Goal: Information Seeking & Learning: Learn about a topic

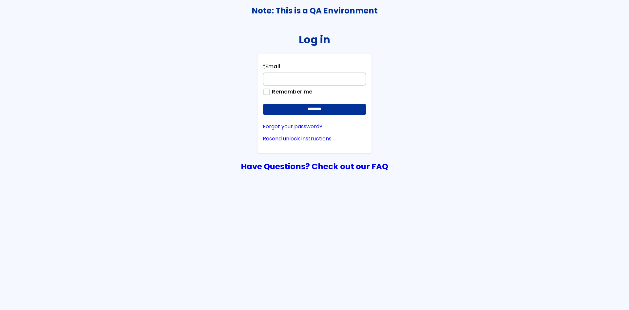
type input "**********"
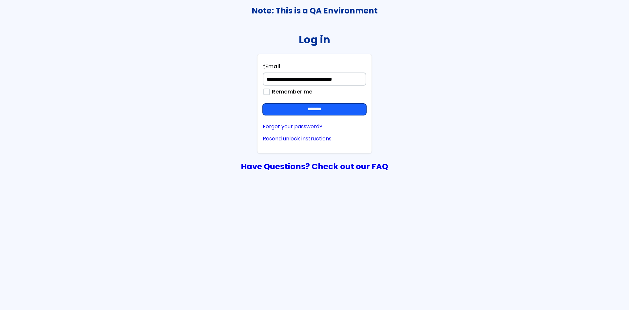
click at [333, 106] on input "********" at bounding box center [315, 110] width 104 height 12
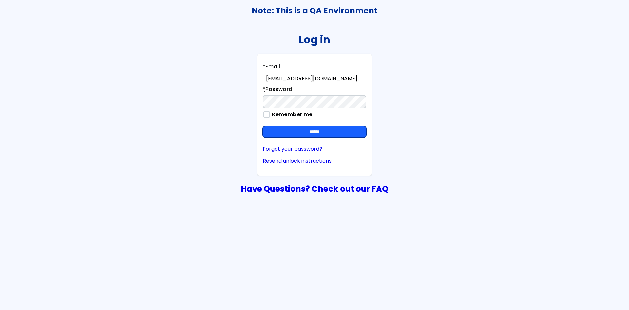
click at [336, 132] on input "******" at bounding box center [315, 132] width 104 height 12
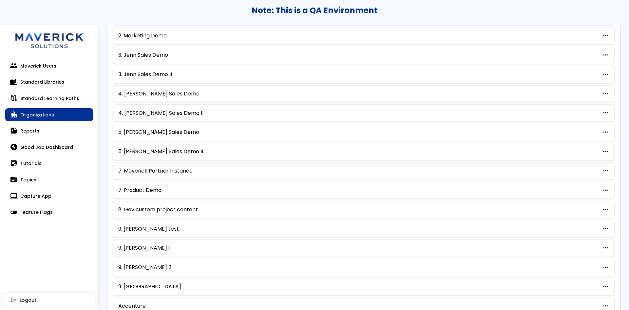
scroll to position [139, 0]
click at [151, 188] on link "7. Product Demo" at bounding box center [139, 190] width 43 height 6
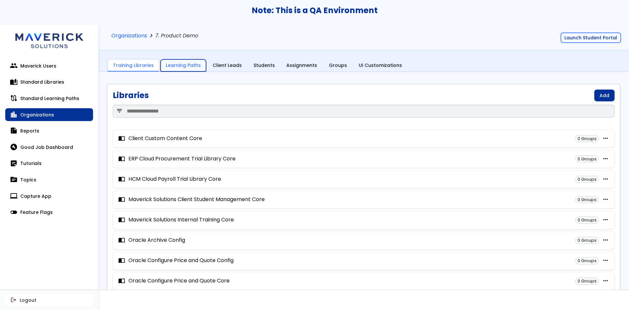
click at [183, 66] on link "Learning Paths" at bounding box center [183, 65] width 46 height 12
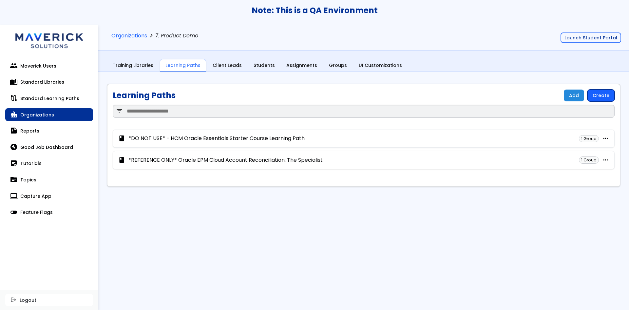
click at [601, 94] on link "Create" at bounding box center [600, 95] width 27 height 12
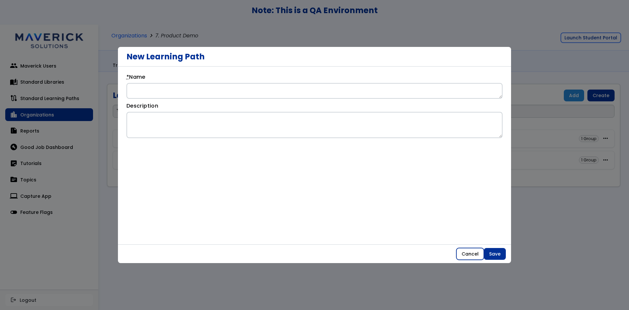
click at [467, 253] on button "Cancel" at bounding box center [470, 254] width 28 height 12
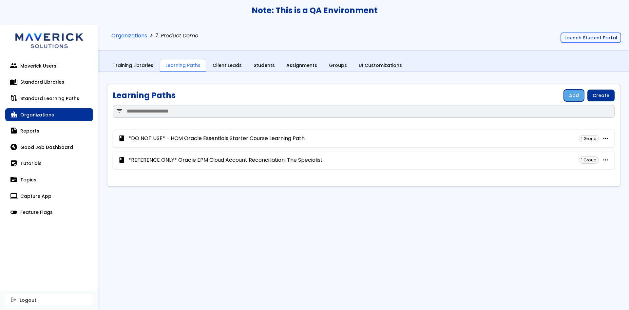
click at [570, 97] on link "Add" at bounding box center [574, 95] width 20 height 12
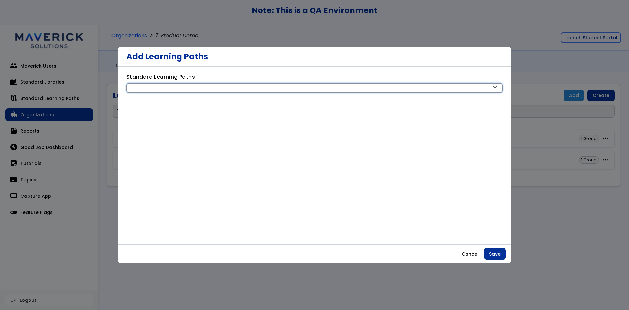
click at [167, 87] on div at bounding box center [310, 88] width 361 height 6
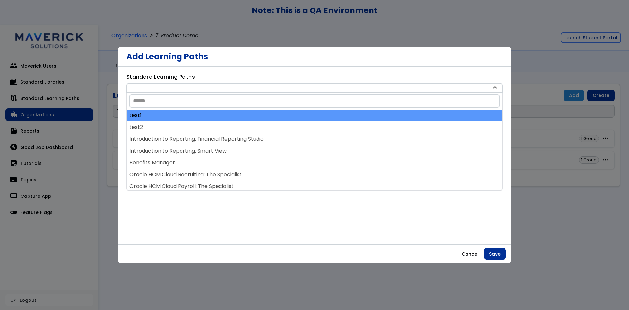
click at [173, 112] on div "test1" at bounding box center [314, 115] width 375 height 12
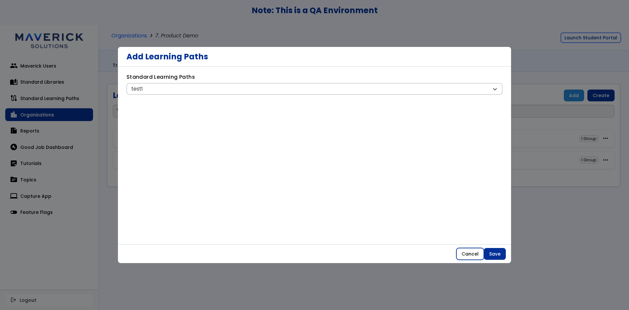
click at [466, 253] on button "Cancel" at bounding box center [470, 254] width 28 height 12
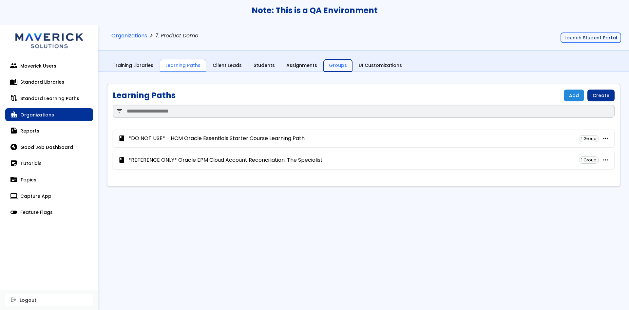
click at [329, 61] on link "Groups" at bounding box center [338, 65] width 28 height 12
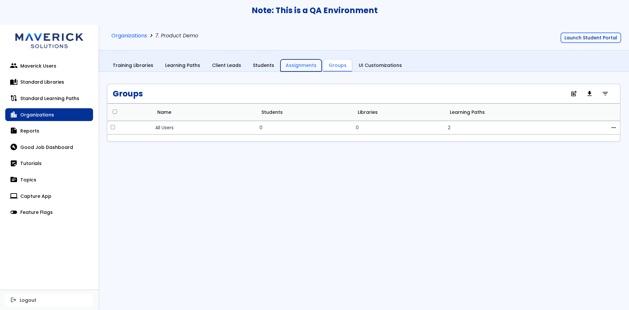
click at [298, 67] on link "Assignments" at bounding box center [300, 65] width 41 height 12
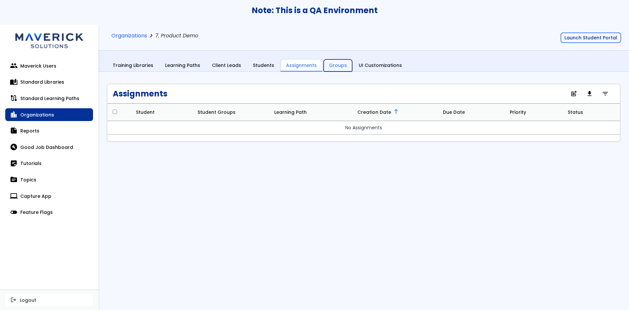
click at [326, 65] on link "Groups" at bounding box center [338, 65] width 28 height 12
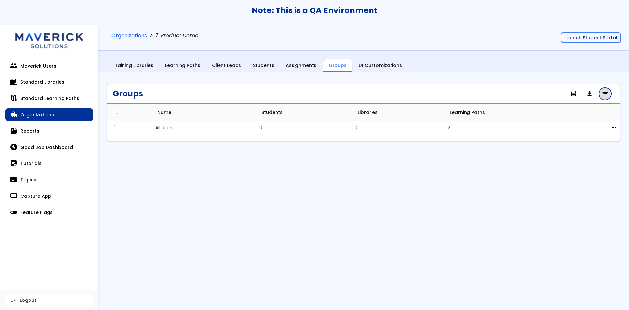
click at [606, 92] on span "filter_list" at bounding box center [605, 94] width 7 height 4
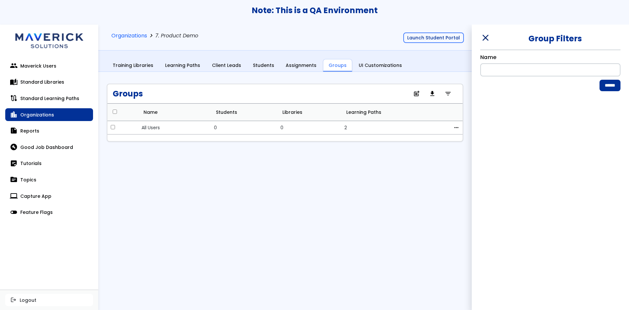
click at [482, 36] on span "close" at bounding box center [484, 37] width 9 height 9
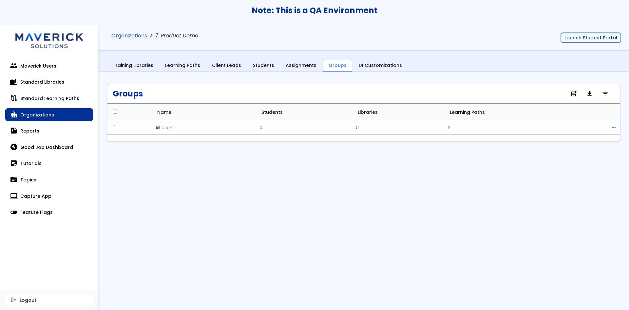
click at [613, 126] on span "more_horiz" at bounding box center [614, 127] width 6 height 5
click at [591, 136] on link "edit Edit" at bounding box center [581, 138] width 58 height 12
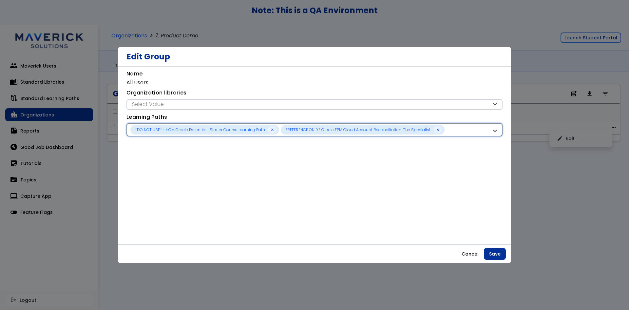
click at [487, 127] on div "*DO NOT USE* - HCM Oracle Essentials Starter Course Learning Path *REFERENCE ON…" at bounding box center [314, 129] width 376 height 13
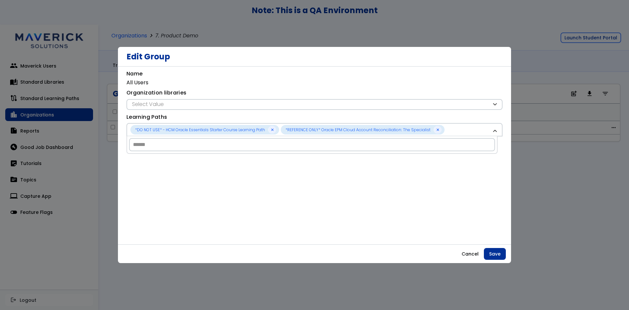
click at [228, 110] on div "**********" at bounding box center [314, 159] width 376 height 178
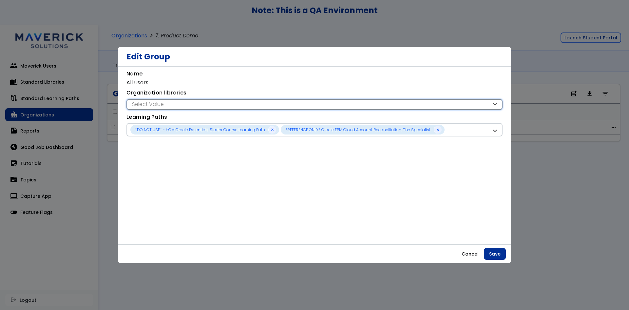
click at [237, 101] on div "Select Value" at bounding box center [310, 104] width 361 height 7
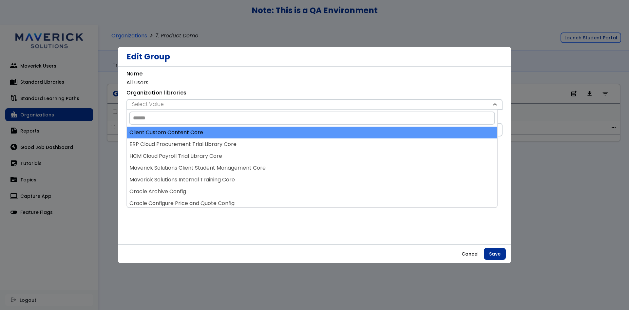
click at [185, 131] on div "Client Custom Content Core" at bounding box center [312, 132] width 370 height 12
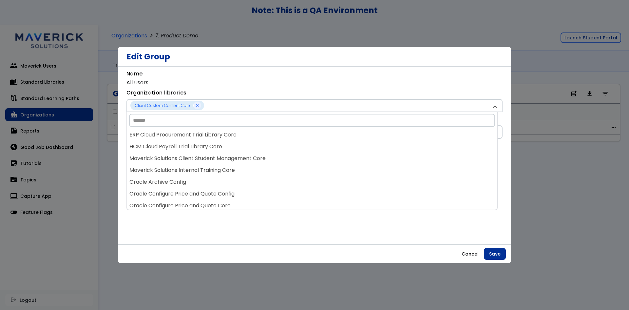
click at [185, 131] on div "ERP Cloud Procurement Trial Library Core" at bounding box center [312, 135] width 370 height 12
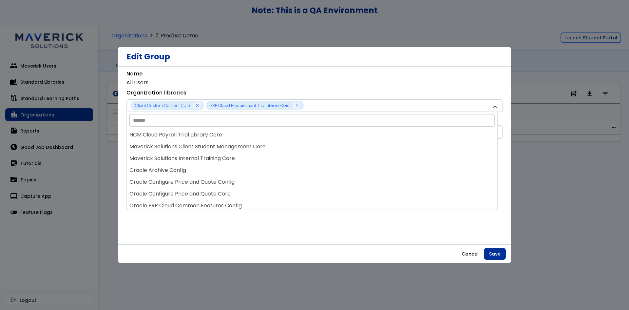
click at [185, 132] on div "HCM Cloud Payroll Trial Library Core" at bounding box center [312, 135] width 370 height 12
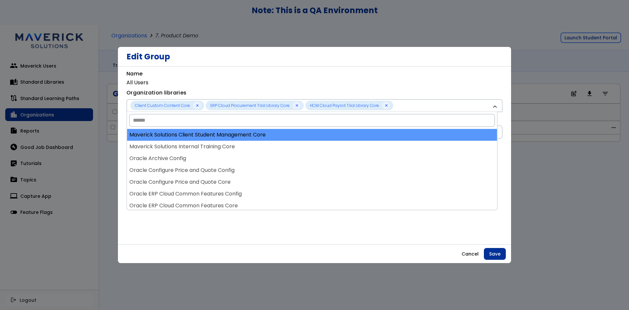
click at [185, 132] on div "Maverick Solutions Client Student Management Core" at bounding box center [312, 135] width 370 height 12
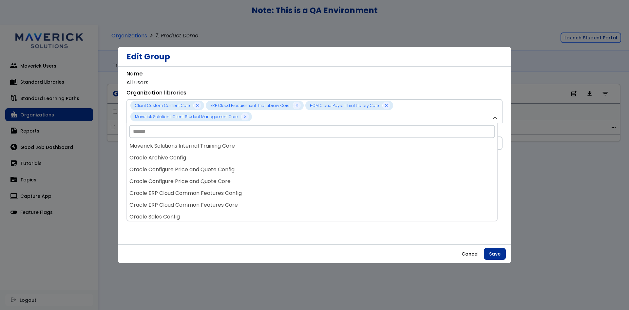
click at [185, 135] on input "Search" at bounding box center [312, 131] width 366 height 13
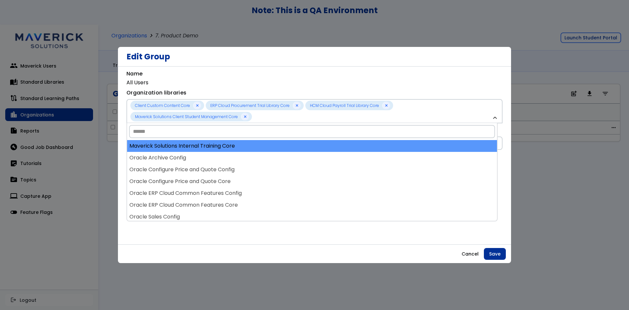
click at [186, 143] on div "Maverick Solutions Internal Training Core" at bounding box center [312, 146] width 370 height 12
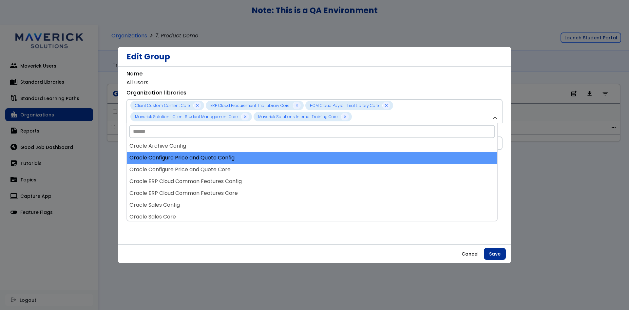
click at [188, 153] on div "Oracle Configure Price and Quote Config" at bounding box center [312, 158] width 370 height 12
click at [188, 156] on div "Oracle Configure Price and Quote Core" at bounding box center [312, 158] width 370 height 12
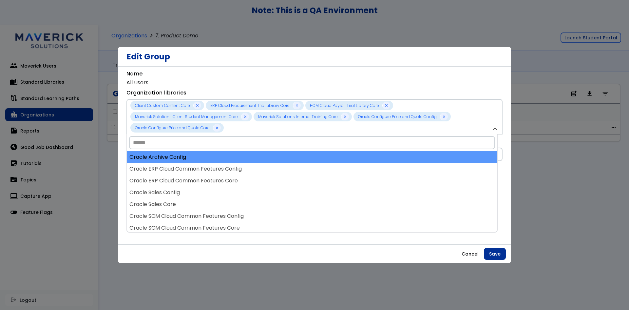
click at [188, 159] on div "Oracle Archive Config" at bounding box center [312, 157] width 370 height 12
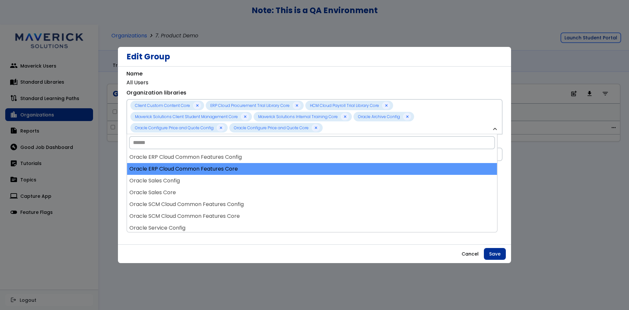
click at [189, 163] on div "Oracle ERP Cloud Common Features Core" at bounding box center [312, 169] width 370 height 12
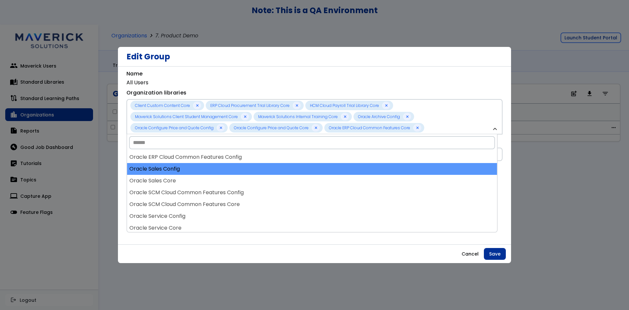
click at [189, 168] on div "Oracle Sales Config" at bounding box center [312, 169] width 370 height 12
click at [189, 170] on div "Oracle Sales Core" at bounding box center [312, 169] width 370 height 12
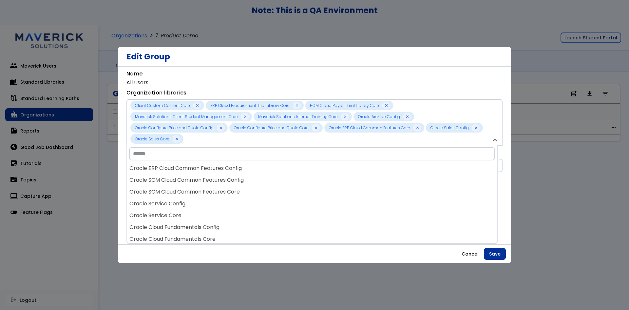
click at [190, 174] on div "Oracle SCM Cloud Common Features Config" at bounding box center [312, 180] width 370 height 12
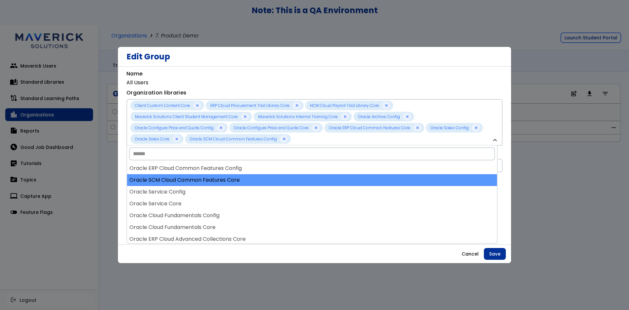
click at [191, 182] on div "Oracle SCM Cloud Common Features Core" at bounding box center [312, 180] width 370 height 12
click at [191, 183] on div "Oracle Service Config" at bounding box center [312, 180] width 370 height 12
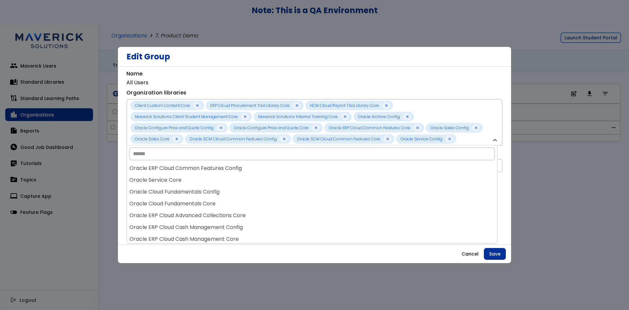
click at [191, 183] on div "Oracle Service Core" at bounding box center [312, 180] width 370 height 12
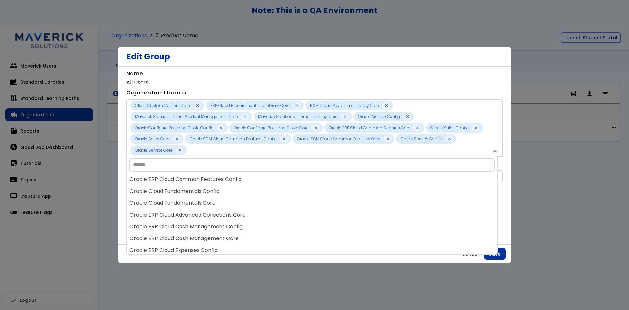
click at [191, 183] on div "Oracle ERP Cloud Common Features Config" at bounding box center [312, 179] width 370 height 12
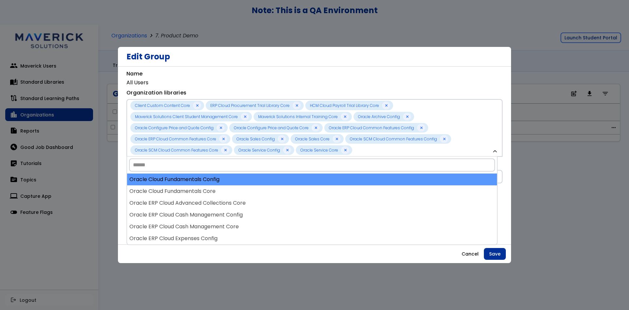
click at [191, 184] on div "Oracle Cloud Fundamentals Config" at bounding box center [312, 179] width 370 height 12
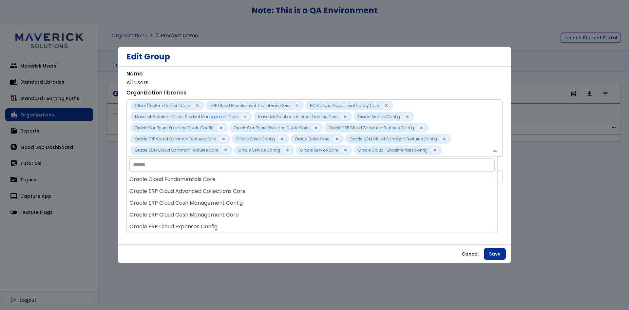
click at [191, 187] on div "Oracle ERP Cloud Advanced Collections Core" at bounding box center [312, 191] width 370 height 12
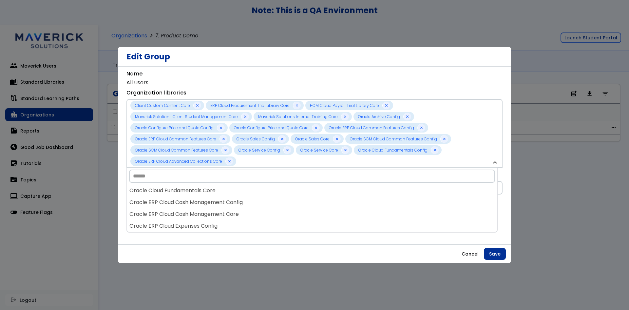
click at [191, 189] on div "Oracle Cloud Fundamentals Core" at bounding box center [312, 190] width 370 height 12
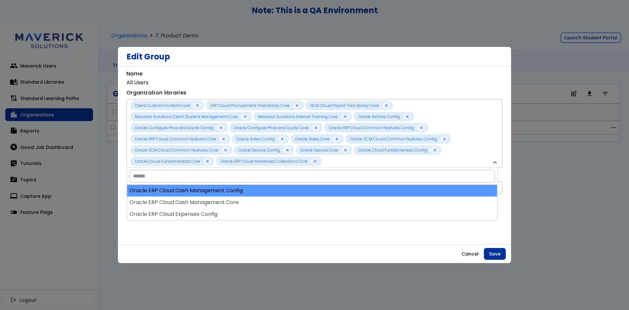
click at [191, 192] on div "Oracle ERP Cloud Cash Management Config" at bounding box center [312, 190] width 370 height 12
click at [192, 195] on div "Oracle ERP Cloud Cash Management Core" at bounding box center [312, 190] width 370 height 12
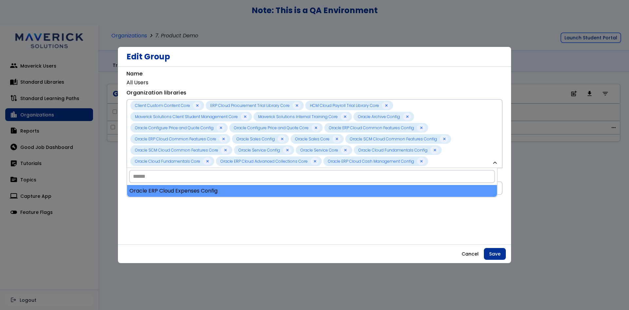
click at [200, 193] on div "Oracle ERP Cloud Expenses Config" at bounding box center [312, 191] width 370 height 12
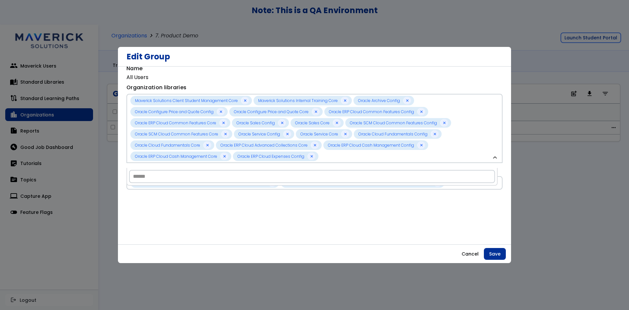
scroll to position [7, 0]
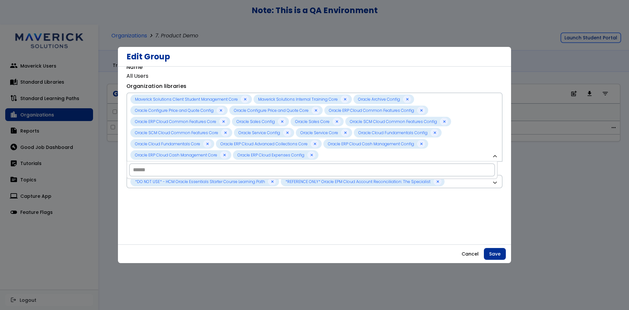
click at [482, 208] on div "**********" at bounding box center [314, 152] width 376 height 178
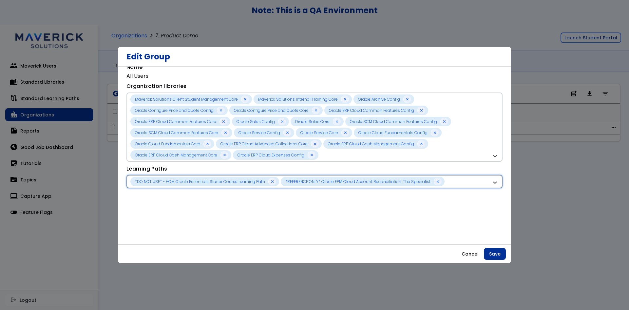
drag, startPoint x: 476, startPoint y: 182, endPoint x: 475, endPoint y: 185, distance: 4.0
click at [476, 182] on div "*DO NOT USE* - HCM Oracle Essentials Starter Course Learning Path *REFERENCE ON…" at bounding box center [310, 181] width 361 height 9
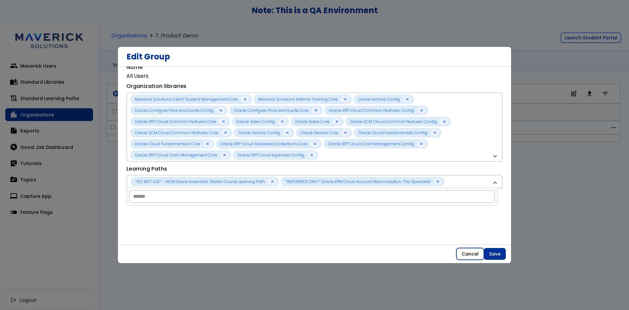
click at [471, 248] on button "Cancel" at bounding box center [470, 254] width 28 height 12
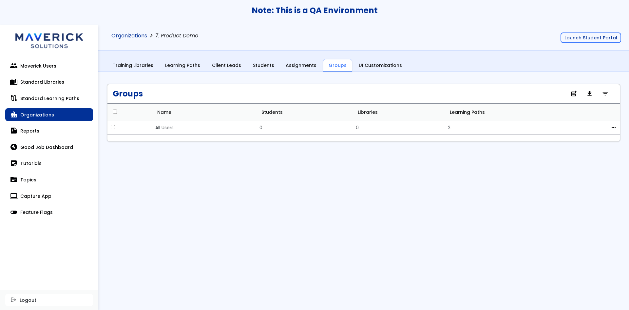
click at [140, 37] on link "Organizations" at bounding box center [129, 36] width 36 height 6
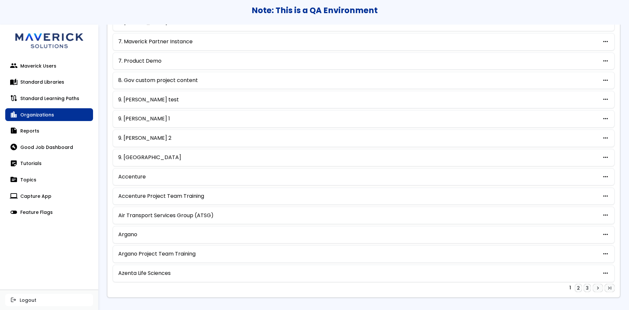
scroll to position [270, 0]
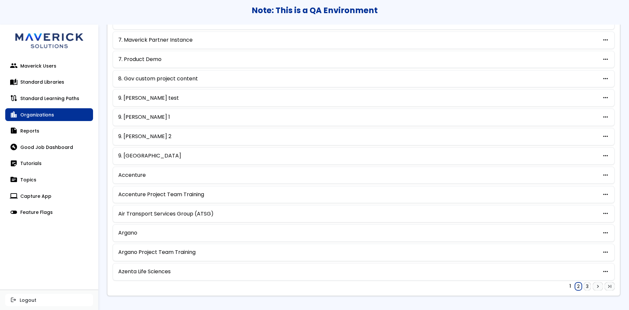
click at [575, 284] on link "2" at bounding box center [578, 286] width 7 height 8
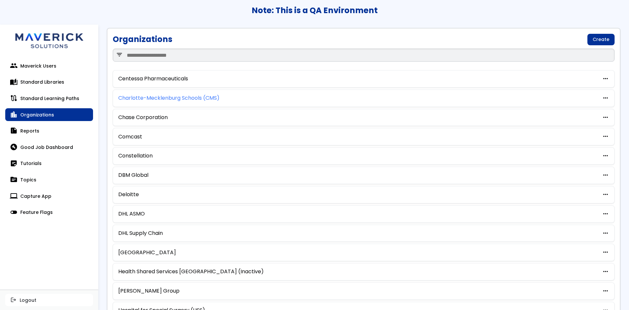
click at [194, 96] on link "Charlotte-Mecklenburg Schools (CMS)" at bounding box center [168, 98] width 101 height 6
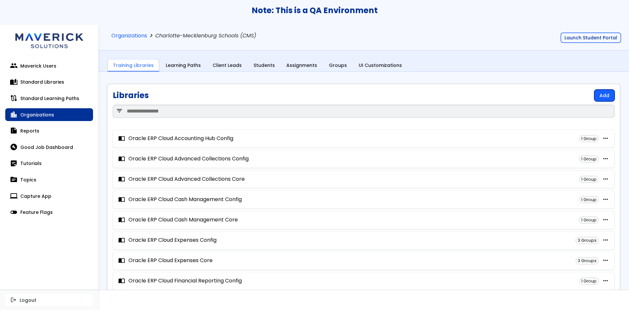
click at [594, 95] on link "Add" at bounding box center [604, 95] width 20 height 12
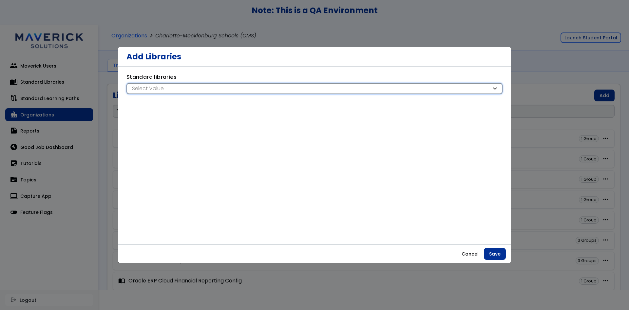
click at [217, 91] on div "Select Value" at bounding box center [310, 88] width 361 height 7
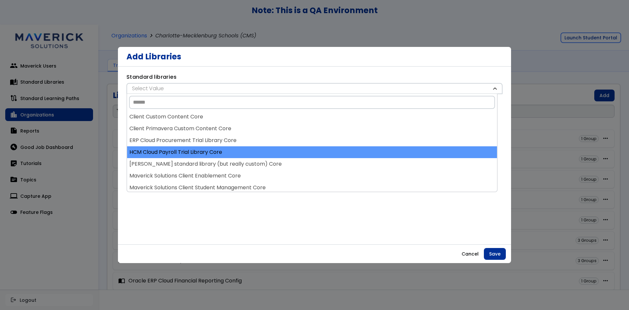
click at [198, 154] on div "HCM Cloud Payroll Trial Library Core" at bounding box center [312, 152] width 370 height 12
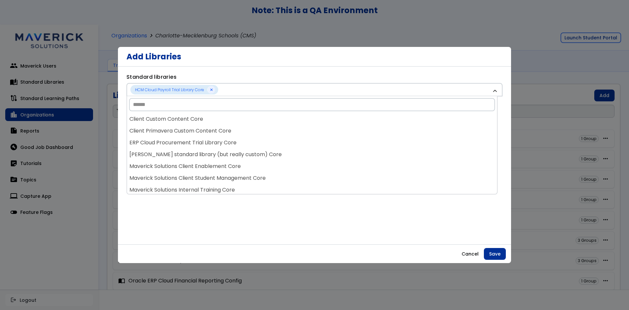
click at [198, 154] on div "Justin Kim standard library (but really custom) Core" at bounding box center [312, 154] width 370 height 12
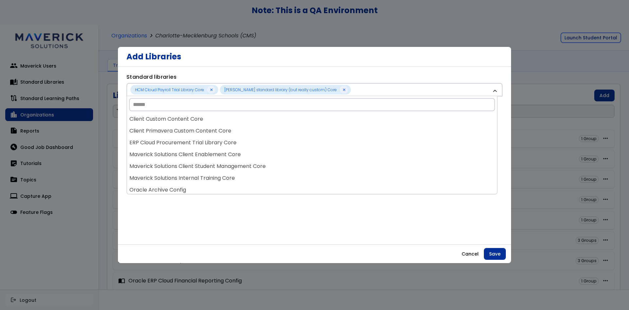
click at [198, 154] on div "Maverick Solutions Client Enablement Core" at bounding box center [312, 154] width 370 height 12
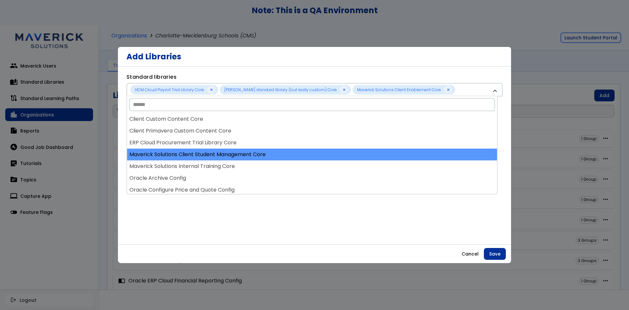
click at [198, 155] on div "Maverick Solutions Client Student Management Core" at bounding box center [312, 154] width 370 height 12
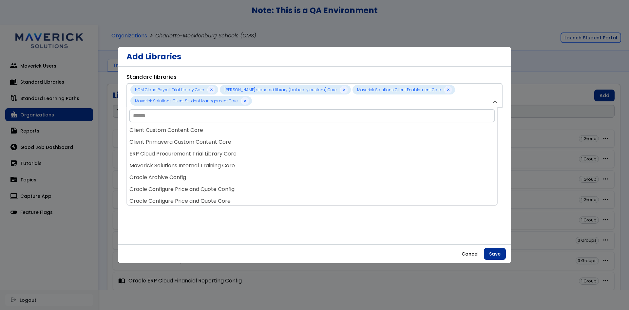
click at [198, 155] on div "ERP Cloud Procurement Trial Library Core" at bounding box center [312, 154] width 370 height 12
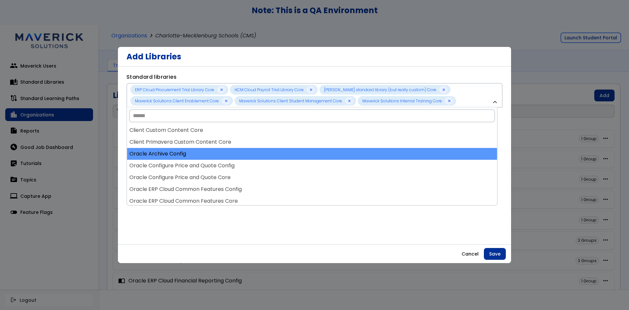
click at [197, 154] on div "Oracle Archive Config" at bounding box center [312, 154] width 370 height 12
click at [195, 153] on div "Oracle Configure Price and Quote Config" at bounding box center [312, 154] width 370 height 12
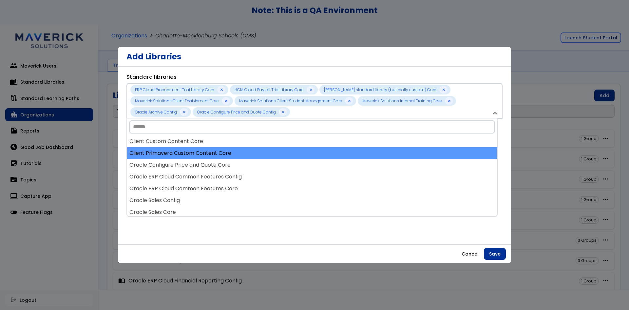
click at [194, 152] on div "Client Primavera Custom Content Core" at bounding box center [312, 153] width 370 height 12
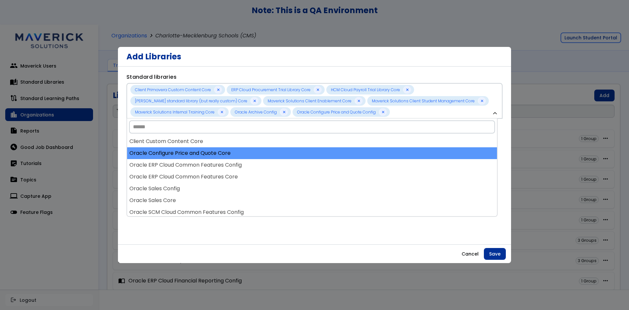
click at [193, 152] on div "Oracle Configure Price and Quote Core" at bounding box center [312, 153] width 370 height 12
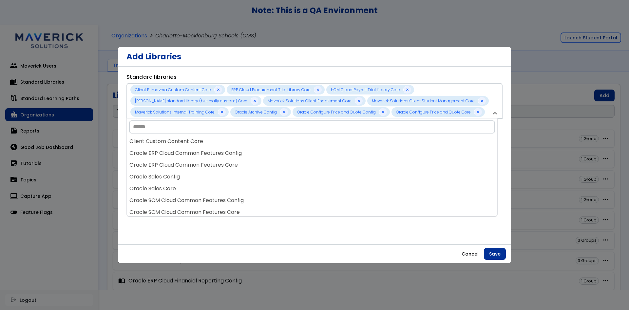
click at [193, 152] on div "Oracle ERP Cloud Common Features Config" at bounding box center [312, 153] width 370 height 12
click at [193, 152] on div "Oracle ERP Cloud Common Features Core" at bounding box center [312, 153] width 370 height 12
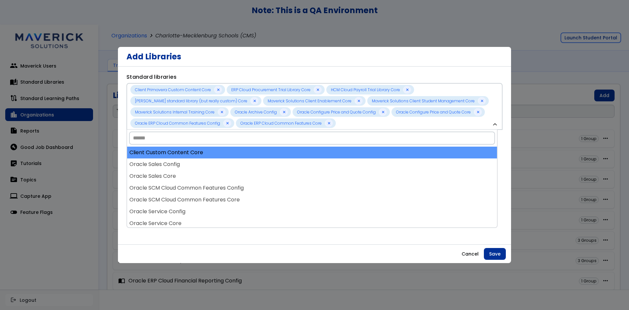
click at [192, 152] on div "Client Custom Content Core" at bounding box center [312, 152] width 370 height 12
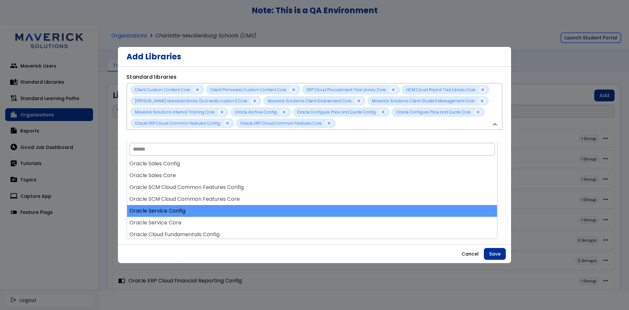
click at [181, 205] on div "Oracle Service Config" at bounding box center [312, 211] width 370 height 12
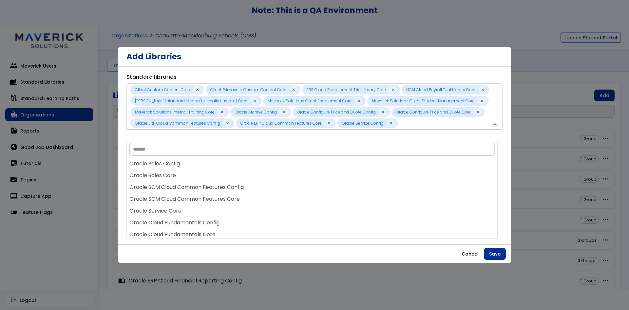
click at [181, 205] on div "Oracle Service Core" at bounding box center [312, 211] width 370 height 12
click at [181, 205] on div "Oracle Cloud Fundamentals Config" at bounding box center [312, 211] width 370 height 12
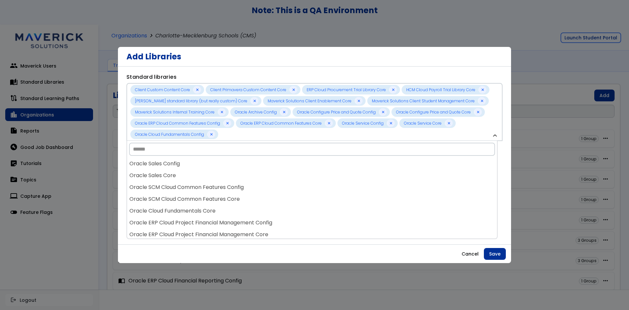
click at [181, 205] on div "Oracle Cloud Fundamentals Core" at bounding box center [312, 211] width 370 height 12
click at [181, 205] on div "Client Custom Content Core Client Primavera Custom Content Core ERP Cloud Procu…" at bounding box center [312, 198] width 370 height 81
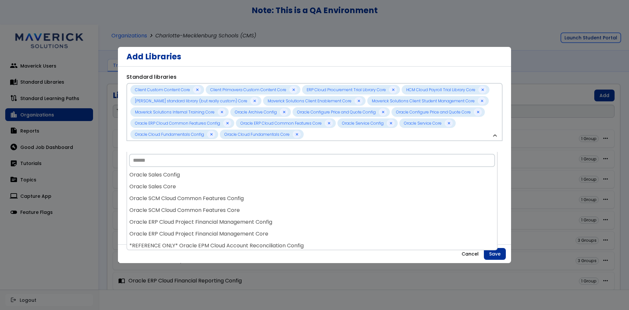
click at [181, 205] on div "Oracle SCM Cloud Common Features Core" at bounding box center [312, 210] width 370 height 12
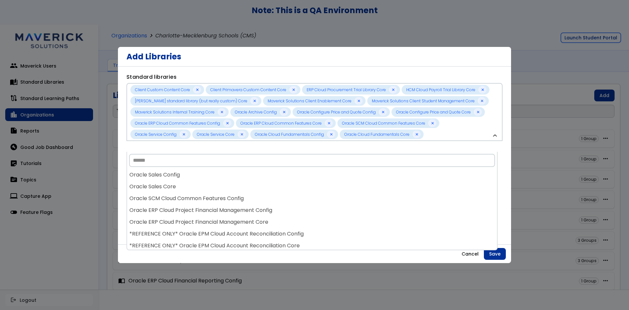
click at [181, 205] on div "Oracle ERP Cloud Project Financial Management Config" at bounding box center [312, 210] width 370 height 12
click at [181, 205] on div "Oracle ERP Cloud Project Financial Management Core" at bounding box center [312, 210] width 370 height 12
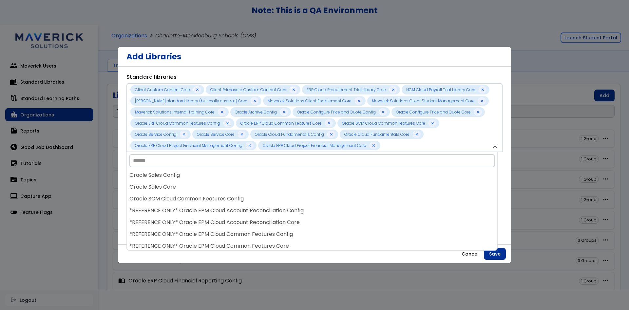
click at [181, 205] on div "*REFERENCE ONLY* Oracle EPM Cloud Account Reconciliation Config" at bounding box center [312, 210] width 370 height 12
click at [181, 205] on div "*REFERENCE ONLY* Oracle EPM Cloud Common Features Config" at bounding box center [312, 210] width 370 height 12
click at [181, 205] on div "*REFERENCE ONLY* Oracle EPM Cloud Common Features Core" at bounding box center [312, 210] width 370 height 12
click at [181, 205] on div "*REFERENCE ONLY* Oracle EPM Cloud Financial Consolidation and Close Config" at bounding box center [312, 210] width 370 height 12
click at [181, 205] on div "*REFERENCE ONLY* Oracle EPM Cloud Planning Config" at bounding box center [312, 210] width 370 height 12
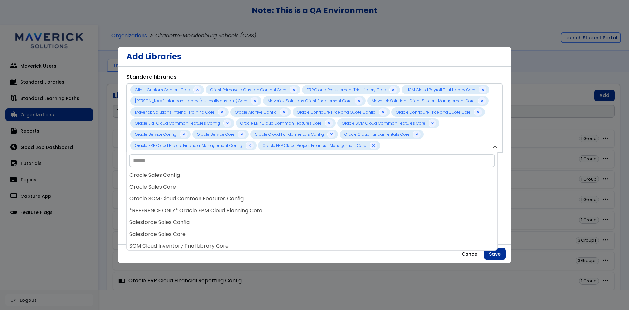
click at [181, 205] on div "*REFERENCE ONLY* Oracle EPM Cloud Planning Core" at bounding box center [312, 210] width 370 height 12
click at [181, 205] on div "Salesforce Sales Core" at bounding box center [312, 210] width 370 height 12
click at [181, 205] on div "SCM Cloud Inventory Trial Library Core" at bounding box center [312, 210] width 370 height 12
click at [181, 205] on div "Test Test Core" at bounding box center [312, 210] width 370 height 12
click at [181, 205] on div "Tyler Technologies K-12 Education Config" at bounding box center [312, 210] width 370 height 12
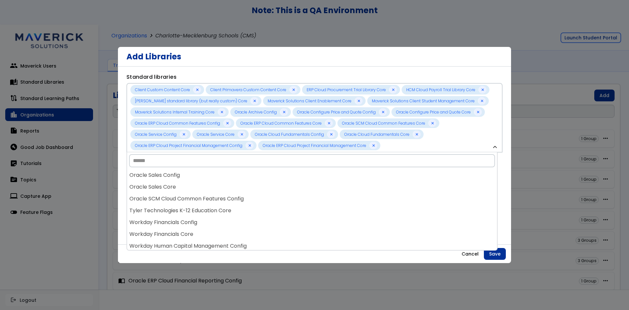
click at [181, 205] on div "Tyler Technologies K-12 Education Core" at bounding box center [312, 210] width 370 height 12
click at [181, 205] on div "Workday Financials Core" at bounding box center [312, 210] width 370 height 12
click at [181, 205] on div "Workday Human Capital Management Config" at bounding box center [312, 210] width 370 height 12
click at [181, 205] on div "Workday Supply Chain Management Core" at bounding box center [312, 210] width 370 height 12
click at [181, 205] on div "**Z.DNU** Oracle Enterprise Performance Management Config" at bounding box center [312, 210] width 370 height 12
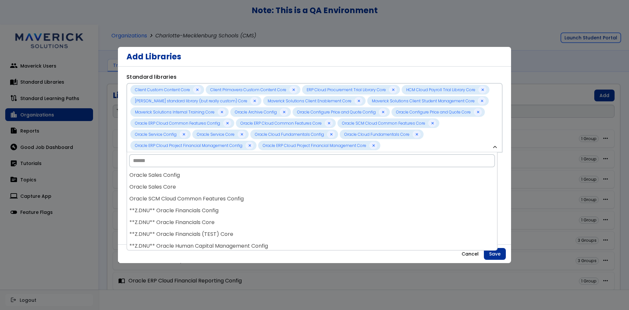
click at [181, 205] on div "**Z.DNU** Oracle Financials Config" at bounding box center [312, 210] width 370 height 12
click at [181, 205] on div "**Z.DNU** Oracle Financials (TEST) Core" at bounding box center [312, 210] width 370 height 12
click at [181, 205] on div "**Z.DNU** Oracle Human Capital Management Config" at bounding box center [312, 210] width 370 height 12
click at [181, 205] on div "**Z.DNU** Oracle Human Capital Management Core" at bounding box center [312, 210] width 370 height 12
click at [181, 205] on div "**Z.DNU** Oracle Procurement Core" at bounding box center [312, 210] width 370 height 12
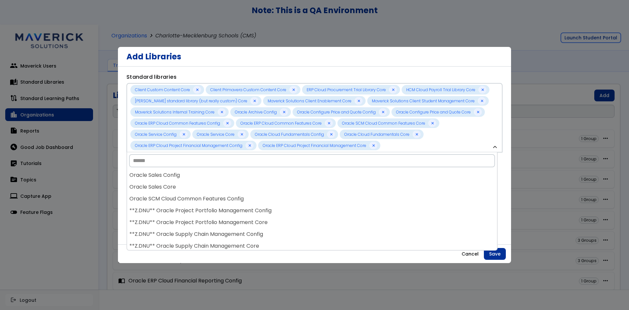
click at [181, 205] on div "**Z.DNU** Oracle Project Portfolio Management Config" at bounding box center [312, 210] width 370 height 12
click at [181, 205] on div "**Z.DNU** Oracle Supply Chain Management Config" at bounding box center [312, 210] width 370 height 12
click at [181, 205] on div "**Z.DNU** Oracle Supply Chain Management Core" at bounding box center [312, 210] width 370 height 12
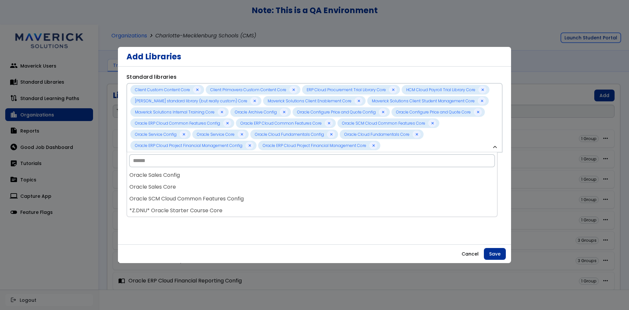
click at [181, 205] on div "*Z.DNU* Oracle Starter Course Core" at bounding box center [312, 210] width 370 height 12
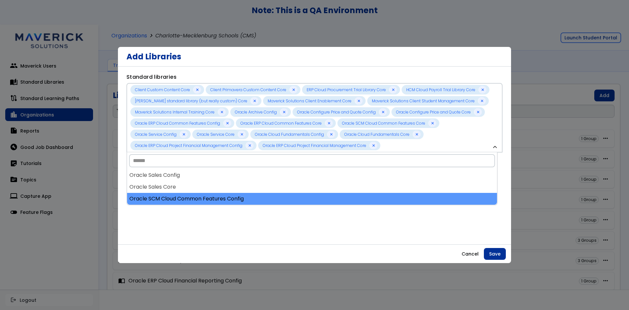
click at [186, 196] on div "Oracle SCM Cloud Common Features Config" at bounding box center [312, 199] width 370 height 12
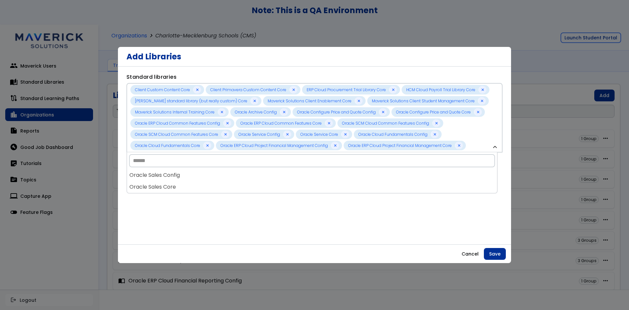
click at [183, 187] on div "Oracle Sales Core" at bounding box center [312, 187] width 370 height 12
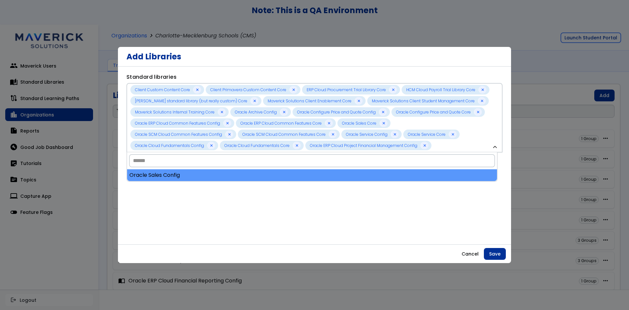
click at [182, 179] on div "Oracle Sales Config" at bounding box center [312, 175] width 370 height 12
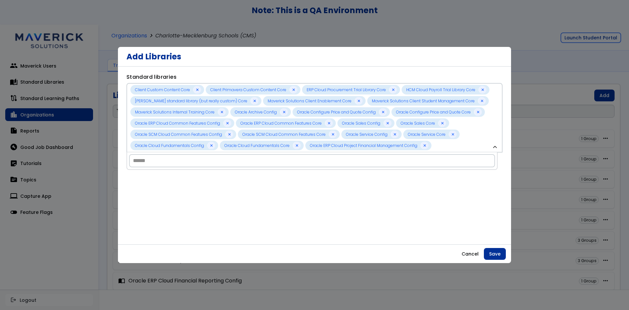
click at [450, 214] on div "**********" at bounding box center [314, 162] width 376 height 178
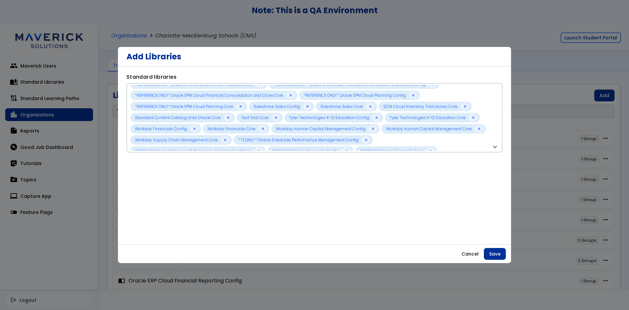
scroll to position [156, 0]
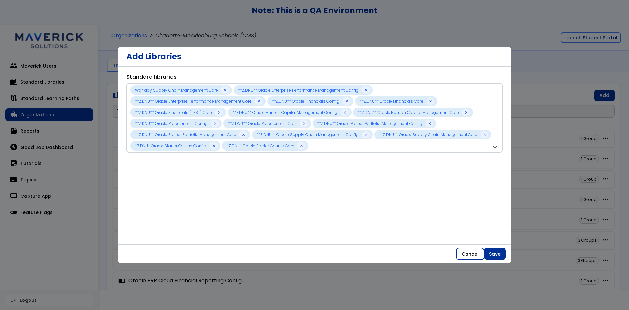
click at [467, 256] on button "Cancel" at bounding box center [470, 254] width 28 height 12
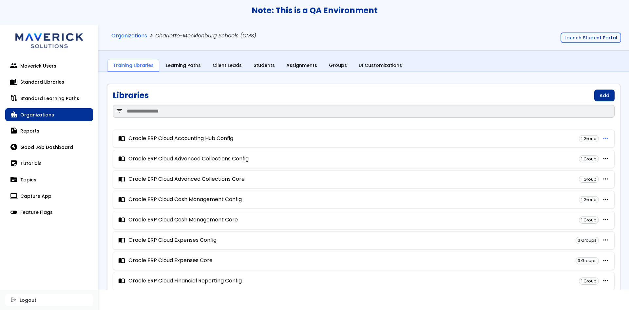
click at [602, 138] on span "more_horiz" at bounding box center [605, 138] width 7 height 6
click at [602, 96] on link "Add" at bounding box center [604, 95] width 20 height 12
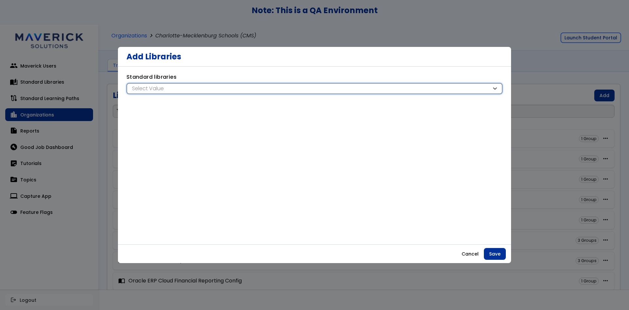
click at [295, 87] on div "Select Value" at bounding box center [310, 88] width 361 height 7
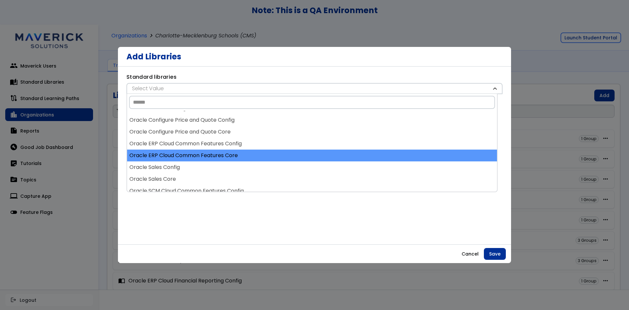
scroll to position [197, 0]
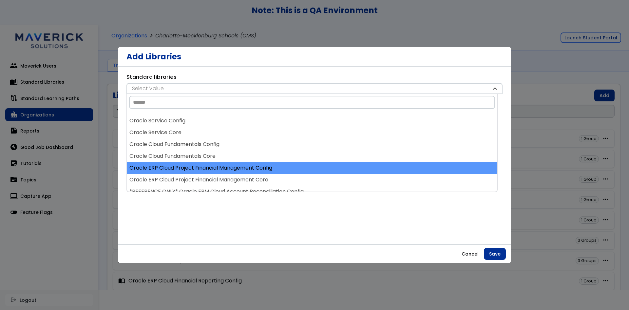
click at [288, 173] on div "Oracle ERP Cloud Project Financial Management Config" at bounding box center [312, 168] width 370 height 12
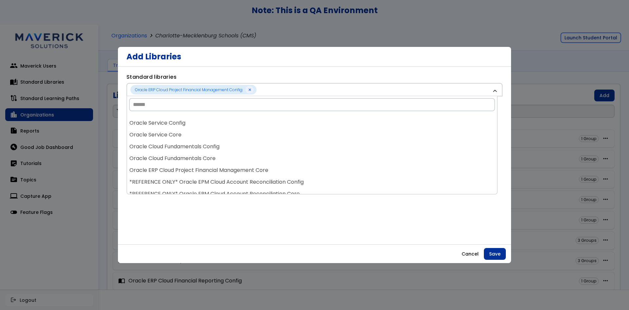
click at [288, 173] on div "Oracle ERP Cloud Project Financial Management Core" at bounding box center [312, 170] width 370 height 12
click at [288, 173] on div "*REFERENCE ONLY* Oracle EPM Cloud Account Reconciliation Config" at bounding box center [312, 170] width 370 height 12
click at [288, 173] on div "*REFERENCE ONLY* Oracle EPM Cloud Account Reconciliation Core" at bounding box center [312, 170] width 370 height 12
click at [288, 173] on div "*REFERENCE ONLY* Oracle EPM Cloud Common Features Config" at bounding box center [312, 170] width 370 height 12
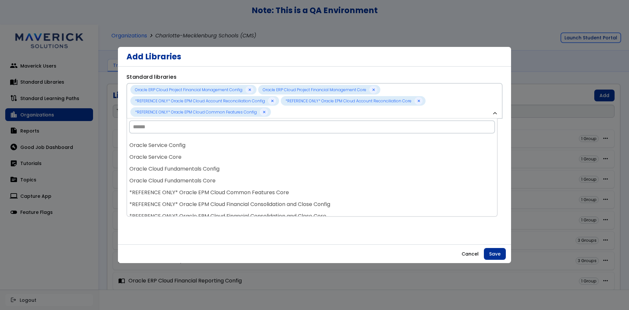
click at [288, 173] on div "Client Custom Content Core Client Primavera Custom Content Core ERP Cloud Procu…" at bounding box center [312, 175] width 370 height 81
click at [288, 173] on div "Oracle Cloud Fundamentals Config" at bounding box center [312, 169] width 370 height 12
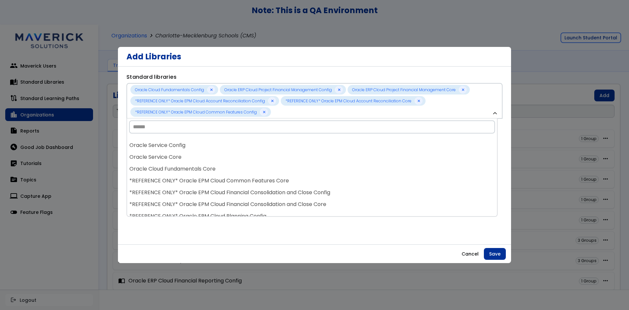
click at [288, 173] on div "Oracle Cloud Fundamentals Core" at bounding box center [312, 169] width 370 height 12
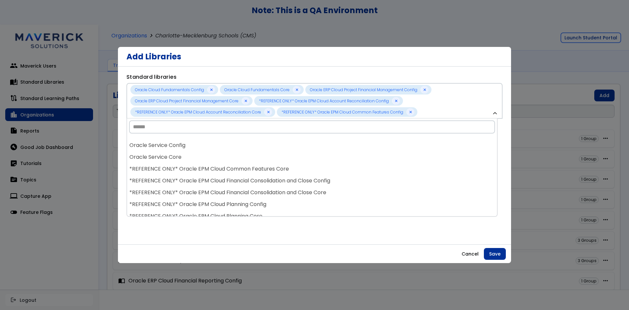
click at [288, 173] on div "*REFERENCE ONLY* Oracle EPM Cloud Common Features Core" at bounding box center [312, 169] width 370 height 12
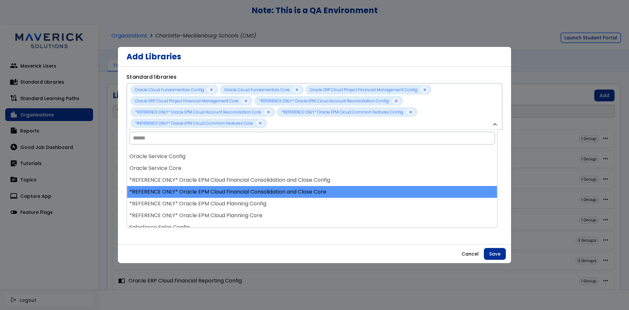
click at [280, 181] on div "Client Custom Content Core Client Primavera Custom Content Core ERP Cloud Procu…" at bounding box center [312, 186] width 370 height 81
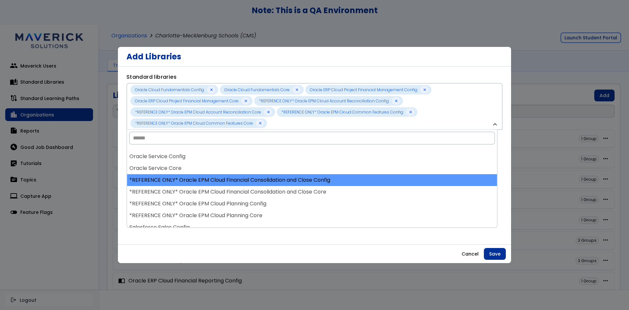
click at [280, 182] on div "*REFERENCE ONLY* Oracle EPM Cloud Financial Consolidation and Close Config" at bounding box center [312, 180] width 370 height 12
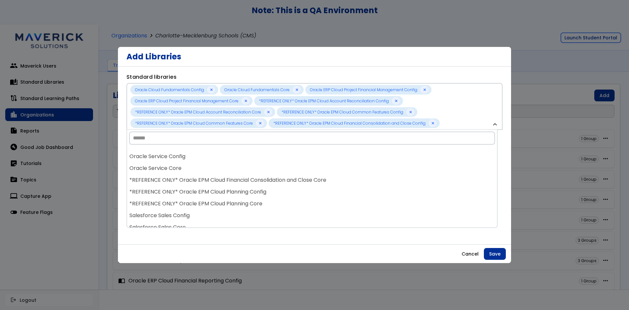
click at [280, 182] on div "*REFERENCE ONLY* Oracle EPM Cloud Financial Consolidation and Close Core" at bounding box center [312, 180] width 370 height 12
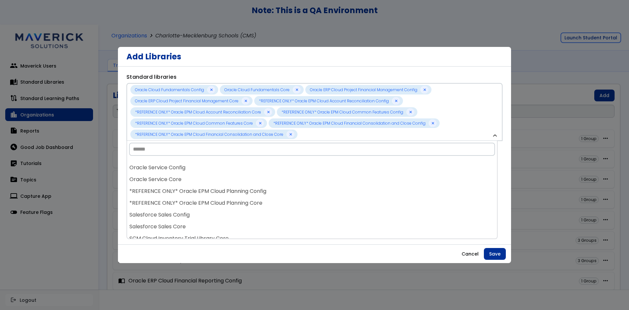
click at [280, 182] on div "Oracle Service Core" at bounding box center [312, 179] width 370 height 12
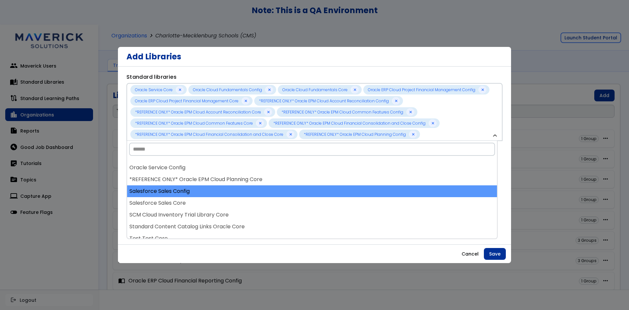
click at [280, 185] on div "Client Custom Content Core Client Primavera Custom Content Core ERP Cloud Procu…" at bounding box center [312, 198] width 370 height 81
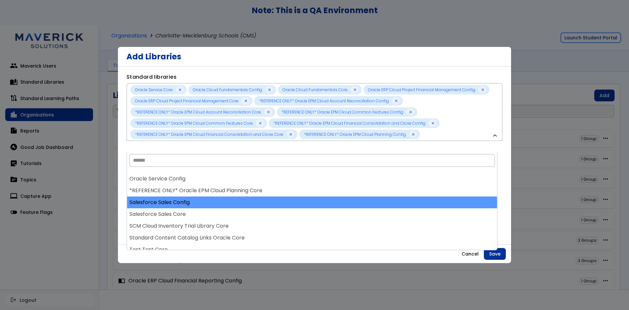
click at [279, 186] on div "Client Custom Content Core Client Primavera Custom Content Core ERP Cloud Procu…" at bounding box center [312, 209] width 370 height 81
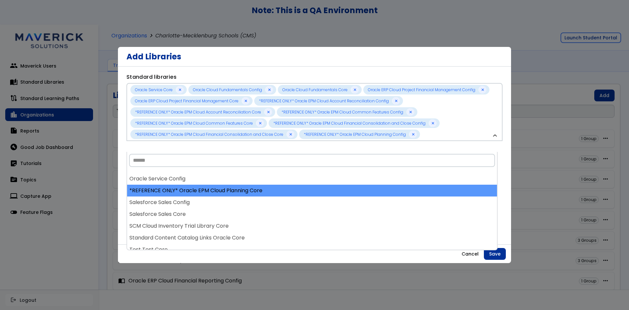
click at [279, 187] on div "*REFERENCE ONLY* Oracle EPM Cloud Planning Core" at bounding box center [312, 190] width 370 height 12
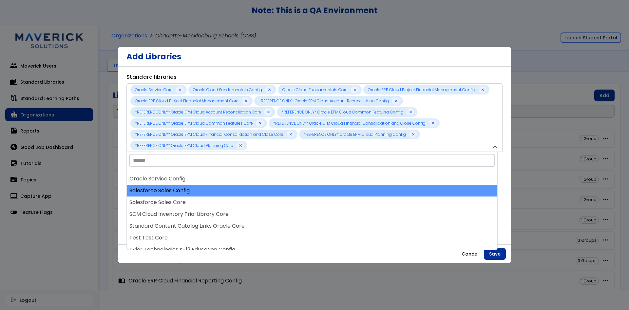
click at [278, 191] on div "Salesforce Sales Config" at bounding box center [312, 190] width 370 height 12
click at [277, 193] on div "Salesforce Sales Core" at bounding box center [312, 190] width 370 height 12
click at [276, 197] on div "Client Custom Content Core Client Primavera Custom Content Core ERP Cloud Procu…" at bounding box center [312, 209] width 370 height 81
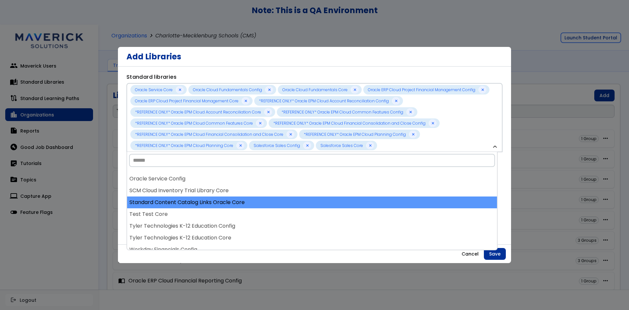
click at [273, 203] on div "Standard Content Catalog Links Oracle Core" at bounding box center [312, 202] width 370 height 12
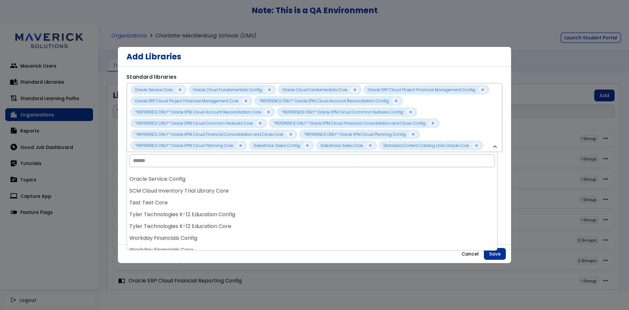
click at [273, 204] on div "Test Test Core" at bounding box center [312, 203] width 370 height 12
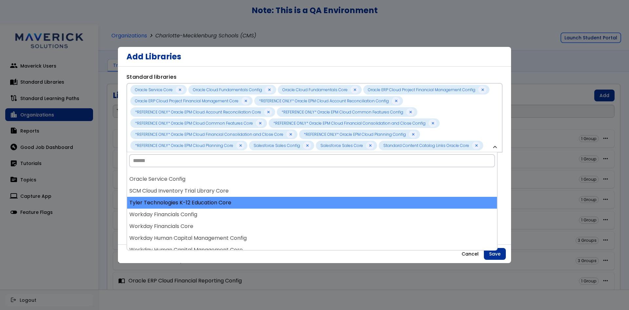
click at [273, 208] on div "Tyler Technologies K-12 Education Core" at bounding box center [312, 203] width 370 height 12
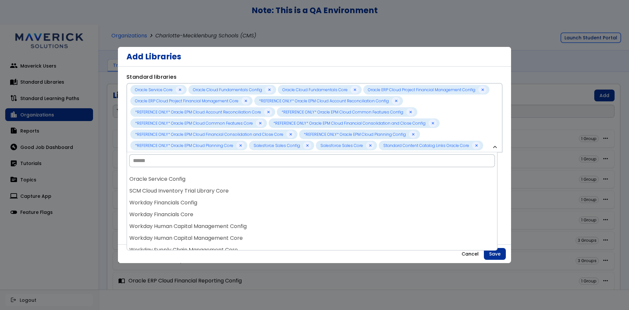
click at [273, 208] on div "Workday Financials Config" at bounding box center [312, 203] width 370 height 12
click at [273, 208] on div "Workday Human Capital Management Core" at bounding box center [312, 214] width 370 height 12
click at [273, 208] on div "Workday Supply Chain Management Core" at bounding box center [312, 214] width 370 height 12
click at [273, 208] on div "**Z.DNU** Oracle Enterprise Performance Management Core" at bounding box center [312, 214] width 370 height 12
click at [273, 208] on div "**Z.DNU** Oracle Financials Config" at bounding box center [312, 214] width 370 height 12
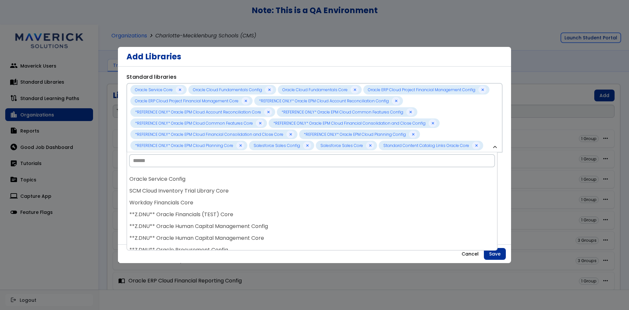
click at [273, 208] on div "**Z.DNU** Oracle Financials (TEST) Core" at bounding box center [312, 214] width 370 height 12
click at [273, 208] on div "**Z.DNU** Oracle Human Capital Management Core" at bounding box center [312, 214] width 370 height 12
click at [273, 208] on div "**Z.DNU** Oracle Procurement Config" at bounding box center [312, 214] width 370 height 12
click at [273, 208] on div "**Z.DNU** Oracle Project Portfolio Management Config" at bounding box center [312, 214] width 370 height 12
click at [273, 208] on div "**Z.DNU** Oracle Project Portfolio Management Core" at bounding box center [312, 214] width 370 height 12
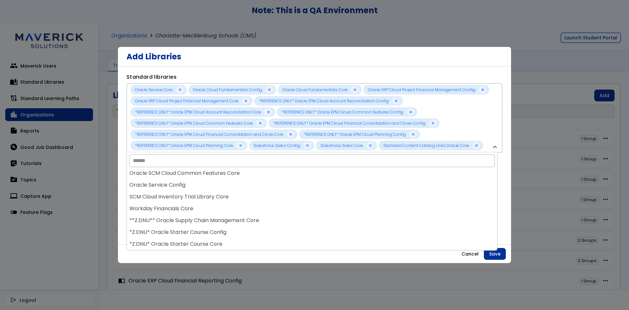
click at [273, 208] on div "Workday Financials Core" at bounding box center [312, 208] width 370 height 12
click at [273, 208] on div "SCM Cloud Inventory Trial Library Core" at bounding box center [312, 208] width 370 height 12
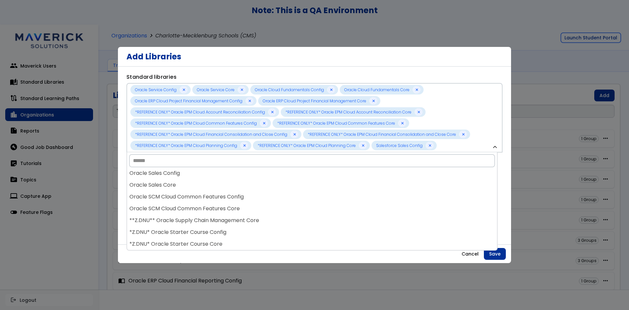
click at [273, 208] on div "Oracle SCM Cloud Common Features Core" at bounding box center [312, 208] width 370 height 12
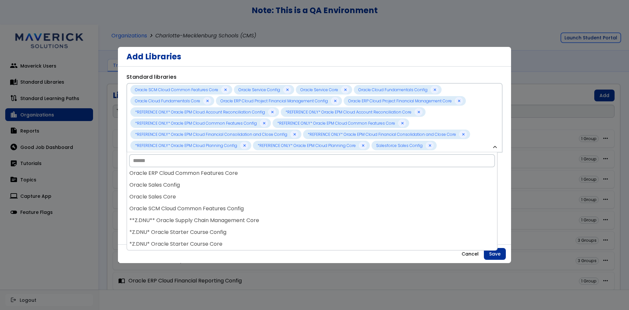
click at [273, 208] on div "Oracle SCM Cloud Common Features Config" at bounding box center [312, 208] width 370 height 12
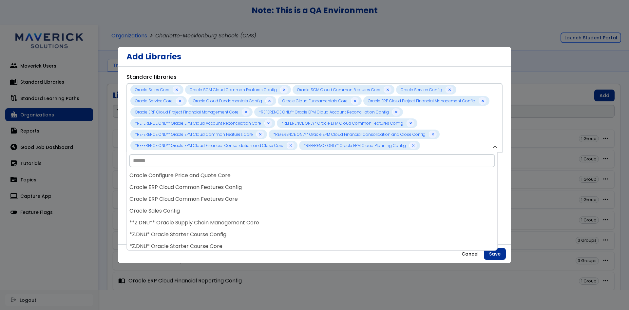
click at [273, 208] on div "Oracle Sales Config" at bounding box center [312, 211] width 370 height 12
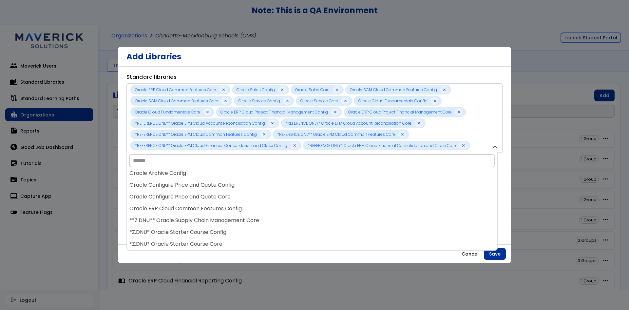
click at [273, 208] on div "Oracle ERP Cloud Common Features Config" at bounding box center [312, 208] width 370 height 12
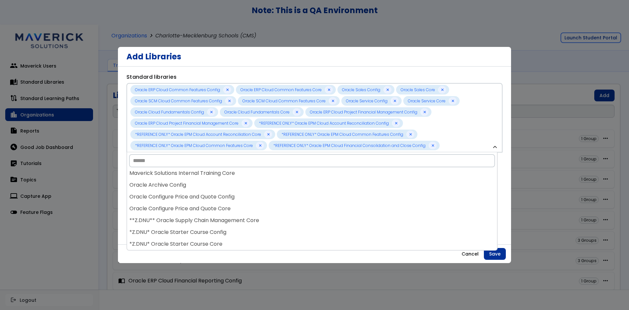
click at [273, 208] on div "Oracle Configure Price and Quote Core" at bounding box center [312, 208] width 370 height 12
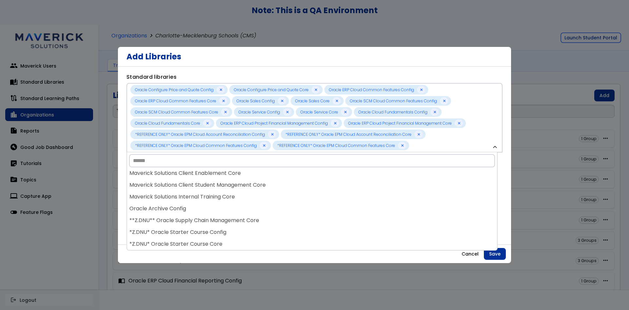
click at [273, 208] on div "Oracle Archive Config" at bounding box center [312, 208] width 370 height 12
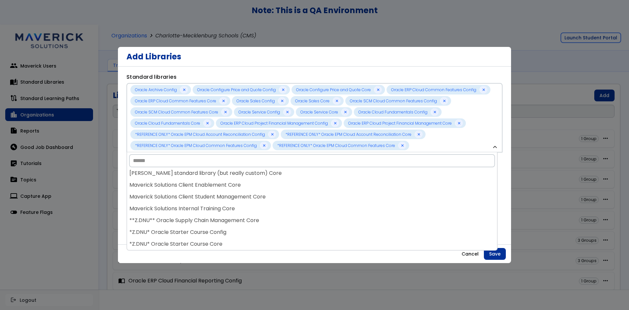
click at [273, 208] on div "Maverick Solutions Internal Training Core" at bounding box center [312, 208] width 370 height 12
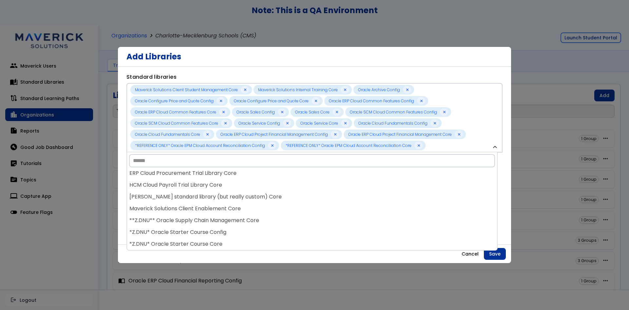
click at [273, 208] on div "Maverick Solutions Client Enablement Core" at bounding box center [312, 208] width 370 height 12
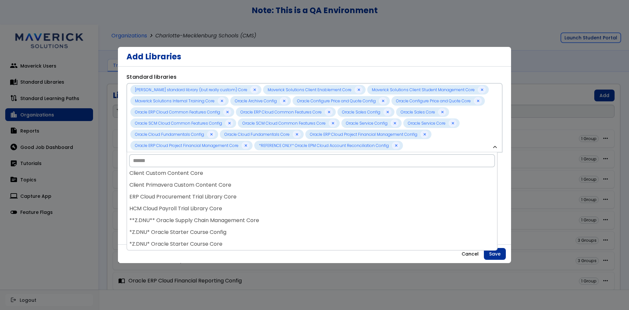
scroll to position [2, 0]
click at [273, 208] on div "HCM Cloud Payroll Trial Library Core" at bounding box center [312, 208] width 370 height 12
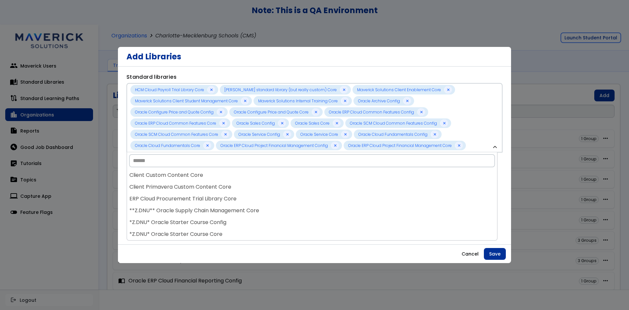
click at [273, 208] on div "**Z.DNU** Oracle Supply Chain Management Core" at bounding box center [312, 210] width 370 height 12
click at [273, 208] on div "*Z.DNU* Oracle Starter Course Core" at bounding box center [312, 210] width 370 height 12
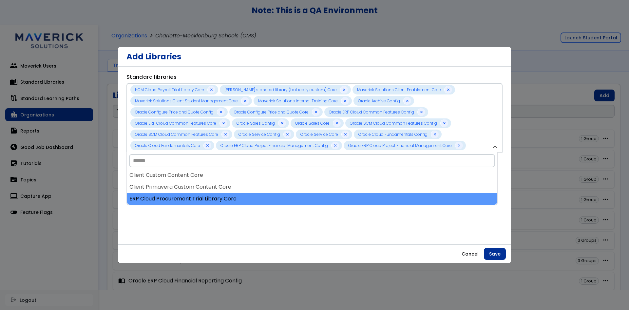
click at [271, 193] on div "ERP Cloud Procurement Trial Library Core" at bounding box center [312, 199] width 370 height 12
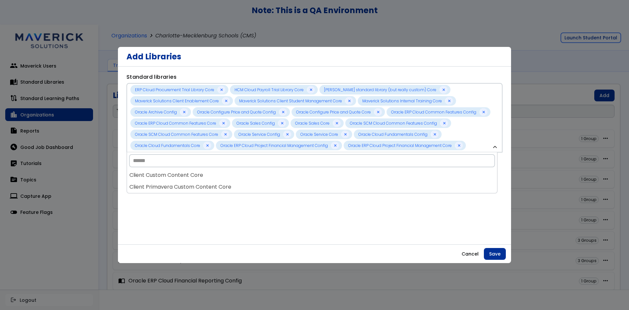
click at [272, 188] on div "Client Primavera Custom Content Core" at bounding box center [312, 187] width 370 height 12
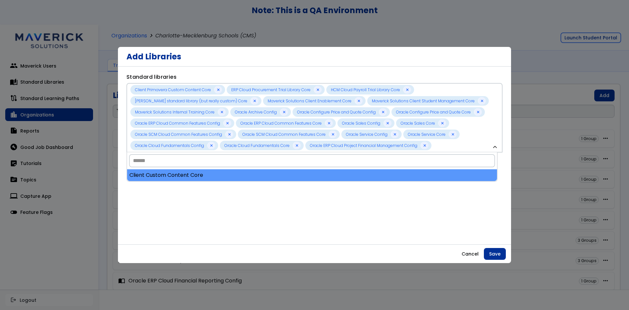
click at [272, 179] on div "Client Custom Content Core" at bounding box center [312, 175] width 370 height 12
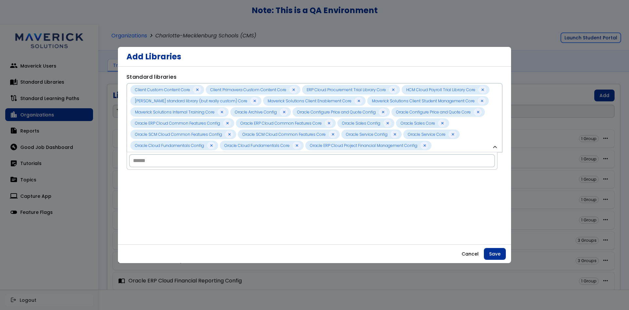
click at [319, 230] on div "**********" at bounding box center [314, 162] width 376 height 178
click at [496, 250] on button "Save" at bounding box center [495, 254] width 22 height 12
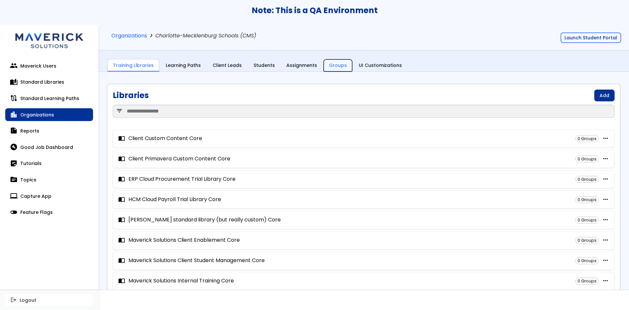
click at [329, 64] on link "Groups" at bounding box center [338, 65] width 28 height 12
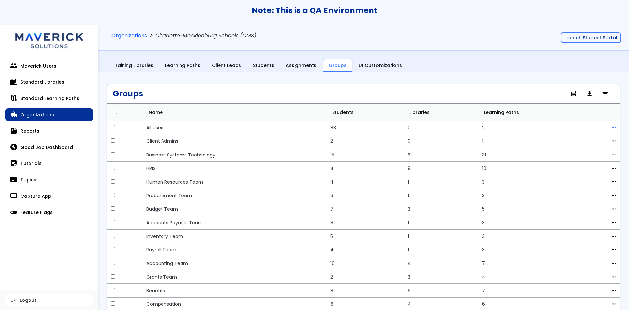
click at [611, 129] on span "more_horiz" at bounding box center [614, 127] width 6 height 5
click at [577, 140] on link "edit Edit" at bounding box center [581, 138] width 58 height 12
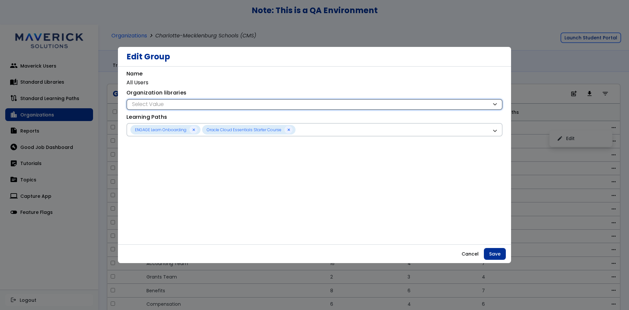
click at [224, 104] on div "Select Value" at bounding box center [310, 104] width 361 height 7
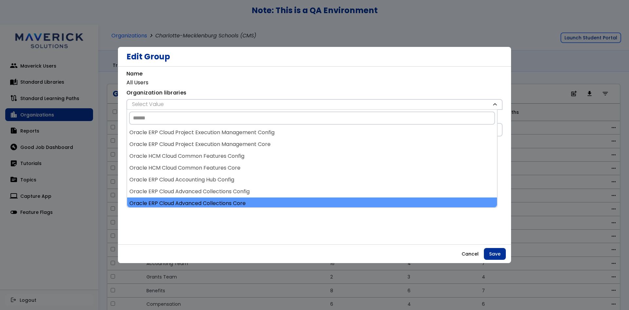
click at [246, 203] on div "Oracle ERP Cloud Advanced Collections Core" at bounding box center [312, 203] width 370 height 12
click at [245, 200] on div "Oracle ERP Cloud Cash Management Config" at bounding box center [312, 203] width 370 height 12
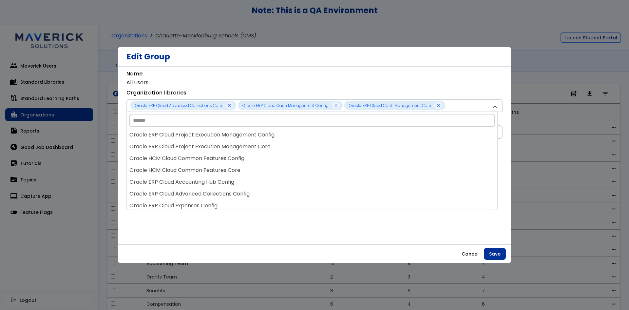
click at [245, 200] on div "Oracle ERP Cloud Expenses Config" at bounding box center [312, 205] width 370 height 12
click at [245, 200] on div "Oracle ERP Cloud Project Execution Management Config Oracle ERP Cloud Project E…" at bounding box center [312, 169] width 370 height 81
click at [245, 199] on div "Oracle ERP Cloud Advanced Collections Config" at bounding box center [312, 194] width 370 height 12
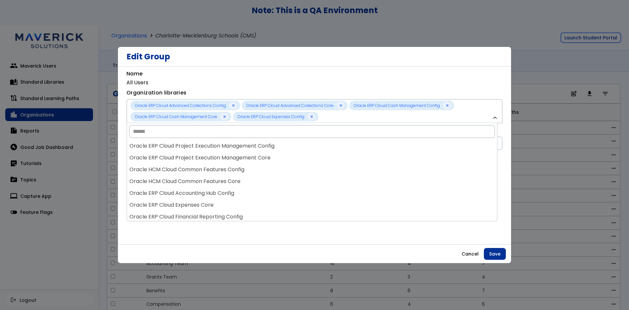
click at [245, 200] on div "Oracle ERP Cloud Expenses Core" at bounding box center [312, 205] width 370 height 12
click at [245, 200] on div "Oracle ERP Cloud Financial Reporting Config" at bounding box center [312, 205] width 370 height 12
click at [245, 200] on div "Oracle ERP Cloud Fixed Assets Config" at bounding box center [312, 205] width 370 height 12
click at [245, 200] on div "Oracle ERP Cloud Project Execution Management Config Oracle ERP Cloud Project E…" at bounding box center [312, 180] width 370 height 81
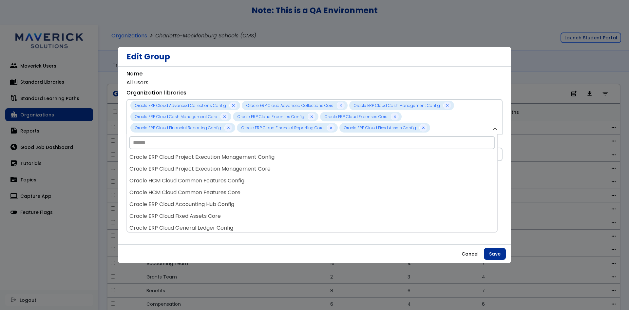
click at [245, 200] on div "Oracle ERP Cloud Accounting Hub Config" at bounding box center [312, 204] width 370 height 12
click at [245, 200] on div "Oracle ERP Cloud Project Execution Management Config Oracle ERP Cloud Project E…" at bounding box center [312, 191] width 370 height 81
click at [245, 198] on div "Oracle HCM Cloud Common Features Core" at bounding box center [312, 192] width 370 height 12
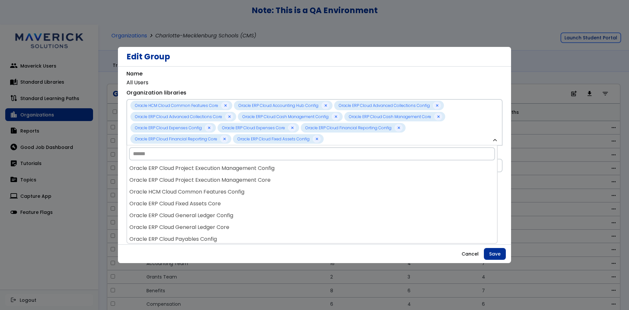
click at [245, 200] on div "Oracle ERP Cloud Fixed Assets Core" at bounding box center [312, 204] width 370 height 12
click at [245, 198] on div "Oracle HCM Cloud Common Features Config" at bounding box center [312, 192] width 370 height 12
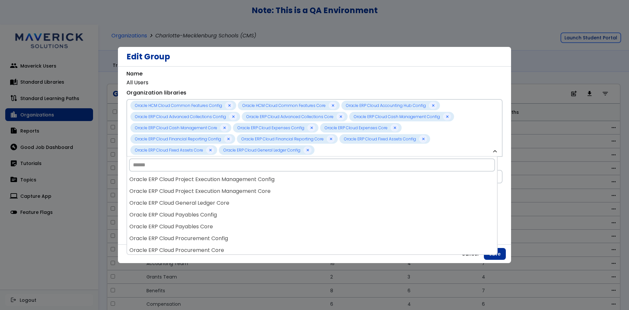
click at [245, 200] on div "Oracle ERP Cloud General Ledger Core" at bounding box center [312, 203] width 370 height 12
click at [245, 197] on div "Oracle ERP Cloud Project Execution Management Core" at bounding box center [312, 191] width 370 height 12
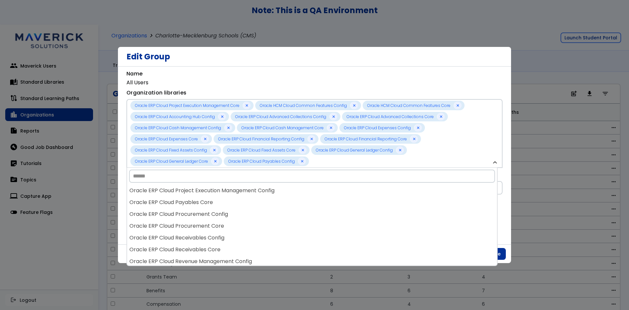
click at [245, 200] on div "Oracle ERP Cloud Payables Core" at bounding box center [312, 202] width 370 height 12
click at [245, 200] on div "Oracle ERP Cloud Procurement Config" at bounding box center [312, 202] width 370 height 12
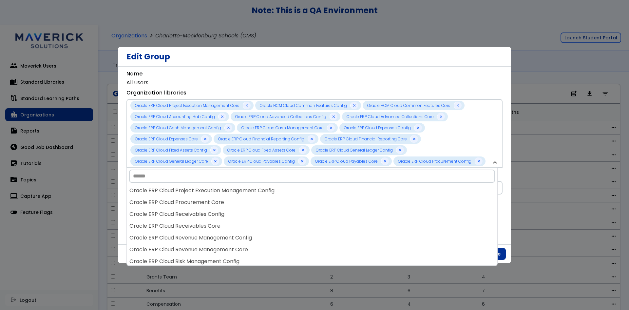
click at [245, 200] on div "Oracle ERP Cloud Procurement Core" at bounding box center [312, 202] width 370 height 12
click at [245, 200] on div "Oracle ERP Cloud Receivables Core" at bounding box center [312, 202] width 370 height 12
click at [245, 200] on div "Oracle ERP Cloud Revenue Management Config" at bounding box center [312, 203] width 370 height 12
click at [245, 200] on div "Oracle ERP Cloud Revenue Management Core" at bounding box center [312, 203] width 370 height 12
click at [245, 200] on div "Oracle ERP Cloud Risk Management Core" at bounding box center [312, 203] width 370 height 12
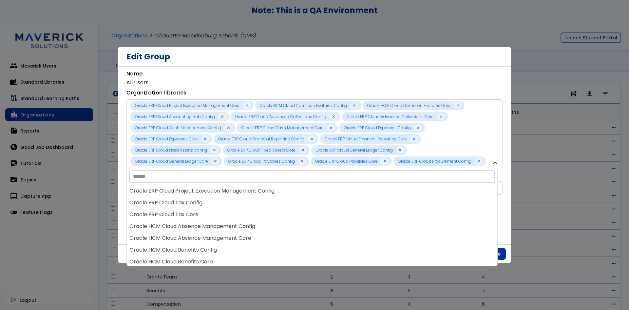
click at [245, 200] on div "Oracle ERP Cloud Tax Config" at bounding box center [312, 203] width 370 height 12
click at [245, 200] on div "Oracle HCM Cloud Absence Management Config" at bounding box center [312, 203] width 370 height 12
click at [245, 200] on div "Oracle HCM Cloud Absence Management Core" at bounding box center [312, 203] width 370 height 12
click at [245, 200] on div "Oracle HCM Cloud Benefits Core" at bounding box center [312, 203] width 370 height 12
click at [245, 200] on div "Oracle HCM Cloud Compensation Config" at bounding box center [312, 203] width 370 height 12
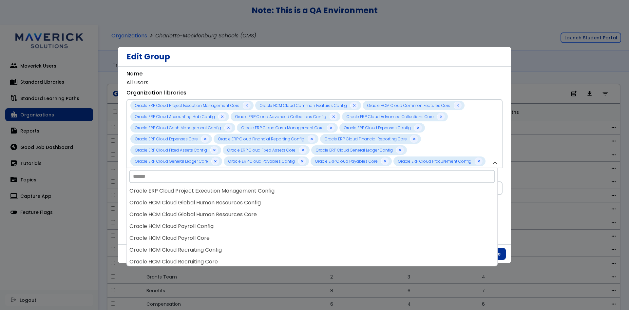
click at [245, 200] on div "Oracle HCM Cloud Global Human Resources Config" at bounding box center [312, 203] width 370 height 12
click at [245, 200] on div "Oracle HCM Cloud Global Human Resources Core" at bounding box center [312, 203] width 370 height 12
click at [245, 200] on div "Oracle HCM Cloud Payroll Core" at bounding box center [312, 203] width 370 height 12
click at [245, 200] on div "Oracle HCM Cloud Recruiting Core" at bounding box center [312, 203] width 370 height 12
click at [245, 200] on div "Oracle HCM Cloud Talent Management Config" at bounding box center [312, 203] width 370 height 12
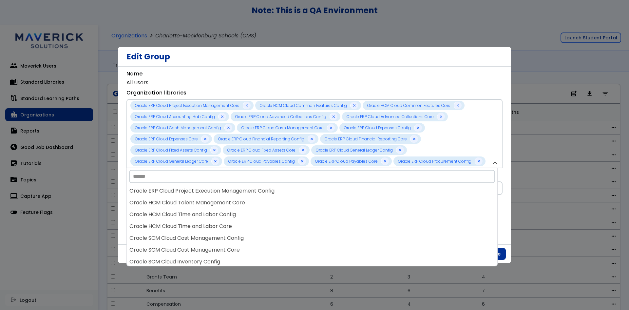
click at [245, 200] on div "Oracle HCM Cloud Talent Management Core" at bounding box center [312, 203] width 370 height 12
click at [245, 200] on div "Oracle HCM Cloud Time and Labor Core" at bounding box center [312, 203] width 370 height 12
click at [245, 200] on div "Oracle SCM Cloud Cost Management Config" at bounding box center [312, 203] width 370 height 12
click at [245, 200] on div "Oracle SCM Cloud Inventory Config" at bounding box center [312, 203] width 370 height 12
click at [245, 200] on div "Oracle SCM Cloud Inventory Core" at bounding box center [312, 203] width 370 height 12
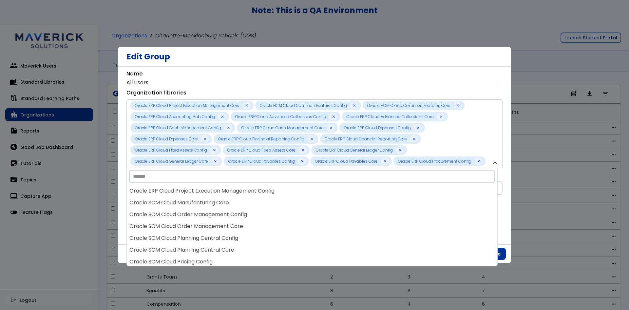
click at [245, 200] on div "Oracle SCM Cloud Manufacturing Core" at bounding box center [312, 203] width 370 height 12
click at [245, 200] on div "Oracle SCM Cloud Order Management Config" at bounding box center [312, 203] width 370 height 12
click at [245, 200] on div "Oracle SCM Cloud Planning Central Config" at bounding box center [312, 203] width 370 height 12
click at [245, 200] on div "Oracle SCM Cloud Planning Central Core" at bounding box center [312, 203] width 370 height 12
click at [245, 200] on div "Oracle SCM Cloud Pricing Core" at bounding box center [312, 203] width 370 height 12
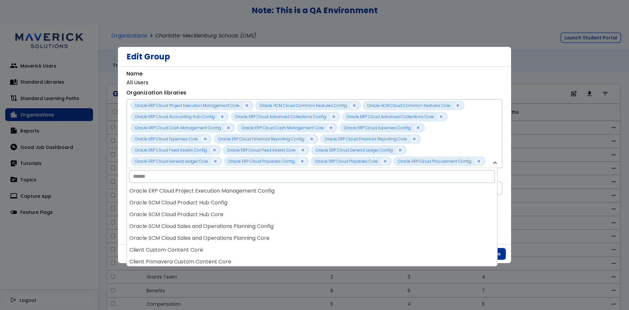
click at [245, 200] on div "Oracle SCM Cloud Product Hub Config" at bounding box center [312, 203] width 370 height 12
click at [245, 200] on div "Oracle SCM Cloud Sales and Operations Planning Config" at bounding box center [312, 203] width 370 height 12
click at [245, 200] on div "Oracle SCM Cloud Sales and Operations Planning Core" at bounding box center [312, 203] width 370 height 12
click at [245, 200] on div "Client Primavera Custom Content Core" at bounding box center [312, 203] width 370 height 12
click at [245, 200] on div "ERP Cloud Procurement Trial Library Core" at bounding box center [312, 203] width 370 height 12
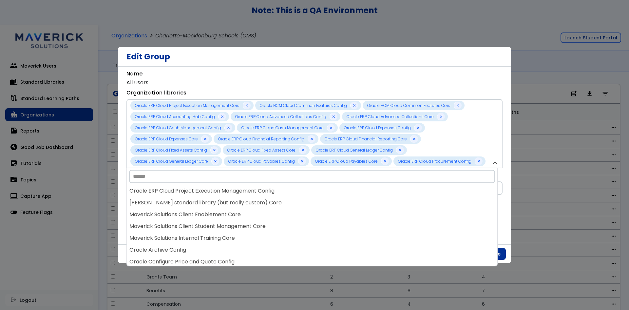
click at [245, 200] on div "Justin Kim standard library (but really custom) Core" at bounding box center [312, 203] width 370 height 12
click at [245, 200] on div "Maverick Solutions Client Enablement Core" at bounding box center [312, 203] width 370 height 12
click at [245, 200] on div "Maverick Solutions Internal Training Core" at bounding box center [312, 203] width 370 height 12
click at [245, 200] on div "Oracle Archive Config" at bounding box center [312, 203] width 370 height 12
click at [245, 200] on div "Oracle Configure Price and Quote Core" at bounding box center [312, 203] width 370 height 12
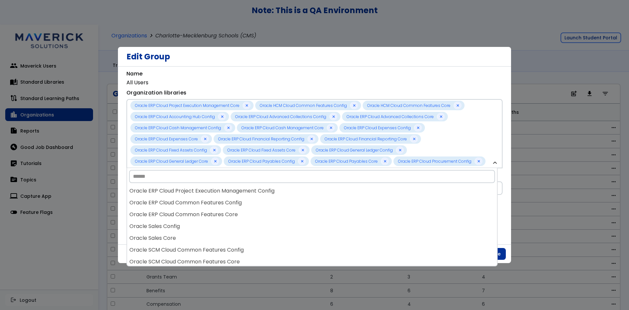
click at [245, 200] on div "Oracle ERP Cloud Common Features Config" at bounding box center [312, 203] width 370 height 12
click at [245, 200] on div "Oracle ERP Cloud Common Features Core" at bounding box center [312, 203] width 370 height 12
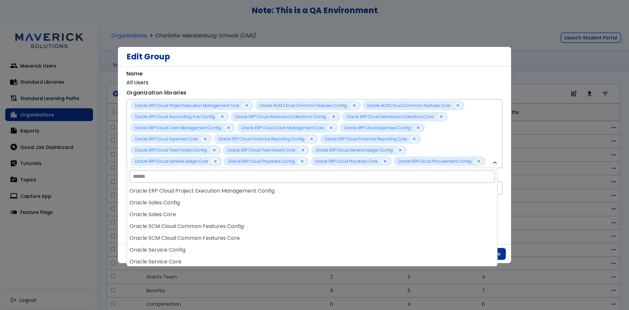
click at [245, 200] on div "Oracle Sales Config" at bounding box center [312, 203] width 370 height 12
click at [245, 200] on div "Oracle SCM Cloud Common Features Config" at bounding box center [312, 203] width 370 height 12
click at [245, 200] on div "Oracle SCM Cloud Common Features Core" at bounding box center [312, 203] width 370 height 12
click at [245, 200] on div "Oracle Service Config" at bounding box center [312, 203] width 370 height 12
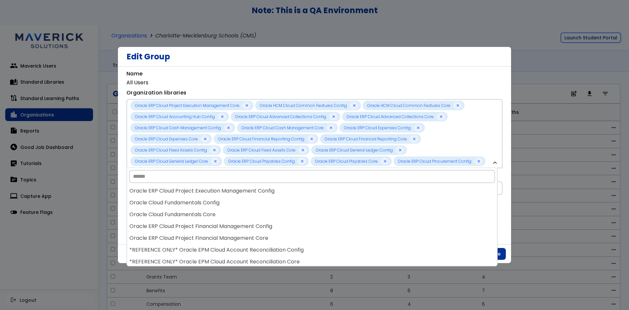
click at [245, 200] on div "Oracle Cloud Fundamentals Config" at bounding box center [312, 203] width 370 height 12
click at [245, 200] on div "Oracle Cloud Fundamentals Core" at bounding box center [312, 203] width 370 height 12
click at [245, 200] on div "Oracle ERP Cloud Project Financial Management Core" at bounding box center [312, 203] width 370 height 12
click at [245, 200] on div "*REFERENCE ONLY* Oracle EPM Cloud Account Reconciliation Config" at bounding box center [312, 203] width 370 height 12
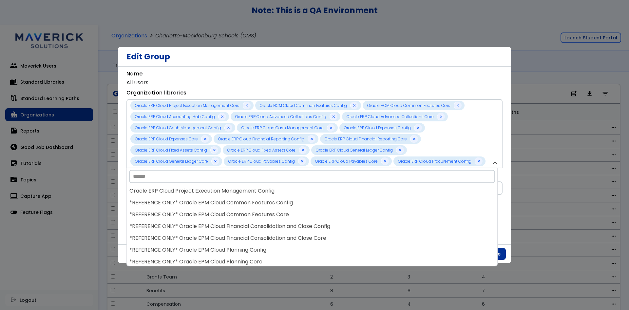
click at [245, 200] on div "*REFERENCE ONLY* Oracle EPM Cloud Common Features Config" at bounding box center [312, 203] width 370 height 12
click at [245, 200] on div "*REFERENCE ONLY* Oracle EPM Cloud Common Features Core" at bounding box center [312, 203] width 370 height 12
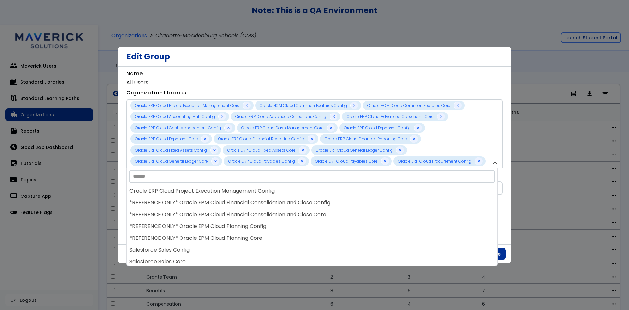
click at [245, 200] on div "*REFERENCE ONLY* Oracle EPM Cloud Financial Consolidation and Close Config" at bounding box center [312, 203] width 370 height 12
click at [245, 200] on div "*REFERENCE ONLY* Oracle EPM Cloud Financial Consolidation and Close Core" at bounding box center [312, 203] width 370 height 12
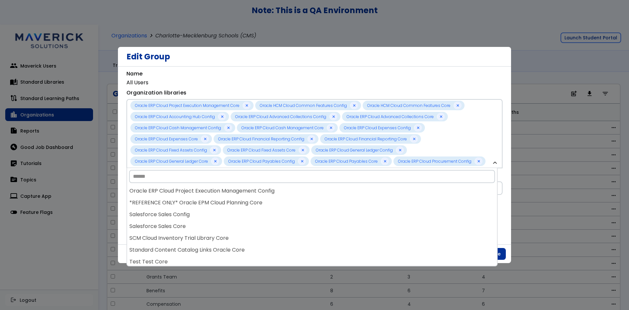
click at [245, 200] on div "*REFERENCE ONLY* Oracle EPM Cloud Planning Core" at bounding box center [312, 203] width 370 height 12
click at [245, 200] on div "Salesforce Sales Config" at bounding box center [312, 203] width 370 height 12
click at [245, 200] on div "SCM Cloud Inventory Trial Library Core" at bounding box center [312, 203] width 370 height 12
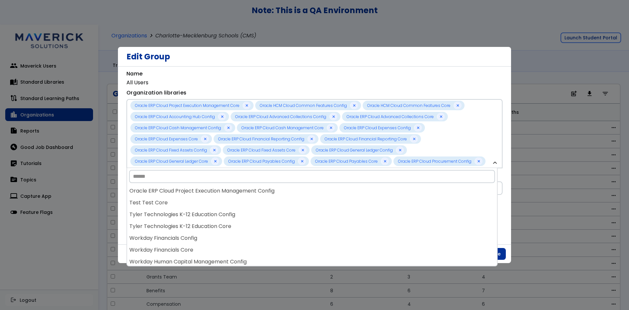
click at [245, 200] on div "Test Test Core" at bounding box center [312, 203] width 370 height 12
click at [245, 200] on div "Tyler Technologies K-12 Education Config" at bounding box center [312, 203] width 370 height 12
click at [245, 200] on div "Workday Financials Config" at bounding box center [312, 203] width 370 height 12
click at [245, 200] on div "Workday Financials Core" at bounding box center [312, 203] width 370 height 12
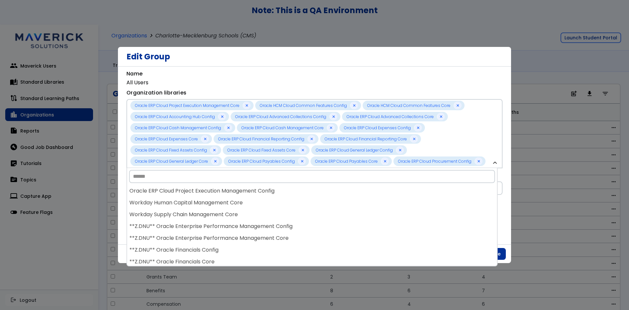
click at [245, 200] on div "Workday Human Capital Management Core" at bounding box center [312, 203] width 370 height 12
click at [245, 200] on div "Workday Supply Chain Management Core" at bounding box center [312, 203] width 370 height 12
click at [245, 200] on div "**Z.DNU** Oracle Enterprise Performance Management Config" at bounding box center [312, 203] width 370 height 12
click at [245, 200] on div "**Z.DNU** Oracle Financials Config" at bounding box center [312, 203] width 370 height 12
click at [245, 200] on div "**Z.DNU** Oracle Financials Core" at bounding box center [312, 203] width 370 height 12
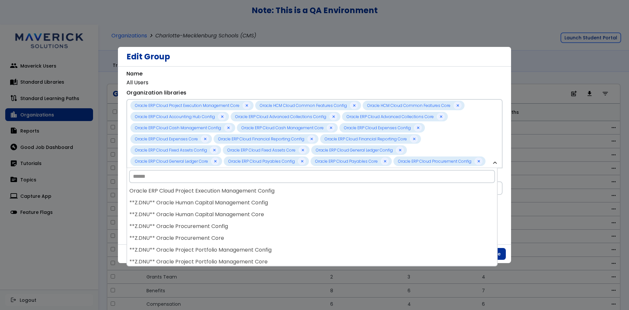
click at [245, 200] on div "**Z.DNU** Oracle Human Capital Management Config" at bounding box center [312, 203] width 370 height 12
click at [245, 200] on div "**Z.DNU** Oracle Procurement Config" at bounding box center [312, 203] width 370 height 12
click at [245, 200] on div "**Z.DNU** Oracle Procurement Core" at bounding box center [312, 203] width 370 height 12
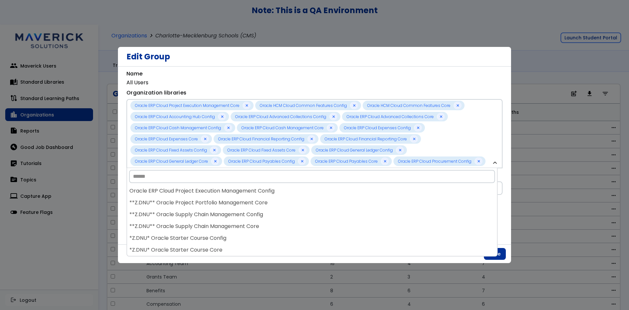
click at [245, 200] on div "**Z.DNU** Oracle Project Portfolio Management Core" at bounding box center [312, 203] width 370 height 12
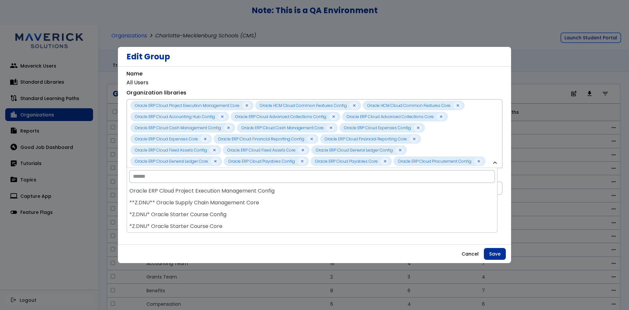
click at [245, 200] on div "**Z.DNU** Oracle Supply Chain Management Core" at bounding box center [312, 203] width 370 height 12
click at [245, 200] on div "*Z.DNU* Oracle Starter Course Config" at bounding box center [312, 203] width 370 height 12
click at [245, 200] on div "*Z.DNU* Oracle Starter Course Core" at bounding box center [312, 203] width 370 height 12
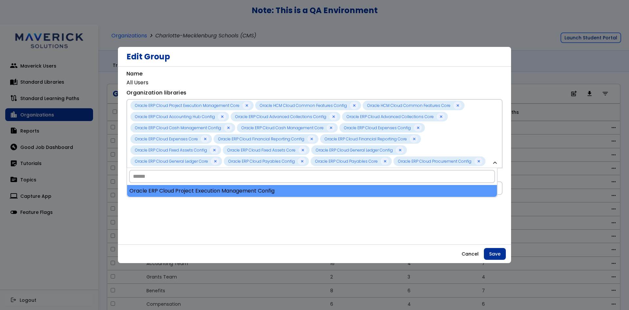
click at [256, 193] on div "Oracle ERP Cloud Project Execution Management Config" at bounding box center [312, 191] width 370 height 12
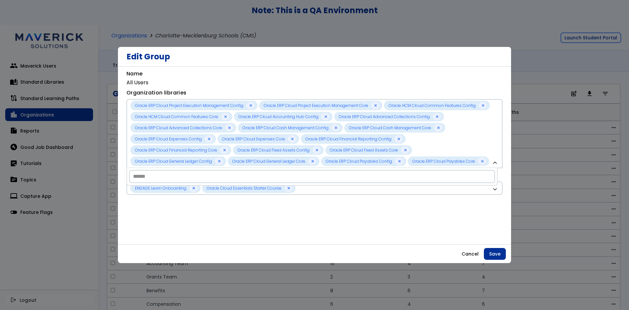
click at [424, 204] on div "**********" at bounding box center [314, 159] width 376 height 178
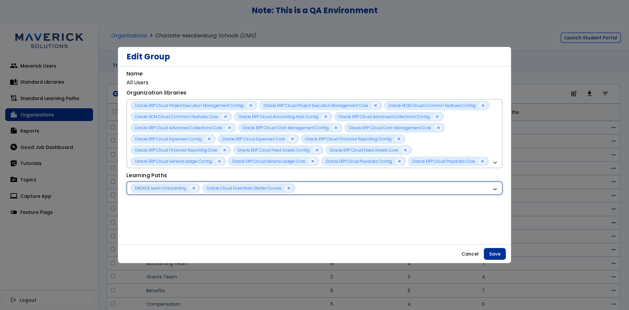
click at [435, 192] on div "ENGAGE Learn Onboarding Oracle Cloud Essentials Starter Course" at bounding box center [310, 187] width 361 height 9
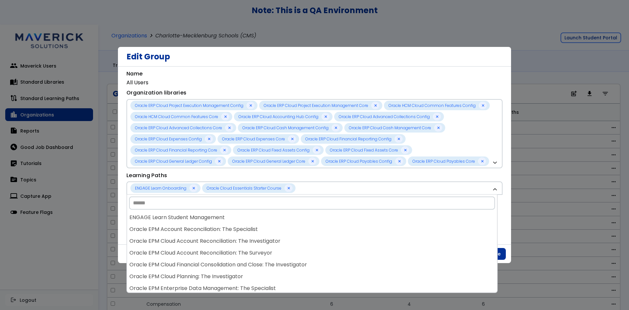
scroll to position [98, 0]
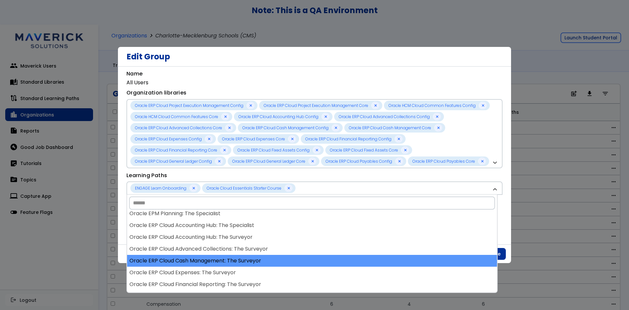
click at [278, 262] on div "Oracle ERP Cloud Cash Management: The Surveyor" at bounding box center [312, 260] width 370 height 12
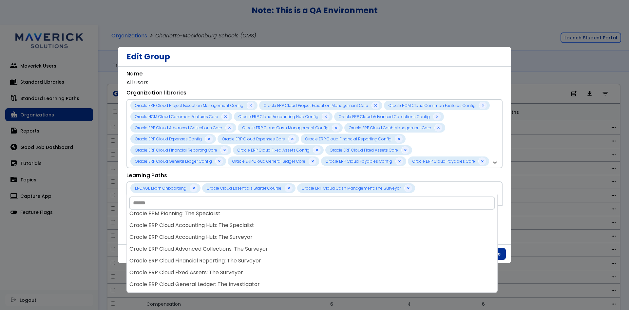
click at [279, 261] on div "Oracle ERP Cloud Financial Reporting: The Surveyor" at bounding box center [312, 260] width 370 height 12
click at [279, 261] on div "Oracle ERP Cloud Fixed Assets: The Surveyor" at bounding box center [312, 260] width 370 height 12
click at [279, 261] on div "ENGAGE Learn Onboarding ENGAGE Learn Student Management Oracle Cloud Essentials…" at bounding box center [312, 251] width 370 height 81
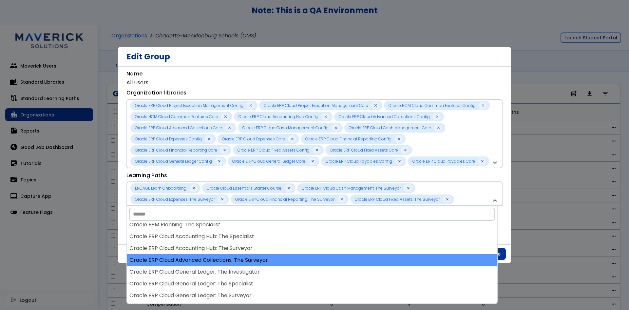
click at [279, 260] on div "Oracle ERP Cloud Advanced Collections: The Surveyor" at bounding box center [312, 260] width 370 height 12
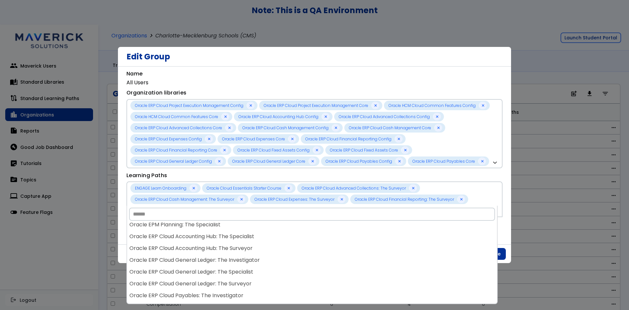
click at [279, 260] on div "Oracle ERP Cloud General Ledger: The Investigator" at bounding box center [312, 260] width 370 height 12
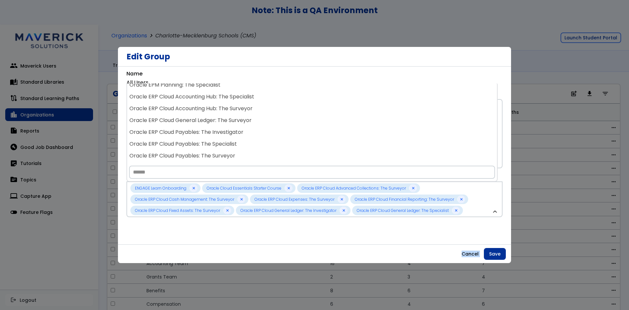
click at [279, 260] on div "Cancel Save" at bounding box center [314, 253] width 393 height 18
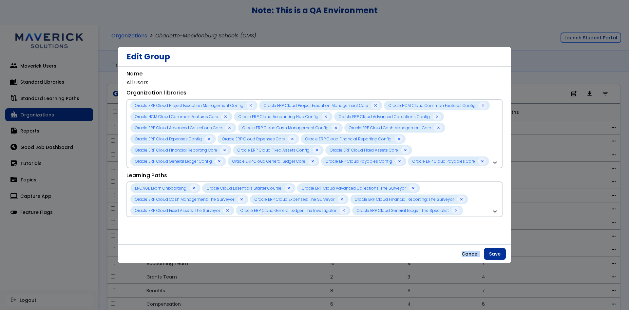
click at [279, 260] on div "Cancel Save" at bounding box center [314, 253] width 393 height 18
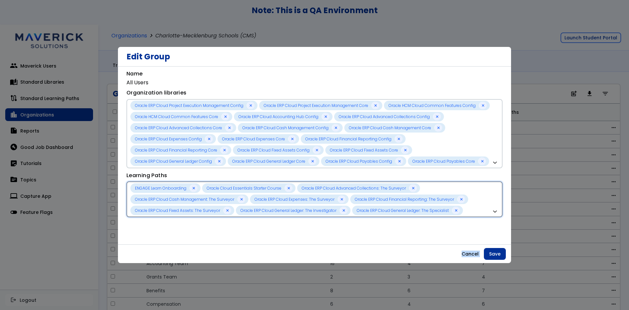
click at [473, 206] on div "ENGAGE Learn Onboarding Oracle Cloud Essentials Starter Course Oracle ERP Cloud…" at bounding box center [310, 199] width 361 height 32
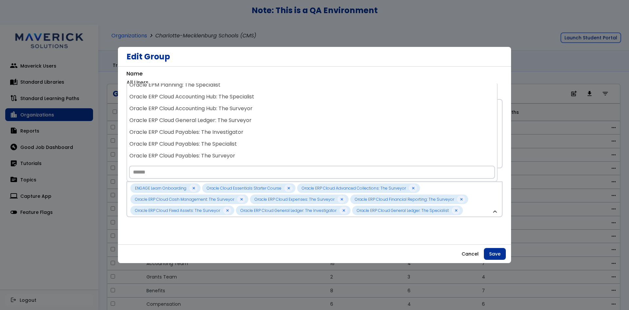
scroll to position [0, 0]
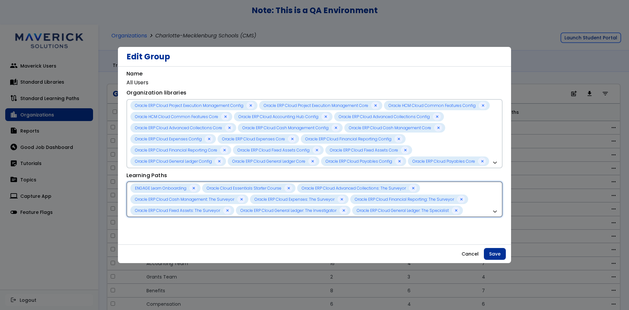
click at [489, 209] on div "ENGAGE Learn Onboarding Oracle Cloud Essentials Starter Course Oracle ERP Cloud…" at bounding box center [314, 199] width 376 height 36
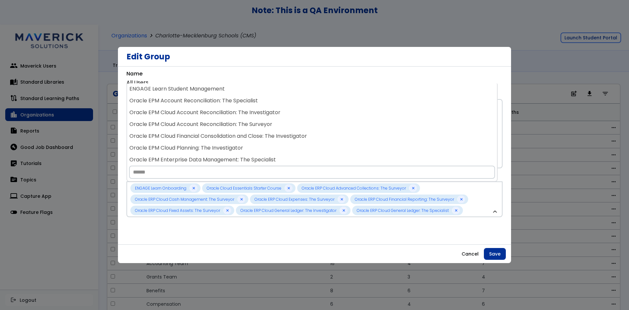
click at [444, 236] on div "**********" at bounding box center [314, 159] width 376 height 178
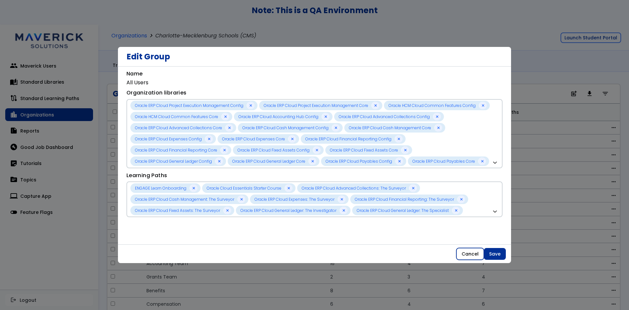
click at [471, 252] on button "Cancel" at bounding box center [470, 254] width 28 height 12
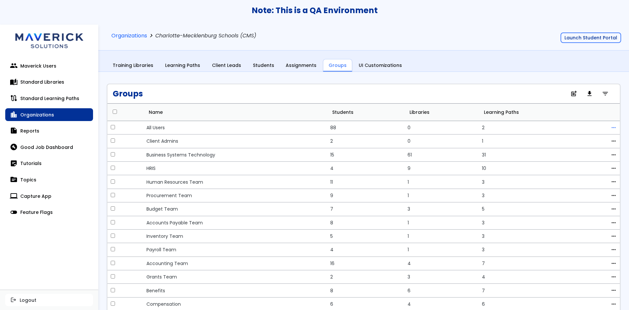
click at [611, 130] on span "more_horiz" at bounding box center [614, 127] width 6 height 5
click at [557, 139] on span "edit" at bounding box center [560, 138] width 6 height 5
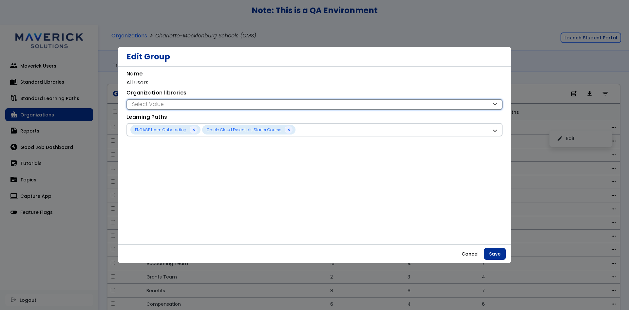
click at [435, 105] on div "Select Value" at bounding box center [310, 104] width 361 height 7
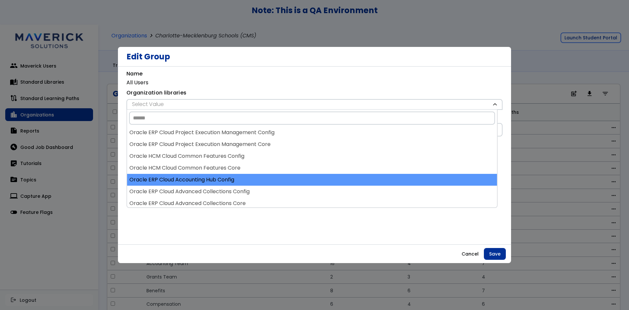
click at [282, 185] on div "Oracle ERP Cloud Accounting Hub Config" at bounding box center [312, 180] width 370 height 12
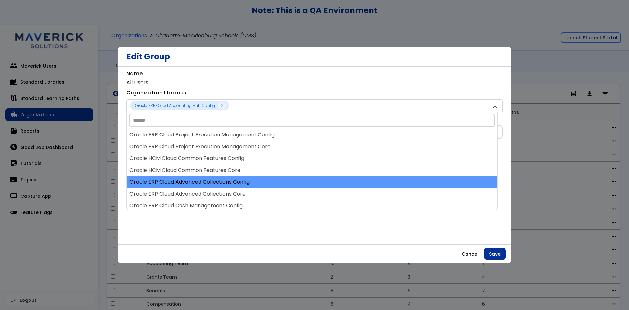
click at [282, 185] on div "Oracle ERP Cloud Advanced Collections Config" at bounding box center [312, 182] width 370 height 12
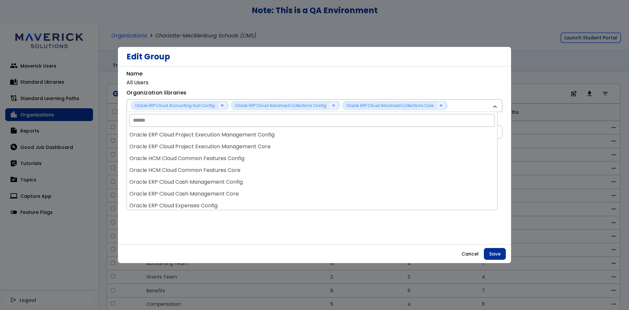
click at [282, 185] on div "Oracle ERP Cloud Cash Management Config" at bounding box center [312, 182] width 370 height 12
click at [282, 185] on div "Oracle ERP Cloud Cash Management Core" at bounding box center [312, 182] width 370 height 12
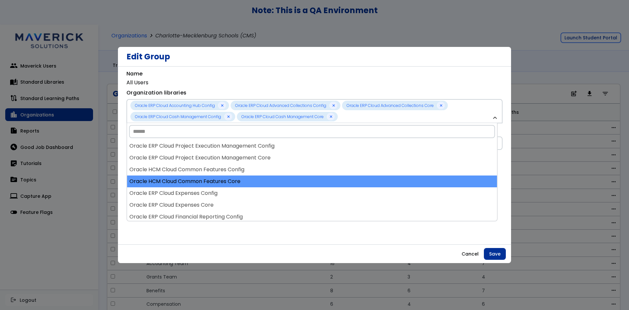
click at [282, 185] on div "Oracle HCM Cloud Common Features Core" at bounding box center [312, 181] width 370 height 12
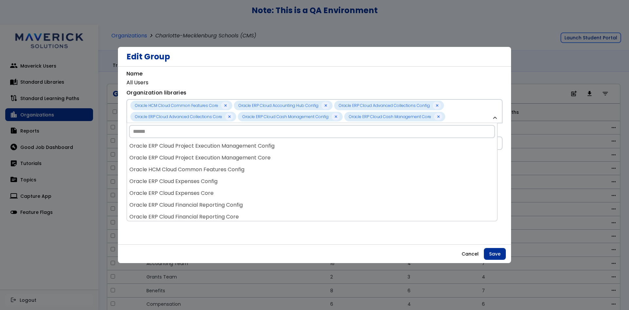
click at [282, 185] on div "Oracle ERP Cloud Expenses Config" at bounding box center [312, 181] width 370 height 12
click at [282, 185] on div "Oracle ERP Cloud Project Execution Management Config Oracle ERP Cloud Project E…" at bounding box center [312, 180] width 370 height 81
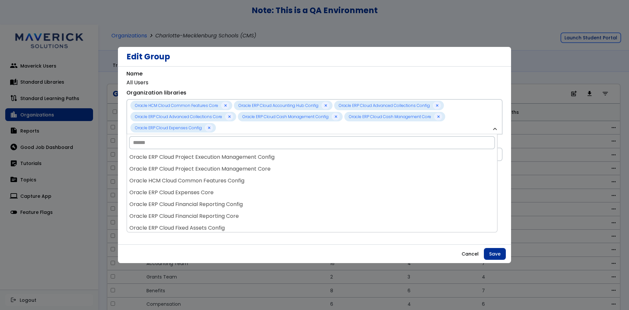
click at [282, 185] on div "Oracle HCM Cloud Common Features Config" at bounding box center [312, 181] width 370 height 12
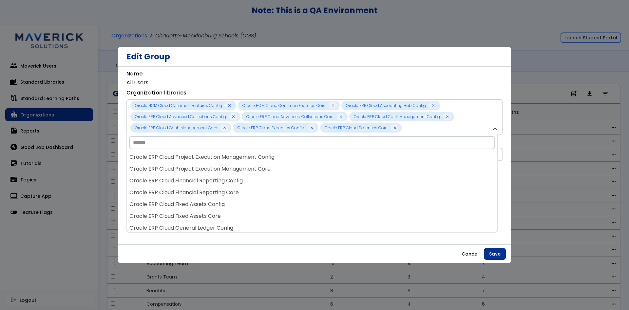
click at [282, 185] on div "Oracle ERP Cloud Financial Reporting Config" at bounding box center [312, 181] width 370 height 12
click at [282, 185] on div "Oracle ERP Cloud Financial Reporting Core" at bounding box center [312, 181] width 370 height 12
click at [282, 185] on div "Oracle ERP Cloud Fixed Assets Config" at bounding box center [312, 181] width 370 height 12
click at [282, 185] on div "Oracle ERP Cloud Project Execution Management Config Oracle ERP Cloud Project E…" at bounding box center [312, 191] width 370 height 81
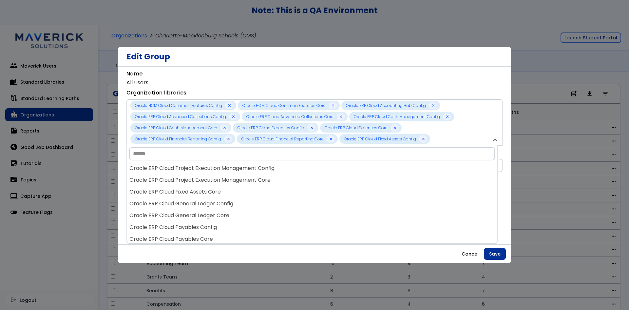
click at [282, 185] on div "Oracle ERP Cloud Project Execution Management Core" at bounding box center [312, 180] width 370 height 12
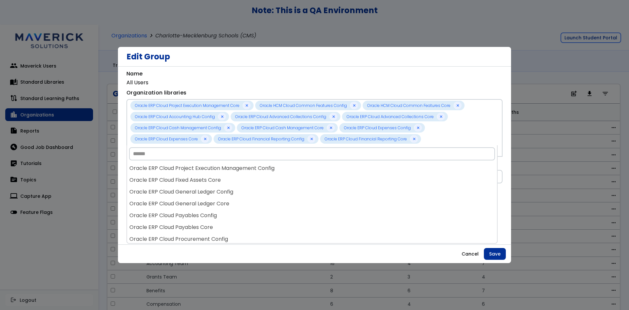
click at [282, 185] on div "Oracle ERP Cloud Fixed Assets Core" at bounding box center [312, 180] width 370 height 12
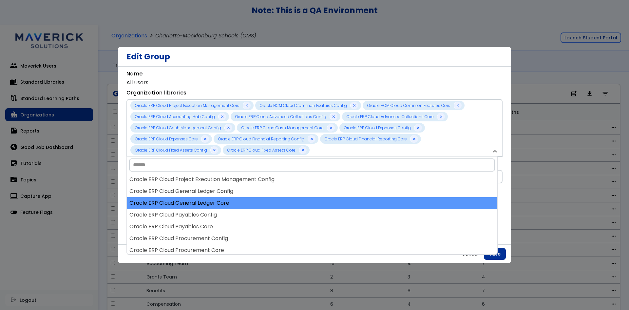
click at [288, 199] on div "Oracle ERP Cloud General Ledger Core" at bounding box center [312, 203] width 370 height 12
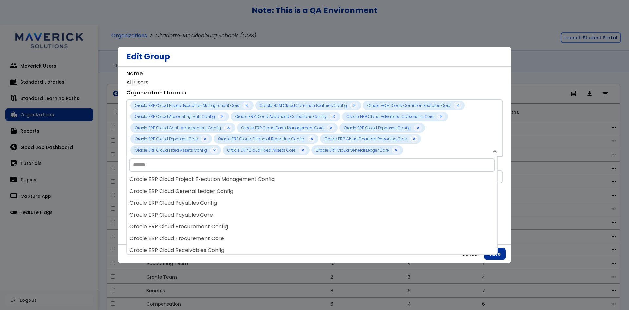
click at [288, 199] on div "Oracle ERP Cloud Payables Config" at bounding box center [312, 203] width 370 height 12
click at [288, 199] on div "Oracle ERP Cloud Procurement Config" at bounding box center [312, 203] width 370 height 12
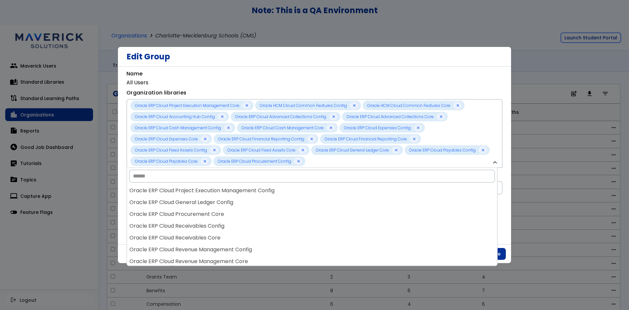
click at [288, 199] on div "Oracle ERP Cloud General Ledger Config" at bounding box center [312, 202] width 370 height 12
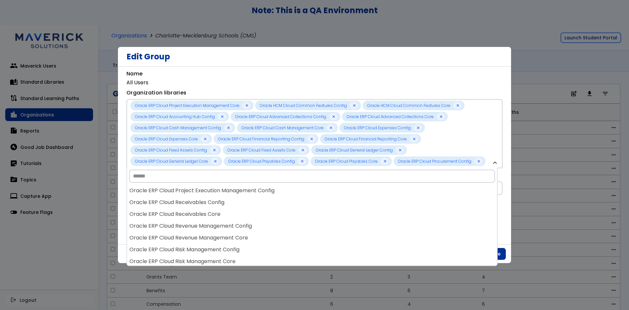
click at [288, 199] on div "Oracle ERP Cloud Receivables Config" at bounding box center [312, 202] width 370 height 12
click at [288, 199] on div "Oracle ERP Cloud Receivables Core" at bounding box center [312, 203] width 370 height 12
click at [288, 199] on div "Oracle ERP Cloud Revenue Management Core" at bounding box center [312, 203] width 370 height 12
click at [288, 198] on div "Oracle ERP Cloud Risk Management Config" at bounding box center [312, 203] width 370 height 12
click at [361, 68] on div "**********" at bounding box center [314, 155] width 393 height 178
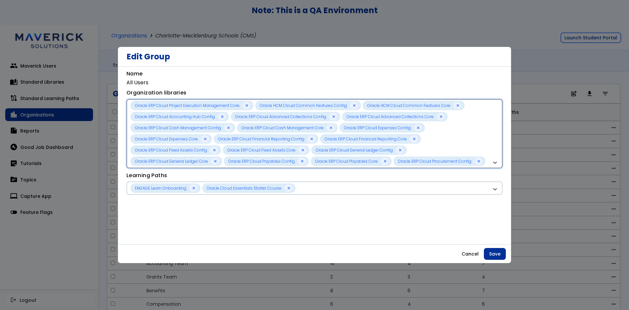
click at [478, 159] on div "Oracle ERP Cloud Project Execution Management Core Oracle HCM Cloud Common Feat…" at bounding box center [310, 134] width 361 height 66
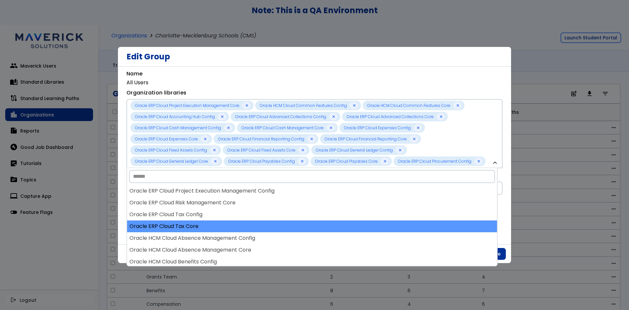
click at [274, 229] on div "Oracle ERP Cloud Tax Core" at bounding box center [312, 226] width 370 height 12
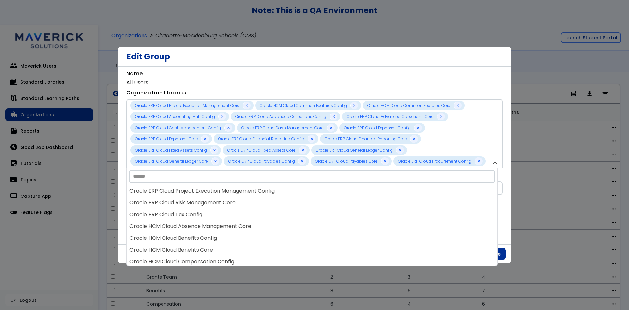
click at [274, 229] on div "Oracle HCM Cloud Absence Management Core" at bounding box center [312, 226] width 370 height 12
click at [274, 229] on div "Oracle HCM Cloud Benefits Config" at bounding box center [312, 226] width 370 height 12
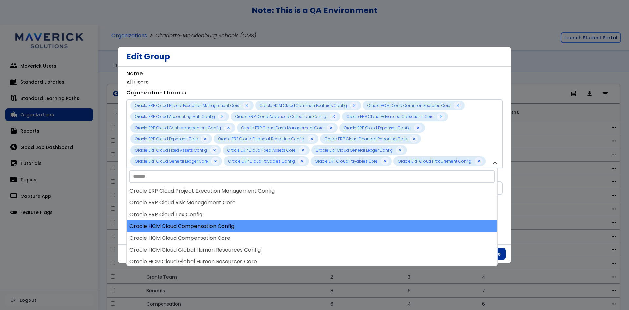
click at [274, 228] on div "Oracle HCM Cloud Compensation Config" at bounding box center [312, 226] width 370 height 12
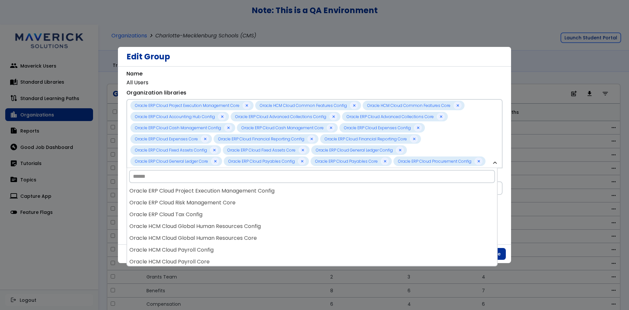
click at [274, 228] on div "Oracle HCM Cloud Global Human Resources Config" at bounding box center [312, 226] width 370 height 12
click at [274, 228] on div "Oracle HCM Cloud Global Human Resources Core" at bounding box center [312, 226] width 370 height 12
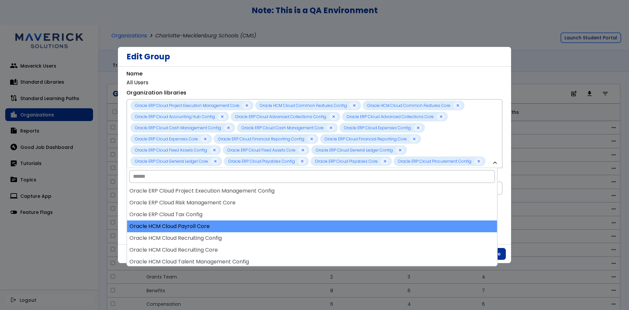
click at [274, 228] on div "Oracle HCM Cloud Payroll Core" at bounding box center [312, 226] width 370 height 12
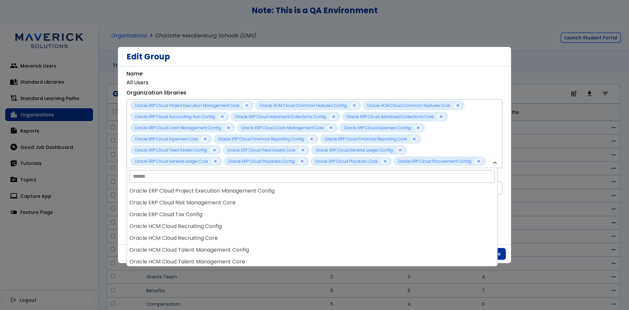
click at [274, 228] on div "Oracle HCM Cloud Recruiting Config" at bounding box center [312, 226] width 370 height 12
click at [274, 228] on div "Oracle HCM Cloud Talent Management Config" at bounding box center [312, 226] width 370 height 12
click at [274, 228] on div "Oracle HCM Cloud Time and Labor Config" at bounding box center [312, 226] width 370 height 12
click at [274, 228] on div "Oracle HCM Cloud Time and Labor Core" at bounding box center [312, 226] width 370 height 12
click at [274, 228] on div "Oracle SCM Cloud Cost Management Core" at bounding box center [312, 226] width 370 height 12
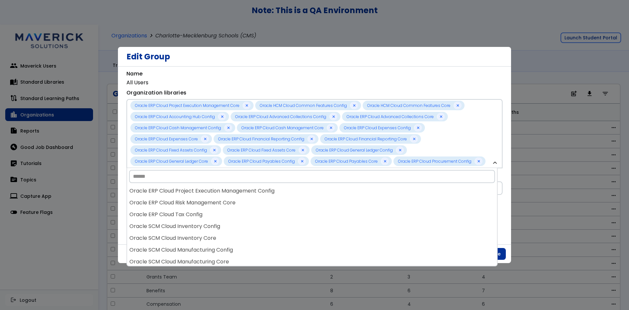
click at [395, 72] on div "**********" at bounding box center [314, 159] width 376 height 178
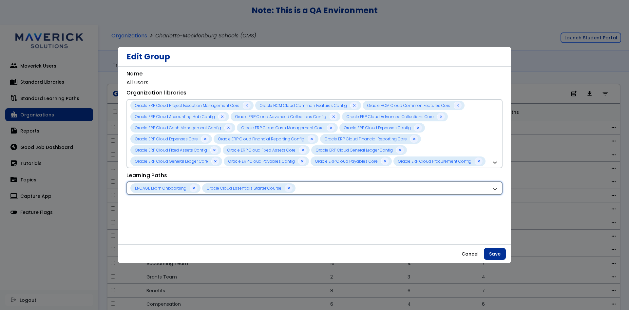
click at [349, 193] on div "ENGAGE Learn Onboarding Oracle Cloud Essentials Starter Course" at bounding box center [314, 187] width 376 height 13
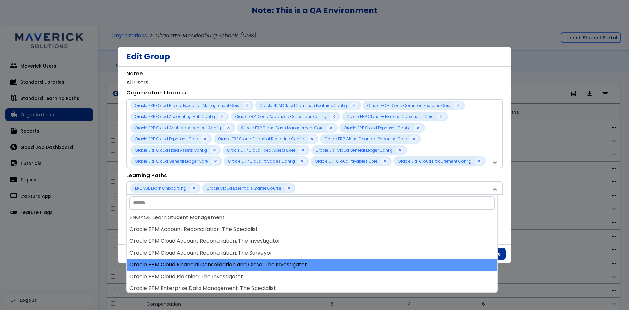
click at [307, 267] on div "Oracle EPM Cloud Financial Consolidation and Close: The Investigator" at bounding box center [312, 264] width 370 height 12
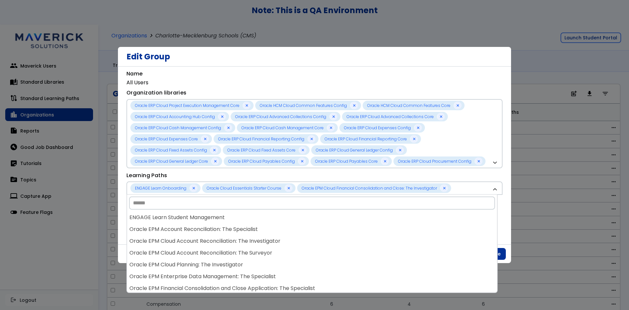
click at [307, 267] on div "Oracle EPM Cloud Planning: The Investigator" at bounding box center [312, 264] width 370 height 12
click at [307, 267] on div "Oracle EPM Enterprise Data Management: The Specialist" at bounding box center [312, 264] width 370 height 12
click at [307, 267] on body "**********" at bounding box center [314, 155] width 629 height 310
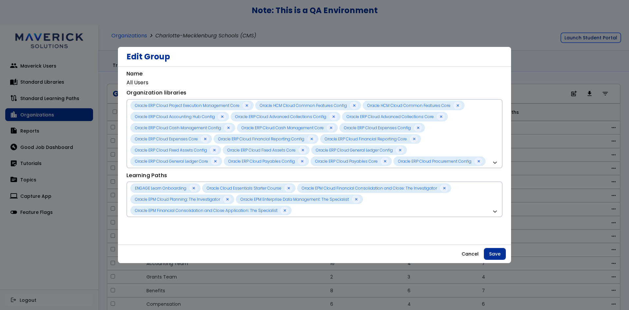
click at [307, 267] on div at bounding box center [314, 155] width 629 height 310
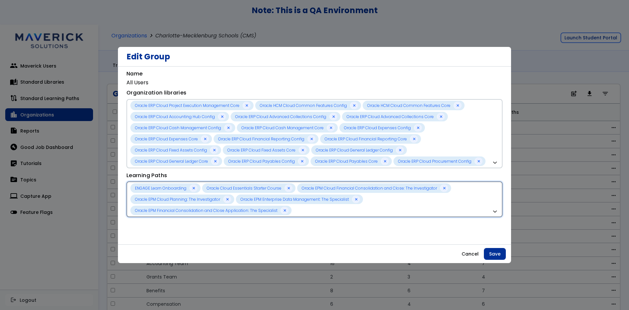
click at [376, 207] on div "ENGAGE Learn Onboarding Oracle Cloud Essentials Starter Course Oracle EPM Cloud…" at bounding box center [310, 199] width 361 height 32
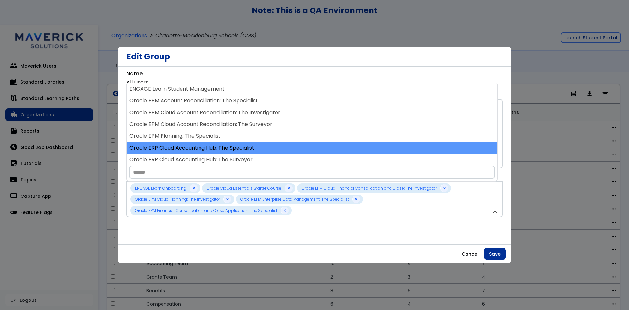
click at [286, 150] on div "Oracle ERP Cloud Accounting Hub: The Specialist" at bounding box center [312, 148] width 370 height 12
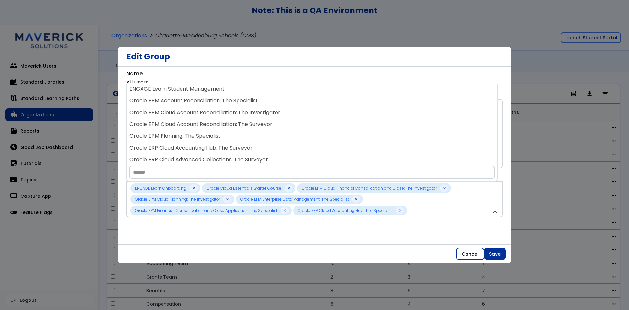
click at [472, 254] on button "Cancel" at bounding box center [470, 254] width 28 height 12
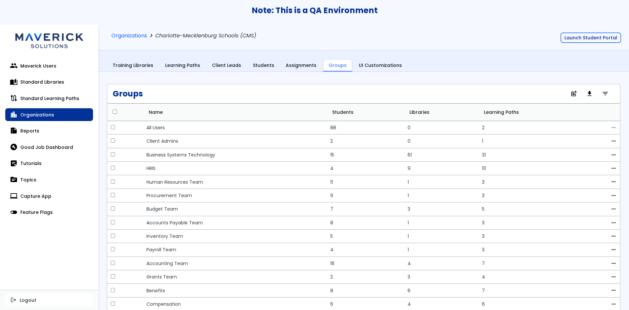
click at [611, 129] on span "more_horiz" at bounding box center [614, 127] width 6 height 5
click at [590, 139] on link "edit Edit" at bounding box center [581, 138] width 58 height 12
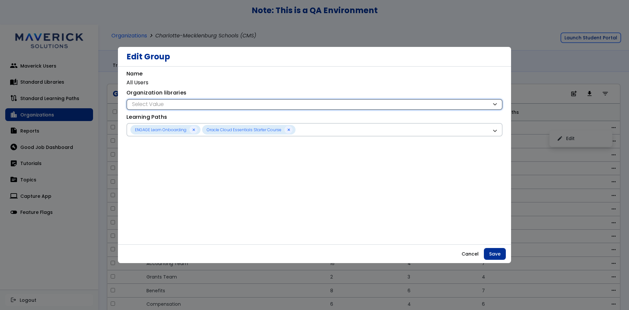
click at [318, 104] on div "Select Value" at bounding box center [310, 104] width 361 height 7
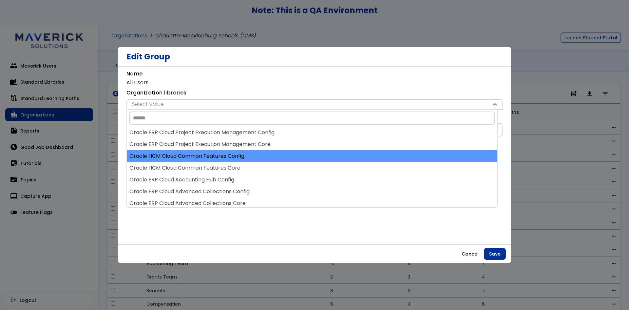
click at [315, 160] on div "Oracle HCM Cloud Common Features Config" at bounding box center [312, 156] width 370 height 12
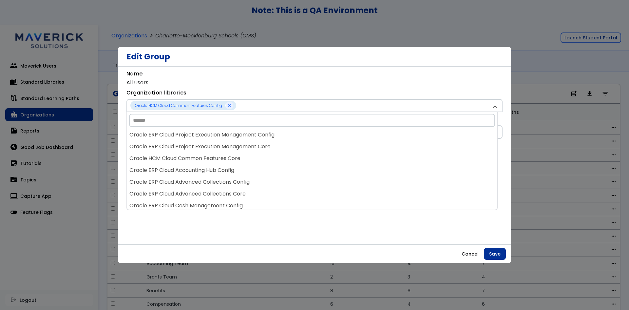
click at [315, 160] on div "Oracle HCM Cloud Common Features Core" at bounding box center [312, 158] width 370 height 12
click at [315, 160] on div "Oracle ERP Cloud Accounting Hub Config" at bounding box center [312, 158] width 370 height 12
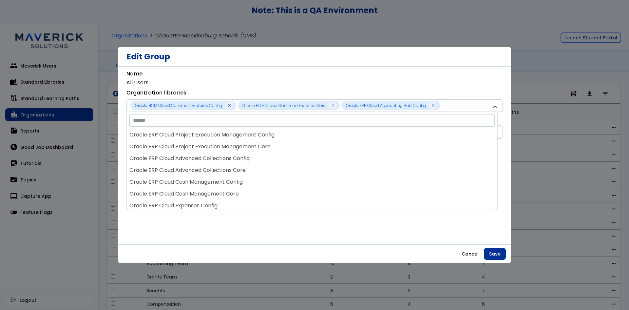
click at [315, 160] on div "Oracle ERP Cloud Advanced Collections Config" at bounding box center [312, 158] width 370 height 12
click at [315, 160] on div "Oracle ERP Cloud Cash Management Config" at bounding box center [312, 158] width 370 height 12
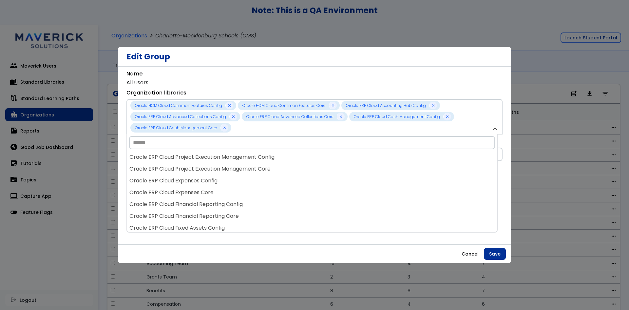
click at [315, 160] on div "Oracle ERP Cloud Project Execution Management Config" at bounding box center [312, 157] width 370 height 12
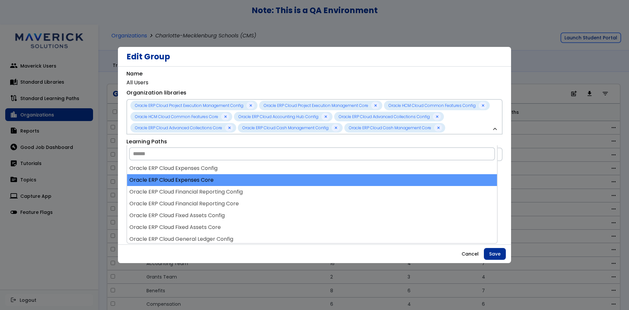
click at [314, 181] on div "Oracle ERP Cloud Expenses Core" at bounding box center [312, 180] width 370 height 12
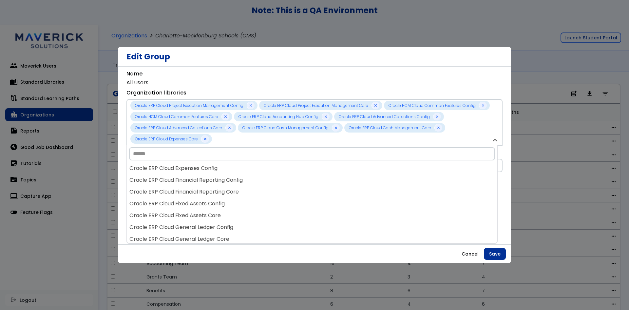
click at [314, 181] on div "Oracle ERP Cloud Financial Reporting Config" at bounding box center [312, 180] width 370 height 12
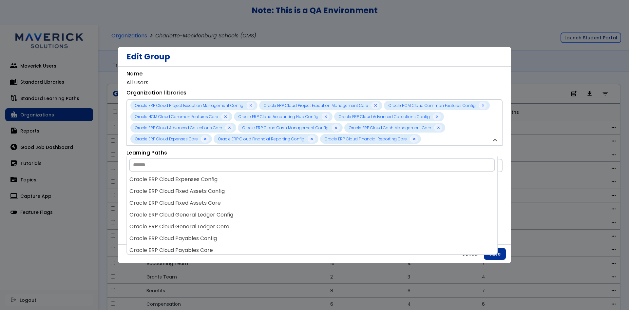
click at [314, 181] on div "Oracle ERP Cloud Expenses Config" at bounding box center [312, 179] width 370 height 12
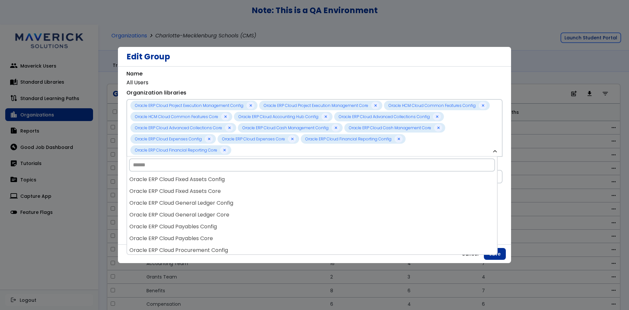
click at [314, 181] on div "Oracle ERP Cloud Fixed Assets Config" at bounding box center [312, 179] width 370 height 12
click at [314, 181] on div "Oracle ERP Cloud Fixed Assets Core" at bounding box center [312, 179] width 370 height 12
click at [314, 181] on div "Oracle ERP Cloud General Ledger Core" at bounding box center [312, 179] width 370 height 12
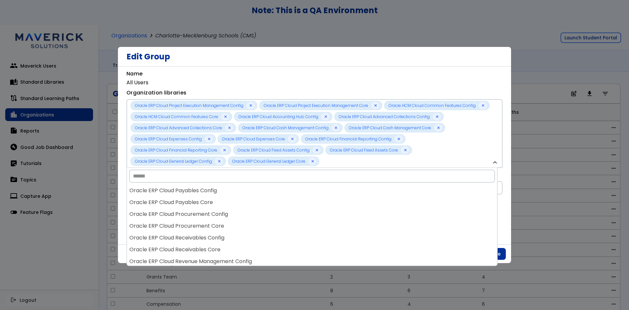
click at [314, 181] on div "Oracle ERP Cloud Project Execution Management Config Oracle ERP Cloud Project E…" at bounding box center [311, 216] width 371 height 98
click at [314, 181] on input "Search" at bounding box center [312, 175] width 366 height 13
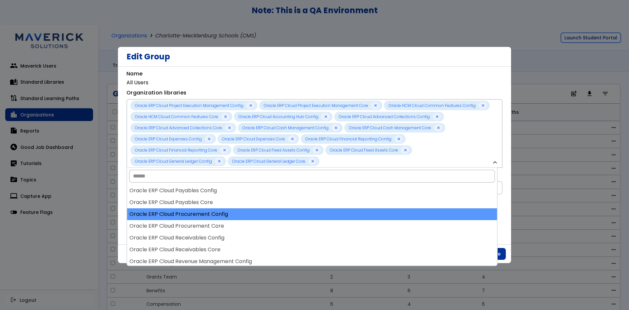
click at [315, 211] on div "Oracle ERP Cloud Procurement Config" at bounding box center [312, 214] width 370 height 12
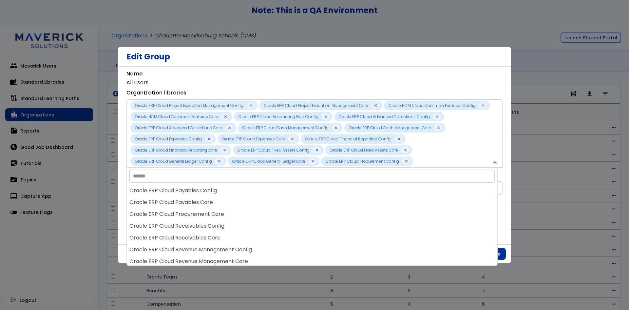
click at [315, 211] on div "Oracle ERP Cloud Procurement Core" at bounding box center [312, 214] width 370 height 12
click at [315, 211] on div "Oracle ERP Cloud Receivables Config" at bounding box center [312, 214] width 370 height 12
click at [315, 211] on div "Oracle ERP Cloud Receivables Core" at bounding box center [312, 214] width 370 height 12
click at [315, 211] on div "Oracle ERP Cloud Revenue Management Core" at bounding box center [312, 214] width 370 height 12
click at [339, 93] on div "**********" at bounding box center [314, 128] width 376 height 79
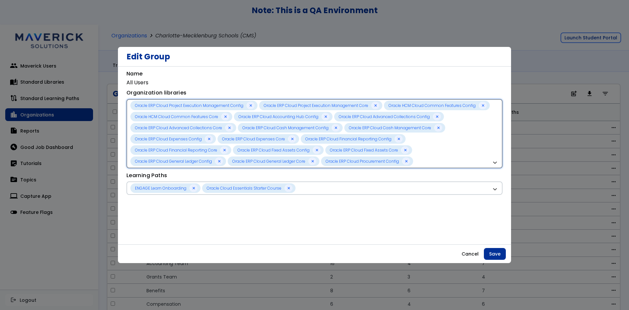
click at [443, 160] on div "Oracle ERP Cloud Project Execution Management Config Oracle ERP Cloud Project E…" at bounding box center [310, 134] width 361 height 66
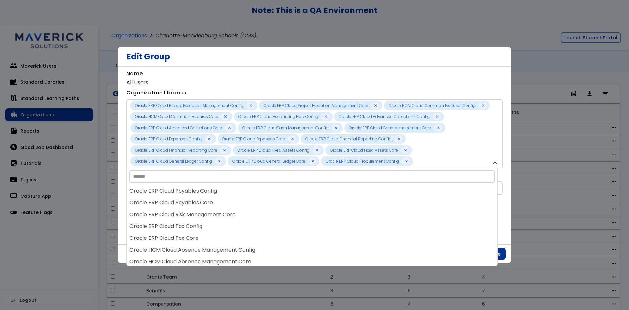
click at [451, 85] on div "**********" at bounding box center [314, 159] width 376 height 178
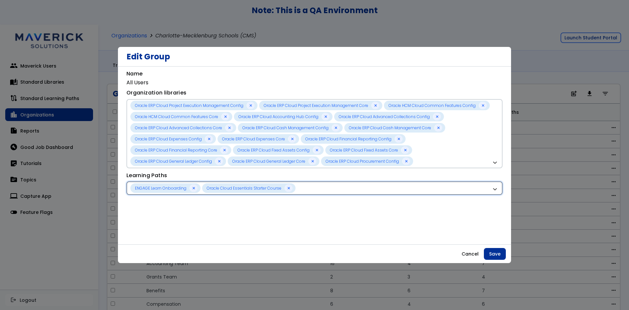
click at [417, 185] on div "ENGAGE Learn Onboarding Oracle Cloud Essentials Starter Course" at bounding box center [310, 187] width 361 height 9
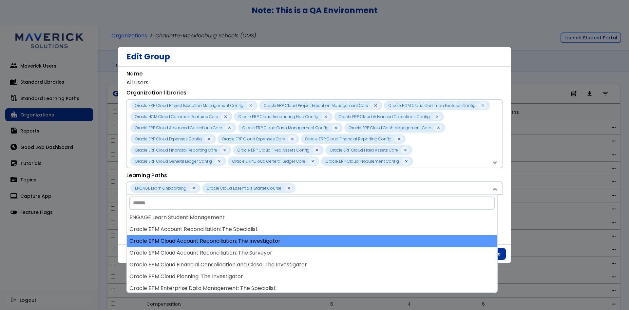
click at [335, 242] on div "Oracle EPM Cloud Account Reconciliation: The Investigator" at bounding box center [312, 241] width 370 height 12
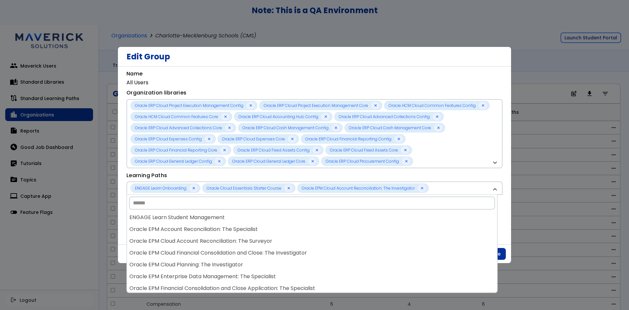
click at [335, 242] on div "Oracle EPM Cloud Account Reconciliation: The Surveyor" at bounding box center [312, 241] width 370 height 12
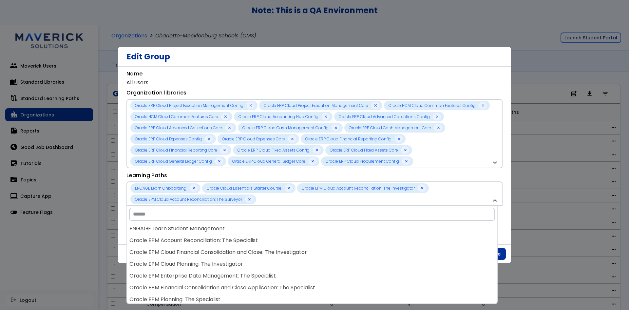
click at [335, 242] on div "Oracle EPM Account Reconciliation: The Specialist" at bounding box center [312, 240] width 370 height 12
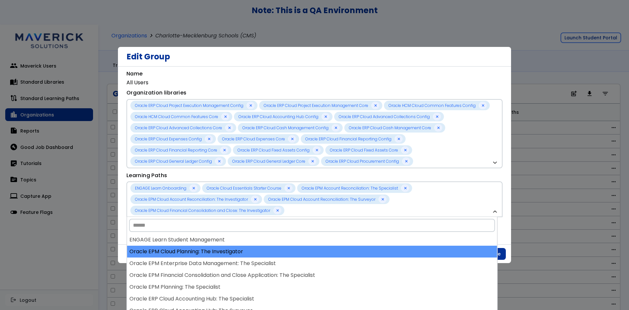
click at [337, 257] on div "Oracle EPM Cloud Planning: The Investigator" at bounding box center [312, 251] width 370 height 12
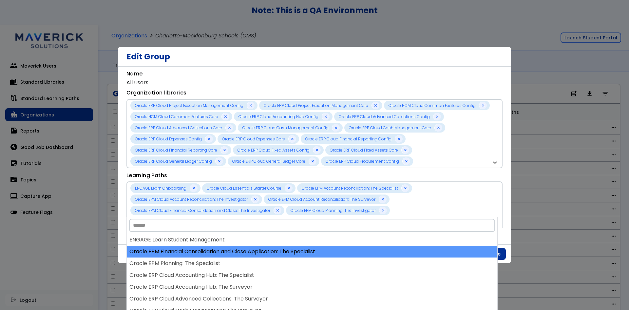
click at [337, 257] on div "Oracle EPM Financial Consolidation and Close Application: The Specialist" at bounding box center [312, 251] width 370 height 12
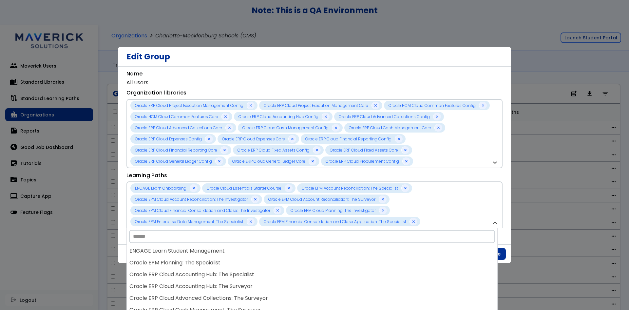
click at [337, 257] on div "Oracle EPM Planning: The Specialist" at bounding box center [312, 262] width 370 height 12
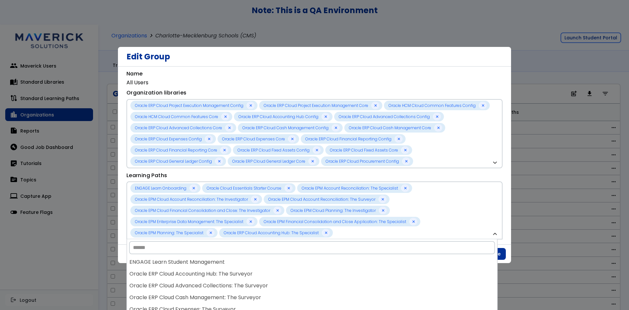
click at [407, 65] on div "Edit Group" at bounding box center [314, 57] width 393 height 20
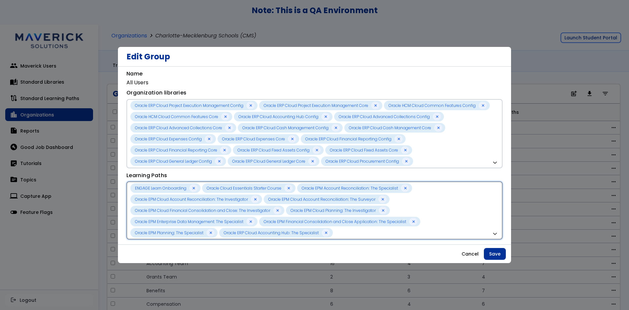
click at [453, 229] on div "ENGAGE Learn Onboarding Oracle Cloud Essentials Starter Course Oracle EPM Accou…" at bounding box center [310, 210] width 361 height 54
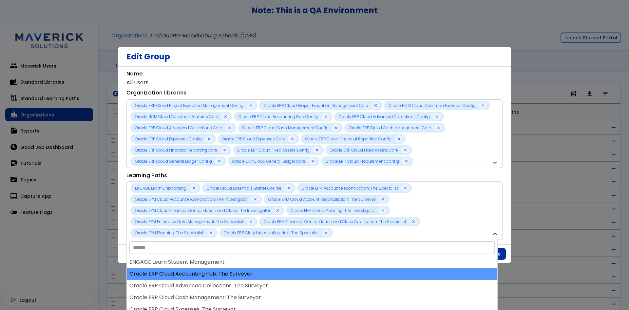
click at [380, 279] on div "Oracle ERP Cloud Accounting Hub: The Surveyor" at bounding box center [312, 274] width 370 height 12
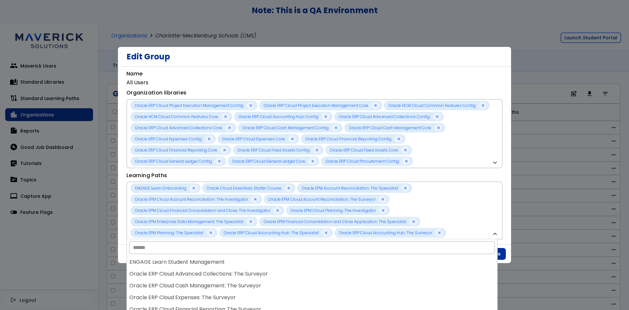
click at [380, 279] on div "Oracle ERP Cloud Advanced Collections: The Surveyor" at bounding box center [312, 274] width 370 height 12
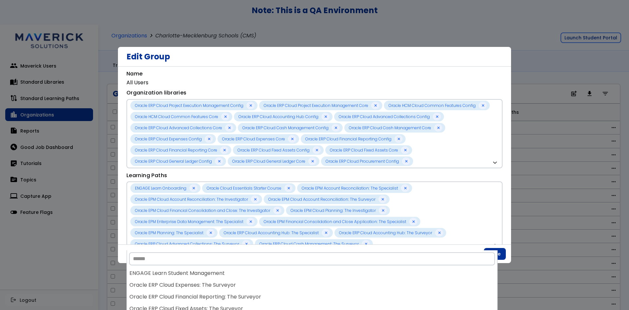
click at [380, 279] on div "Oracle ERP Cloud Expenses: The Surveyor" at bounding box center [312, 285] width 370 height 12
click at [380, 279] on div "Oracle ERP Cloud Financial Reporting: The Surveyor" at bounding box center [312, 285] width 370 height 12
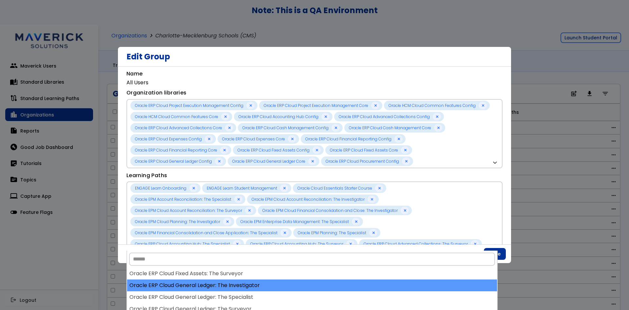
click at [381, 288] on div "Oracle ERP Cloud General Ledger: The Investigator" at bounding box center [312, 285] width 370 height 12
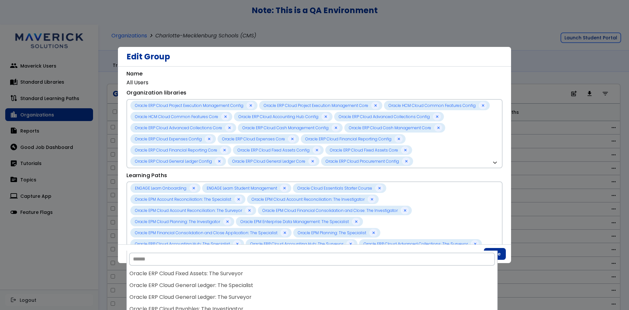
click at [381, 288] on div "Oracle ERP Cloud General Ledger: The Specialist" at bounding box center [312, 285] width 370 height 12
click at [381, 288] on div "Oracle ERP Cloud Payables: The Investigator" at bounding box center [312, 285] width 370 height 12
click at [427, 172] on div "**********" at bounding box center [314, 210] width 376 height 79
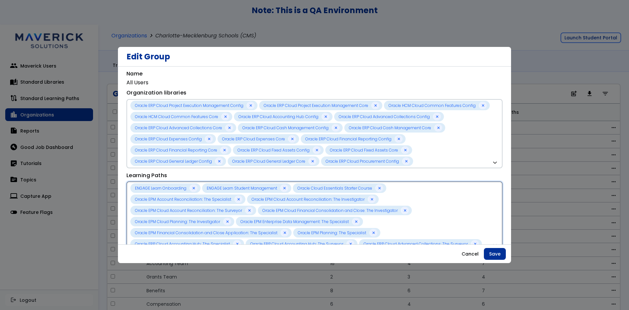
click at [438, 235] on div "ENGAGE Learn Onboarding ENGAGE Learn Student Management Oracle Cloud Essentials…" at bounding box center [310, 216] width 361 height 66
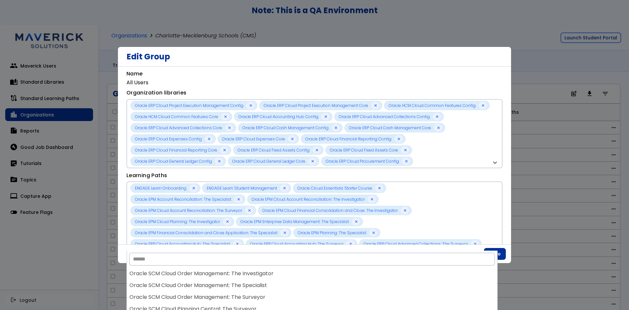
click at [432, 291] on div "Oracle SCM Cloud Order Management: The Surveyor" at bounding box center [312, 297] width 370 height 12
click at [432, 291] on div "Oracle SCM Cloud Planning Central: The Surveyor" at bounding box center [312, 297] width 370 height 12
click at [432, 291] on div "Oracle SCM Cloud Order Management: The Specialist" at bounding box center [312, 295] width 370 height 12
click at [432, 291] on div "Oracle SCM Cloud Order Management: The Investigator" at bounding box center [312, 295] width 370 height 12
click at [432, 291] on div "Oracle SCM Cloud Manufacturing: The Specialist" at bounding box center [312, 295] width 370 height 12
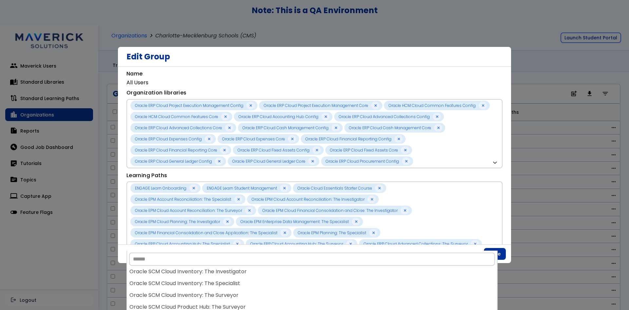
click at [432, 291] on div "Oracle SCM Cloud Inventory: The Surveyor" at bounding box center [312, 295] width 370 height 12
click at [432, 291] on div "Oracle SCM Cloud Inventory: The Investigator" at bounding box center [312, 295] width 370 height 12
click at [432, 291] on div "Oracle SCM Cloud Cost Management: The Specialist" at bounding box center [312, 295] width 370 height 12
click at [432, 291] on div "Oracle PPM Cloud Project Portfolio Management: The Specialist" at bounding box center [312, 295] width 370 height 12
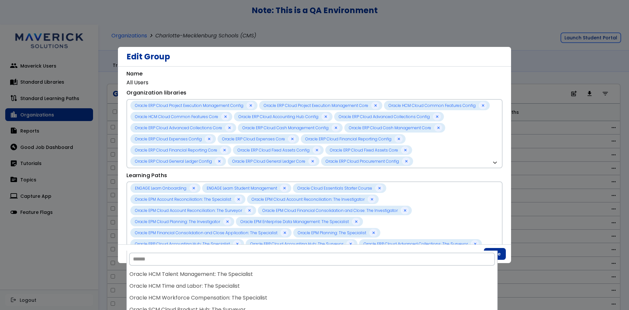
click at [432, 292] on div "Oracle HCM Workforce Compensation: The Specialist" at bounding box center [312, 298] width 370 height 12
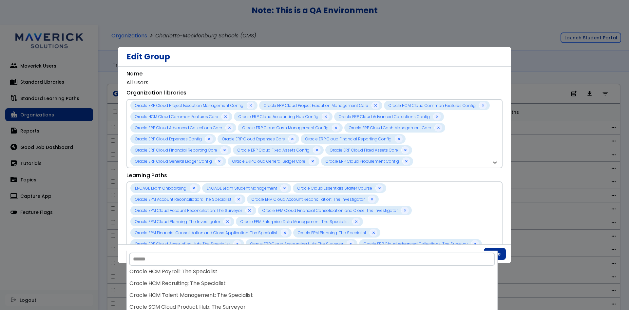
click at [432, 291] on div "Oracle HCM Talent Management: The Specialist" at bounding box center [312, 295] width 370 height 12
click at [432, 291] on div "Oracle HCM Payroll: The Specialist" at bounding box center [312, 295] width 370 height 12
click at [448, 169] on div "**********" at bounding box center [314, 159] width 376 height 178
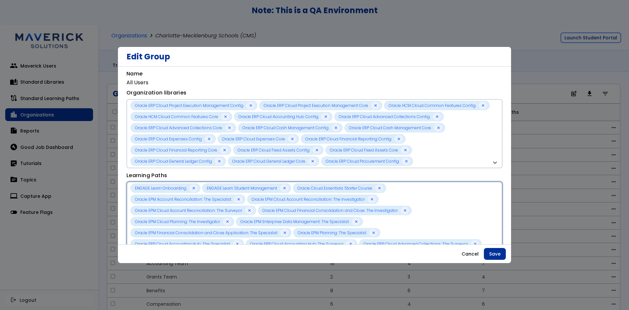
click at [450, 232] on div "ENGAGE Learn Onboarding ENGAGE Learn Student Management Oracle Cloud Essentials…" at bounding box center [310, 216] width 361 height 66
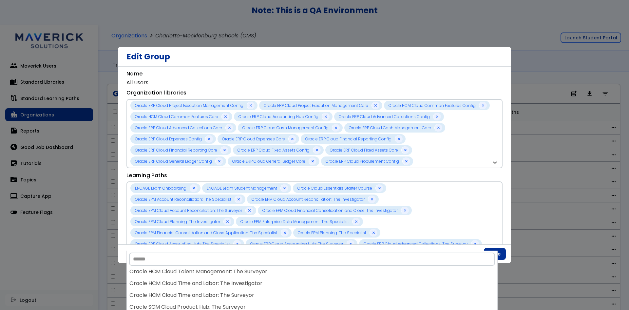
scroll to position [0, 0]
click at [465, 63] on div "Edit Group" at bounding box center [314, 57] width 393 height 20
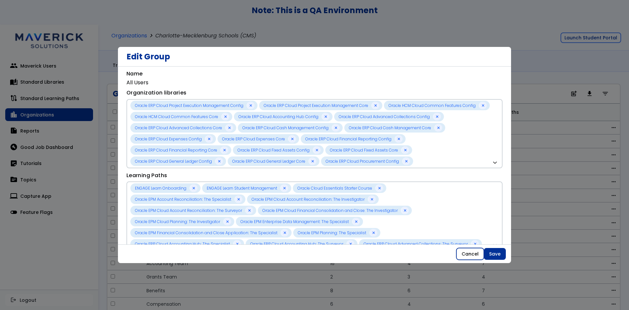
click at [463, 259] on button "Cancel" at bounding box center [470, 254] width 28 height 12
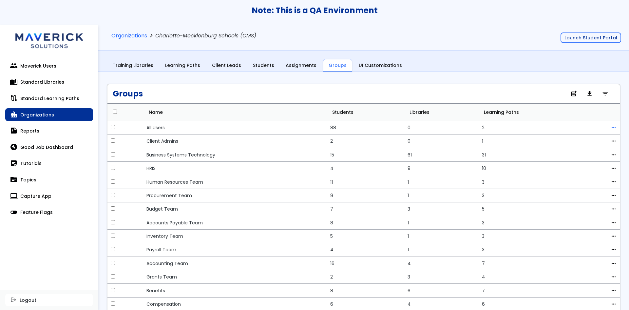
click at [611, 127] on span "more_horiz" at bounding box center [614, 127] width 6 height 5
click at [557, 139] on span "edit" at bounding box center [560, 138] width 6 height 5
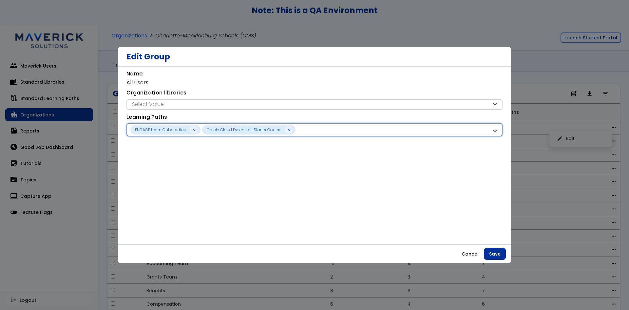
click at [339, 131] on div "ENGAGE Learn Onboarding Oracle Cloud Essentials Starter Course" at bounding box center [310, 129] width 361 height 9
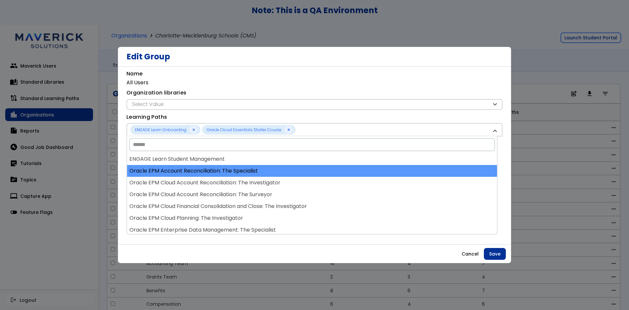
click at [352, 175] on div "Oracle EPM Account Reconciliation: The Specialist" at bounding box center [312, 171] width 370 height 12
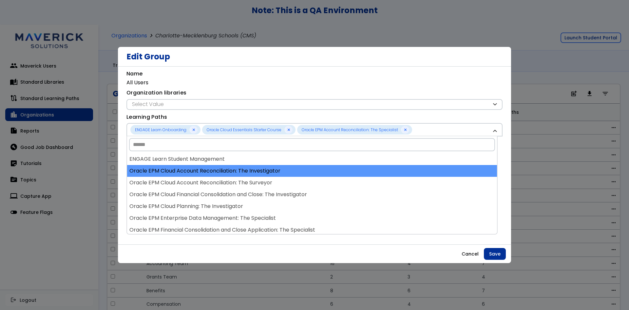
click at [352, 176] on div "Oracle EPM Cloud Account Reconciliation: The Investigator" at bounding box center [312, 171] width 370 height 12
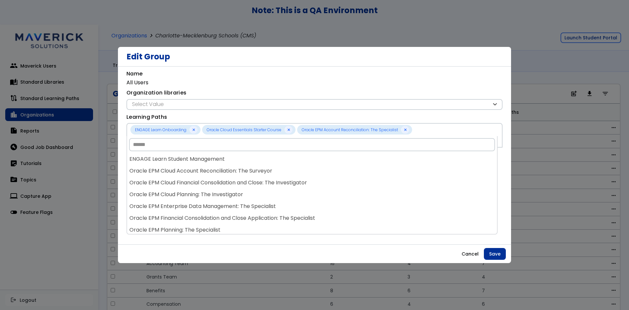
click at [352, 176] on div "Oracle EPM Cloud Account Reconciliation: The Surveyor" at bounding box center [312, 171] width 370 height 12
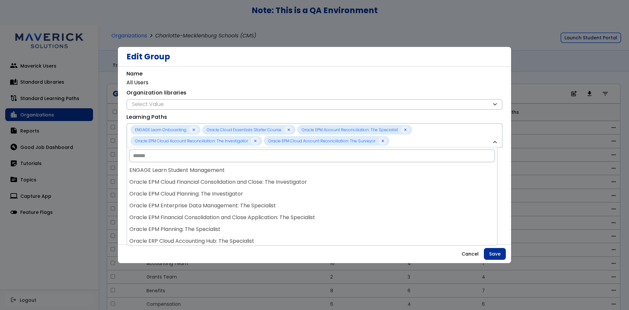
click at [353, 188] on div "Oracle EPM Cloud Planning: The Investigator" at bounding box center [312, 194] width 370 height 12
click at [353, 188] on div "Oracle EPM Cloud Financial Consolidation and Close: The Investigator" at bounding box center [312, 182] width 370 height 12
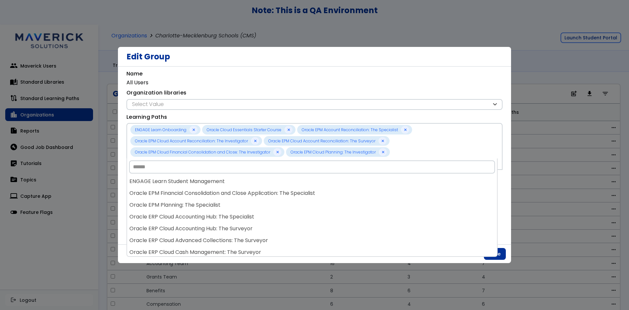
click at [353, 188] on div "Oracle EPM Financial Consolidation and Close Application: The Specialist" at bounding box center [312, 193] width 370 height 12
click at [353, 173] on input "Search" at bounding box center [312, 166] width 366 height 13
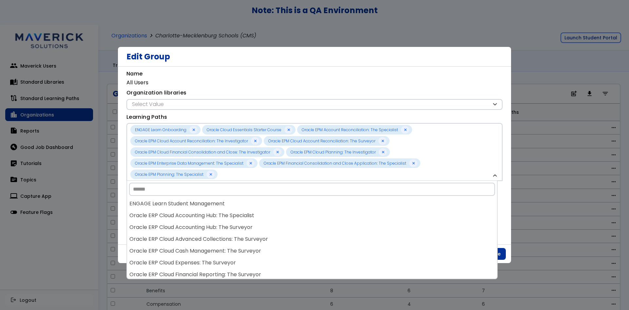
click at [353, 188] on input "Search" at bounding box center [312, 188] width 366 height 13
click at [401, 74] on div "**********" at bounding box center [314, 159] width 376 height 178
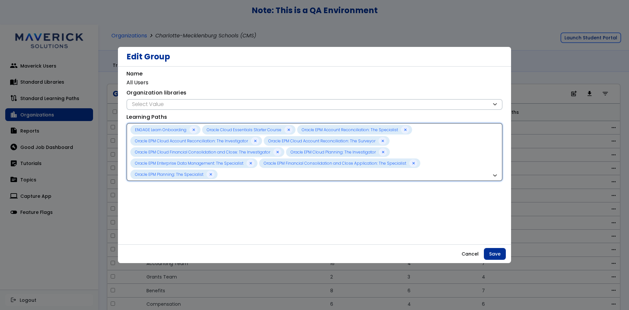
click at [369, 175] on div "ENGAGE Learn Onboarding Oracle Cloud Essentials Starter Course Oracle EPM Accou…" at bounding box center [310, 152] width 361 height 54
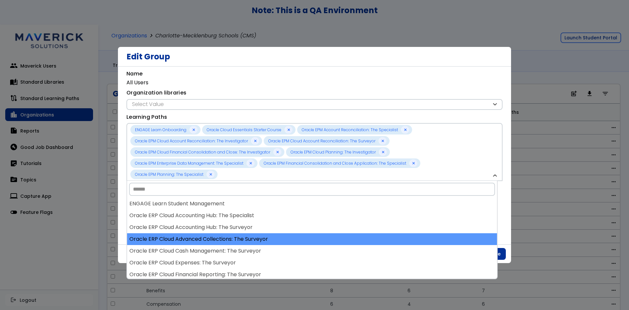
click at [359, 243] on div "Oracle ERP Cloud Advanced Collections: The Surveyor" at bounding box center [312, 239] width 370 height 12
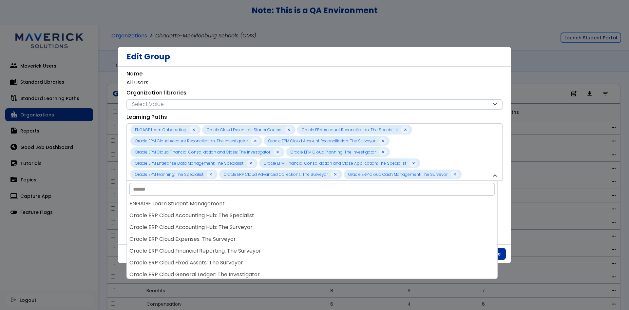
click at [359, 243] on div "Oracle ERP Cloud Expenses: The Surveyor" at bounding box center [312, 239] width 370 height 12
click at [359, 243] on div "Oracle ERP Cloud Fixed Assets: The Surveyor" at bounding box center [312, 239] width 370 height 12
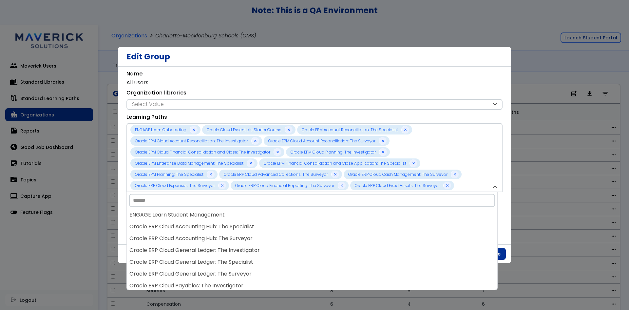
click at [359, 243] on div "Oracle ERP Cloud Accounting Hub: The Surveyor" at bounding box center [312, 238] width 370 height 12
click at [359, 243] on div "Oracle ERP Cloud General Ledger: The Specialist" at bounding box center [312, 238] width 370 height 12
click at [359, 243] on div "Oracle ERP Cloud Payables: The Investigator" at bounding box center [312, 239] width 370 height 12
click at [359, 243] on div "Oracle ERP Cloud Payables: The Surveyor" at bounding box center [312, 239] width 370 height 12
click at [359, 243] on div "Oracle ERP Cloud Procurement: The Specialist" at bounding box center [312, 239] width 370 height 12
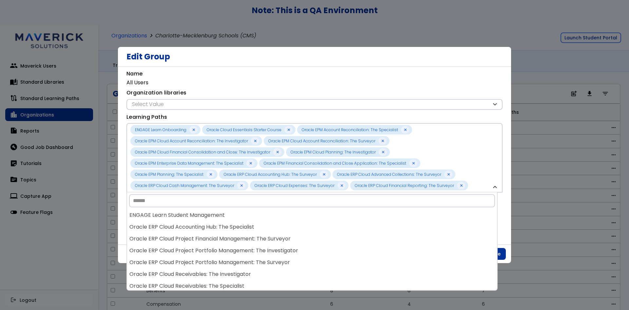
click at [359, 243] on div "Oracle ERP Cloud Project Financial Management: The Surveyor" at bounding box center [312, 239] width 370 height 12
click at [378, 65] on div "Edit Group" at bounding box center [314, 57] width 393 height 20
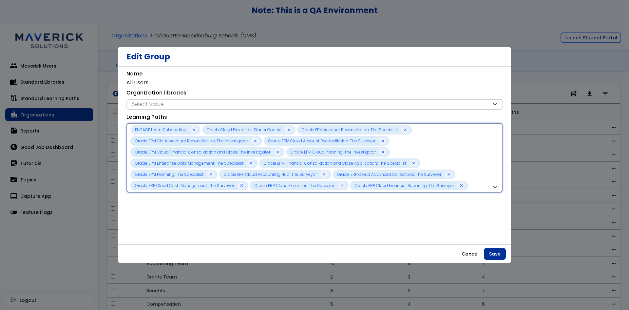
click at [474, 157] on div "ENGAGE Learn Onboarding Oracle Cloud Essentials Starter Course Oracle EPM Accou…" at bounding box center [310, 158] width 361 height 66
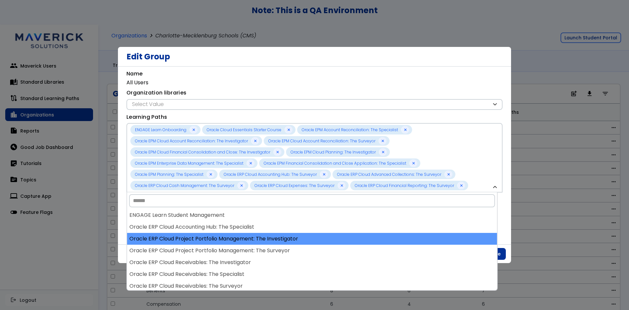
click at [422, 236] on div "Oracle ERP Cloud Project Portfolio Management: The Investigator" at bounding box center [312, 239] width 370 height 12
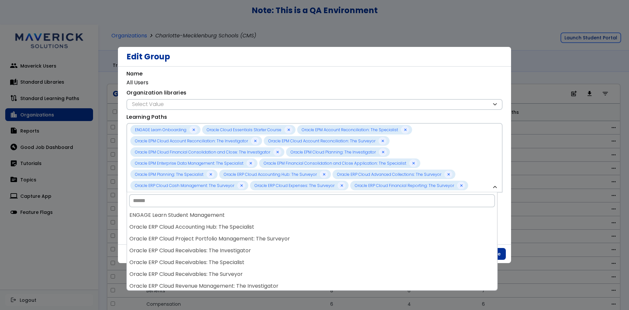
click at [422, 236] on div "Oracle ERP Cloud Project Portfolio Management: The Surveyor" at bounding box center [312, 239] width 370 height 12
click at [419, 236] on div "Oracle ERP Cloud Receivables: The Specialist" at bounding box center [312, 239] width 370 height 12
click at [419, 236] on div "Oracle ERP Cloud Receivables: The Surveyor" at bounding box center [312, 239] width 370 height 12
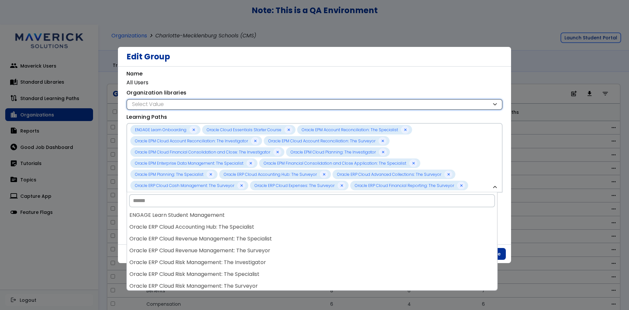
click at [428, 107] on div "Select Value" at bounding box center [310, 104] width 361 height 7
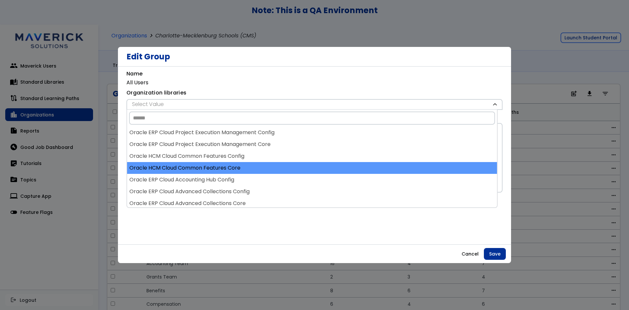
click at [391, 173] on div "Oracle HCM Cloud Common Features Core" at bounding box center [312, 168] width 370 height 12
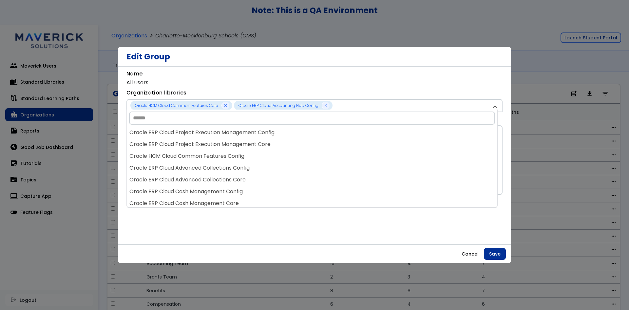
click at [391, 173] on div "Oracle ERP Cloud Advanced Collections Config" at bounding box center [312, 168] width 370 height 12
click at [391, 173] on div "Oracle ERP Cloud Advanced Collections Core" at bounding box center [312, 168] width 370 height 12
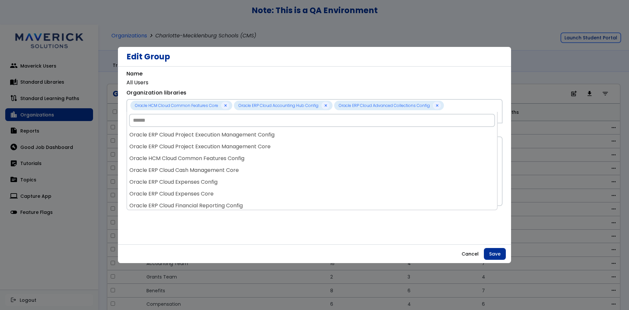
click at [391, 173] on div "Oracle ERP Cloud Cash Management Core" at bounding box center [312, 170] width 370 height 12
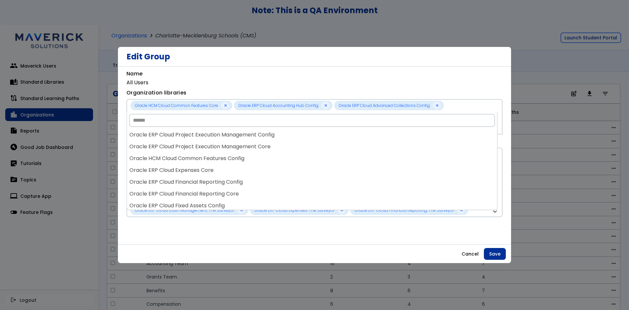
click at [391, 152] on div "Oracle ERP Cloud Project Execution Management Core" at bounding box center [312, 147] width 370 height 12
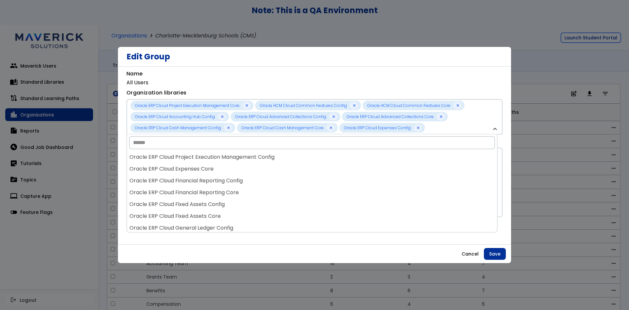
click at [391, 173] on div "Oracle ERP Cloud Expenses Core" at bounding box center [312, 169] width 370 height 12
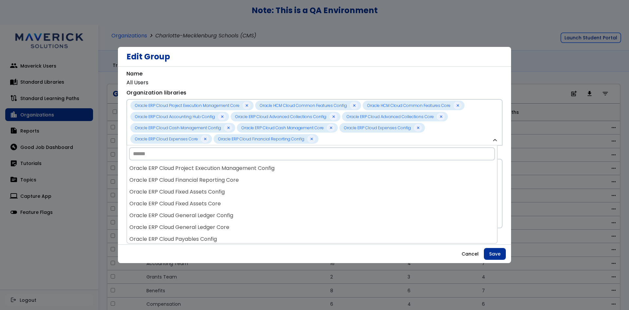
click at [402, 91] on div "**********" at bounding box center [314, 117] width 376 height 57
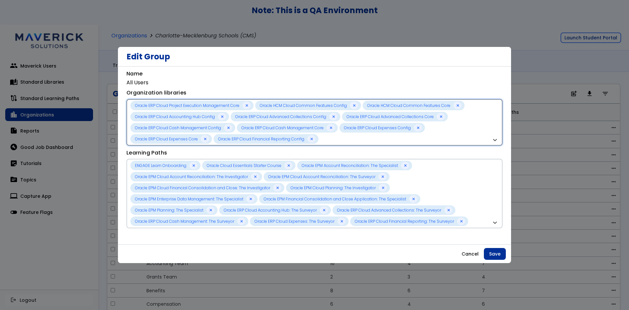
click at [439, 139] on div "Oracle ERP Cloud Project Execution Management Core Oracle HCM Cloud Common Feat…" at bounding box center [310, 122] width 361 height 43
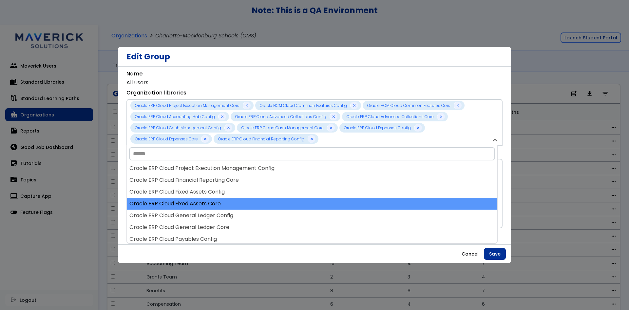
click at [402, 205] on div "Oracle ERP Cloud Fixed Assets Core" at bounding box center [312, 204] width 370 height 12
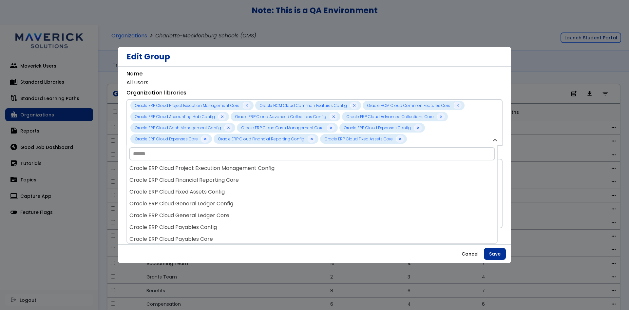
click at [402, 205] on div "Oracle ERP Cloud General Ledger Config" at bounding box center [312, 204] width 370 height 12
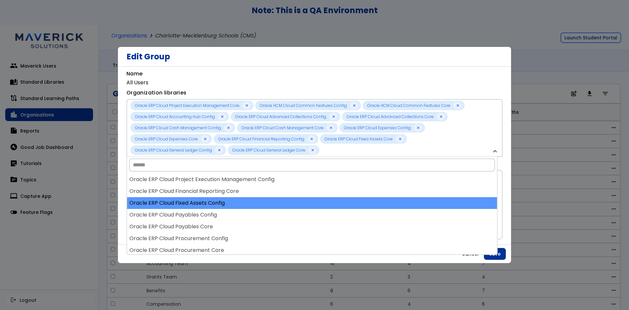
click at [403, 206] on div "Oracle ERP Cloud Fixed Assets Config" at bounding box center [312, 203] width 370 height 12
click at [403, 206] on div "Oracle ERP Cloud Payables Core" at bounding box center [312, 203] width 370 height 12
click at [403, 206] on div "Oracle ERP Cloud Project Execution Management Config Oracle ERP Cloud Project E…" at bounding box center [312, 213] width 370 height 81
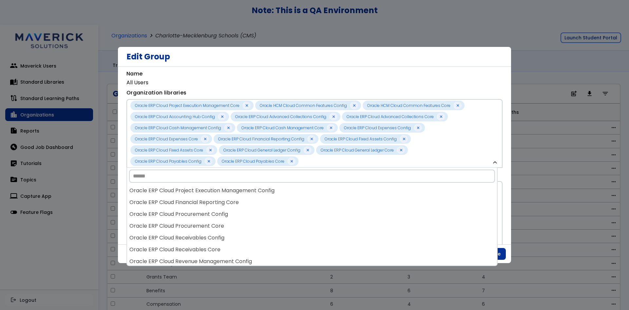
click at [403, 206] on div "Oracle ERP Cloud Financial Reporting Core" at bounding box center [312, 202] width 370 height 12
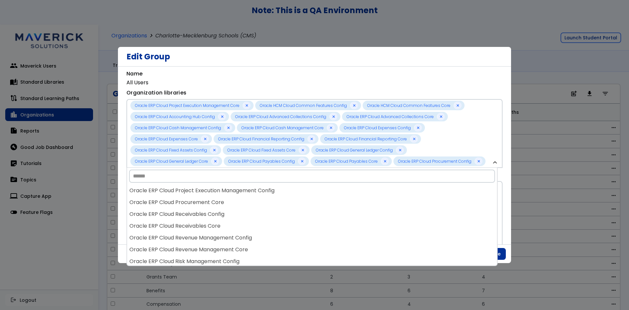
click at [444, 58] on h3 "Edit Group" at bounding box center [307, 56] width 362 height 9
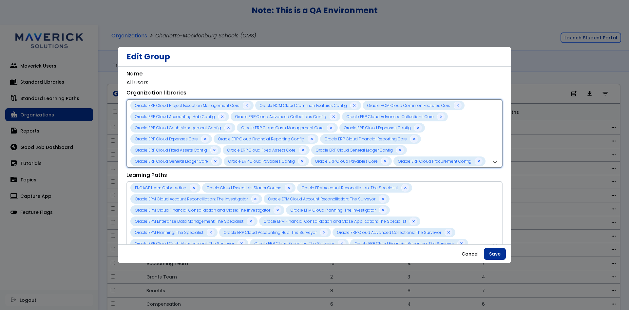
click at [483, 141] on div "Oracle ERP Cloud Project Execution Management Core Oracle HCM Cloud Common Feat…" at bounding box center [310, 133] width 361 height 65
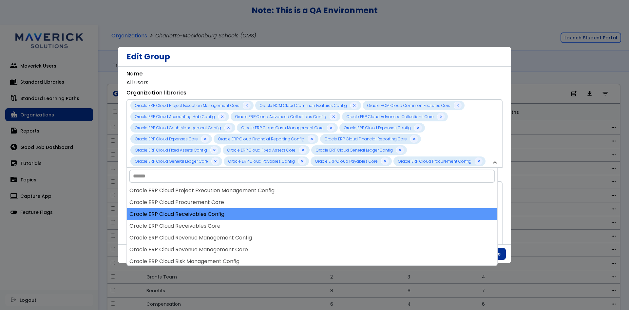
click at [449, 213] on div "Oracle ERP Cloud Receivables Config" at bounding box center [312, 214] width 370 height 12
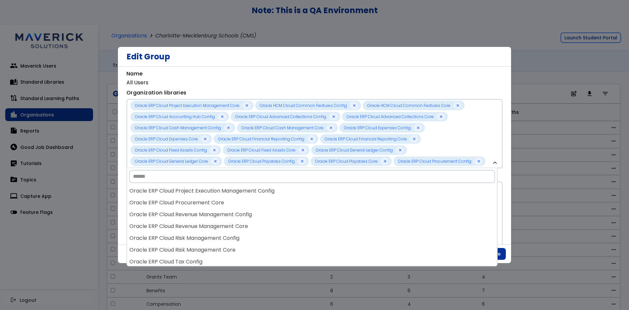
click at [443, 69] on div "**********" at bounding box center [314, 155] width 393 height 178
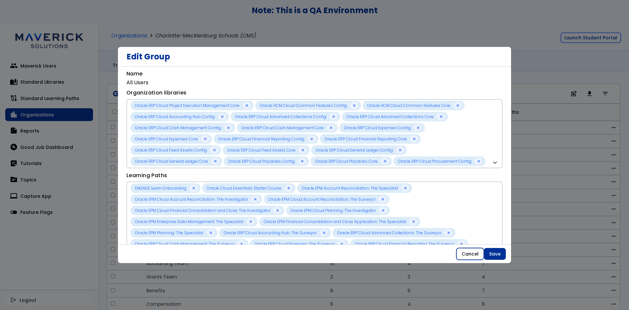
click at [474, 257] on button "Cancel" at bounding box center [470, 254] width 28 height 12
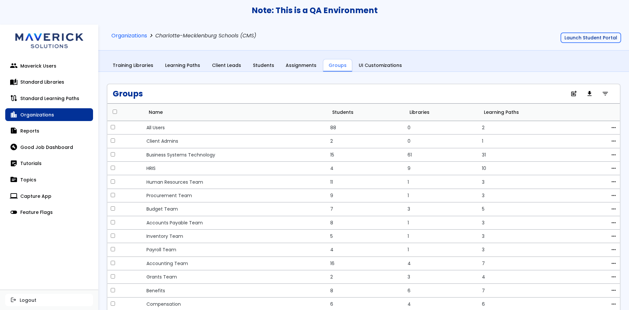
click at [547, 245] on td "3" at bounding box center [534, 249] width 111 height 13
click at [587, 34] on button "Launch Student Portal" at bounding box center [590, 37] width 61 height 10
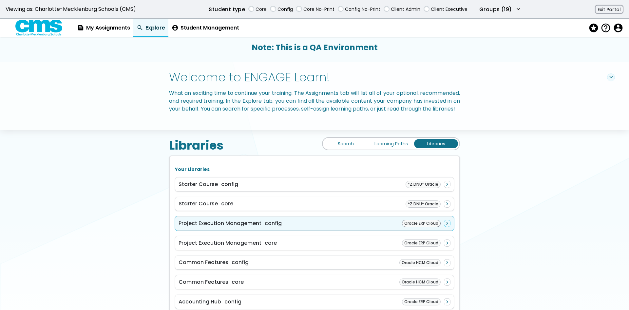
click at [350, 230] on div "Project Execution Management config Oracle ERP Cloud navigate_next" at bounding box center [314, 223] width 279 height 14
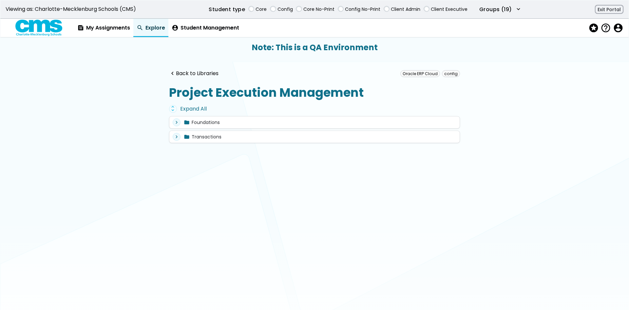
click at [198, 107] on div "unfold_more Expand All" at bounding box center [314, 109] width 291 height 8
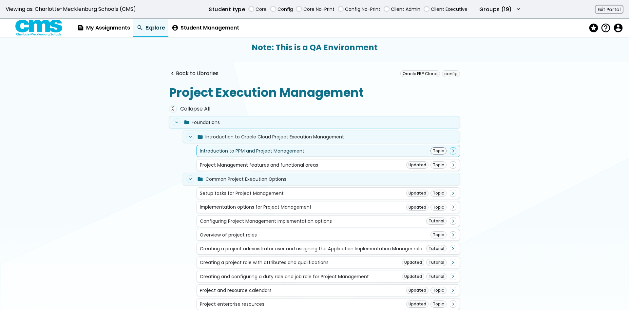
click at [276, 152] on div "Introduction to PPM and Project Management" at bounding box center [252, 150] width 104 height 5
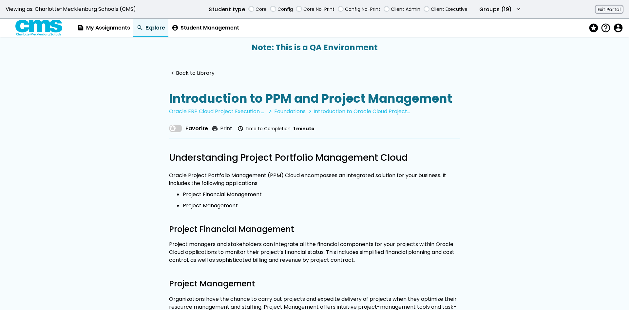
click at [196, 75] on link "navigate_before Back to Library" at bounding box center [192, 73] width 46 height 6
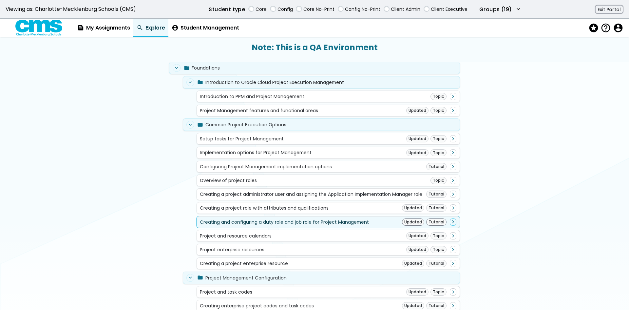
scroll to position [229, 0]
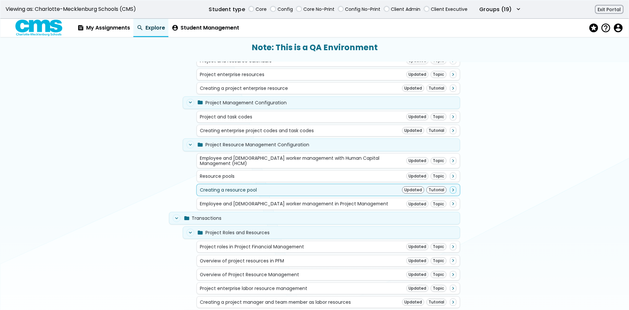
click at [320, 190] on div "Creating a resource pool Updated Tutorial navigate_next" at bounding box center [328, 189] width 256 height 7
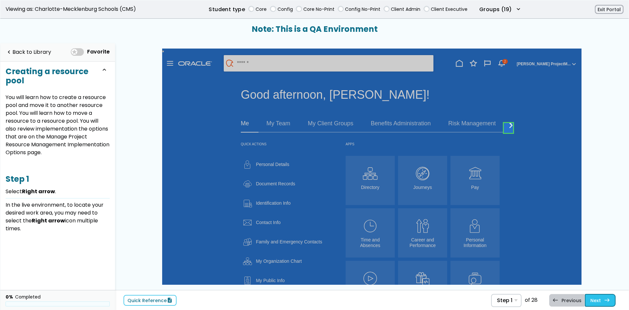
click at [597, 300] on link "Next east Step 2 Select My Enterprise ." at bounding box center [600, 299] width 31 height 12
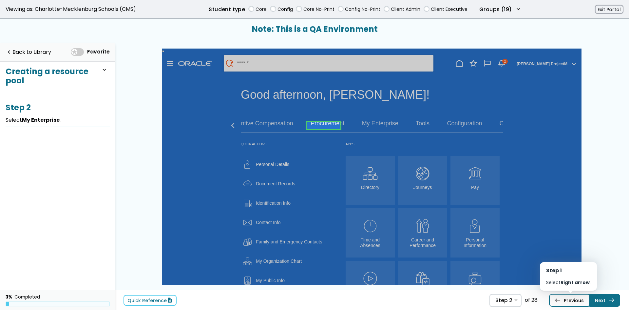
click at [572, 298] on link "west Previous Step 1 Select Right arrow ." at bounding box center [569, 299] width 40 height 12
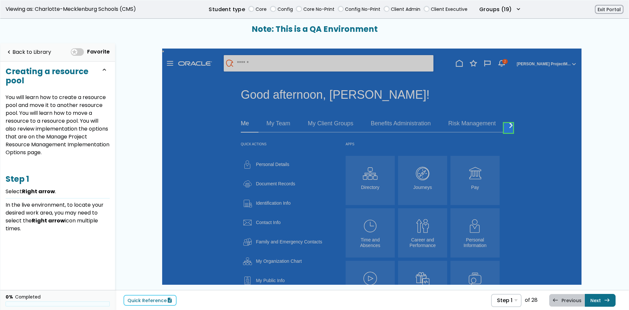
click at [506, 125] on link at bounding box center [508, 127] width 13 height 13
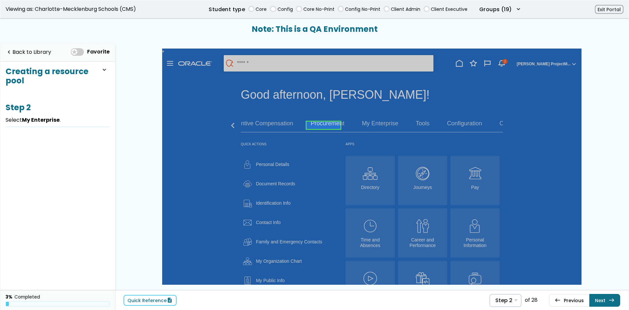
drag, startPoint x: 312, startPoint y: 121, endPoint x: 315, endPoint y: 128, distance: 7.5
click at [313, 121] on link at bounding box center [324, 125] width 34 height 13
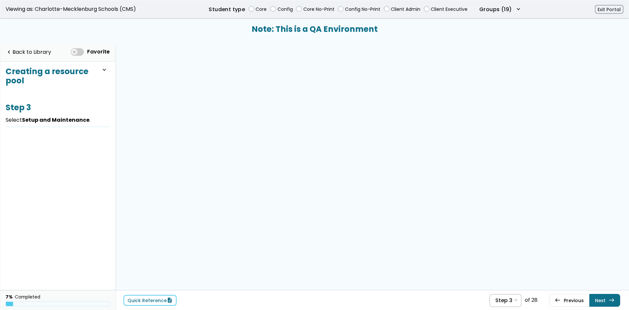
click at [75, 47] on div "Favorite" at bounding box center [92, 52] width 42 height 13
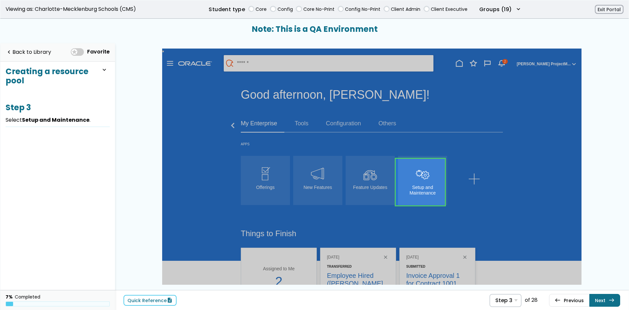
click at [77, 52] on span at bounding box center [77, 52] width 13 height 8
click at [157, 299] on link "Quick Reference description" at bounding box center [149, 299] width 53 height 11
click at [505, 301] on span "Step 3" at bounding box center [503, 300] width 17 height 6
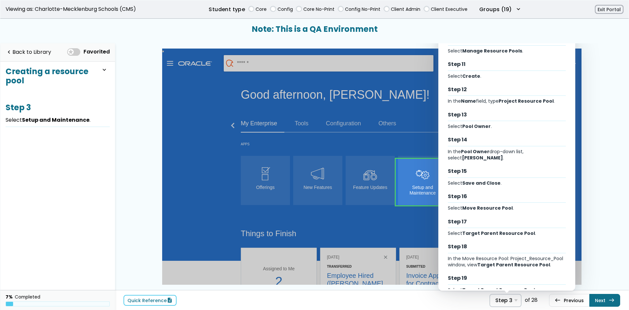
scroll to position [506, 0]
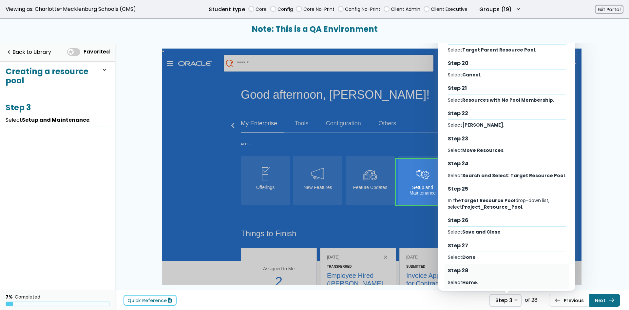
click at [537, 271] on div "Step 28 Select Home ." at bounding box center [506, 275] width 124 height 25
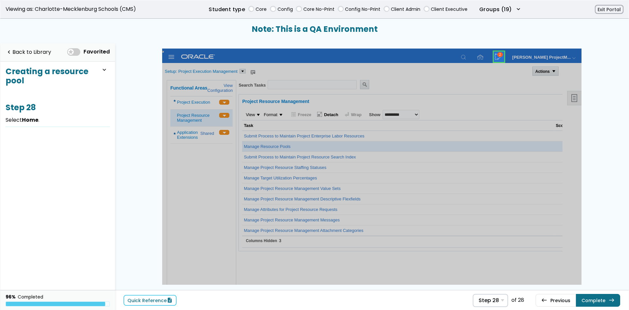
click at [500, 53] on link at bounding box center [498, 56] width 13 height 13
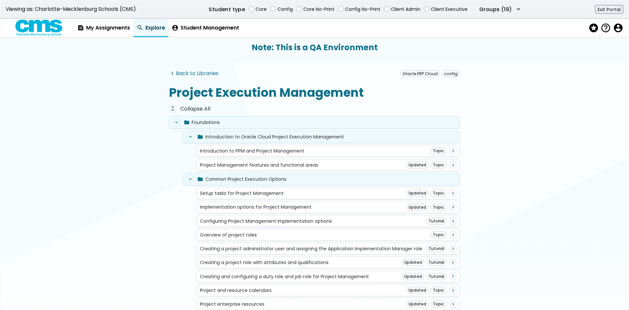
click at [197, 73] on link "navigate_before Back to Libraries" at bounding box center [193, 73] width 49 height 6
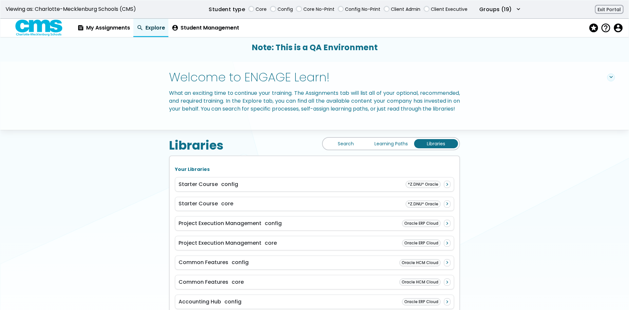
click at [390, 146] on div "Search Learning Paths Libraries" at bounding box center [391, 143] width 138 height 13
click at [391, 148] on link "Learning Paths" at bounding box center [391, 143] width 44 height 9
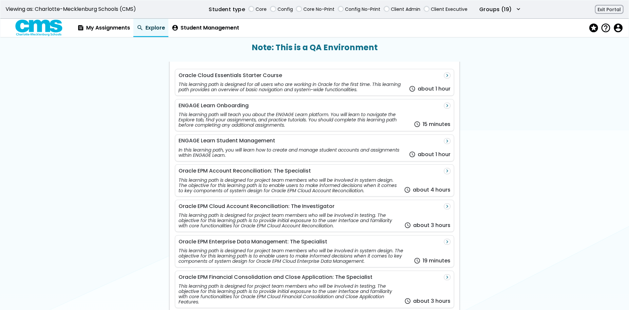
scroll to position [197, 0]
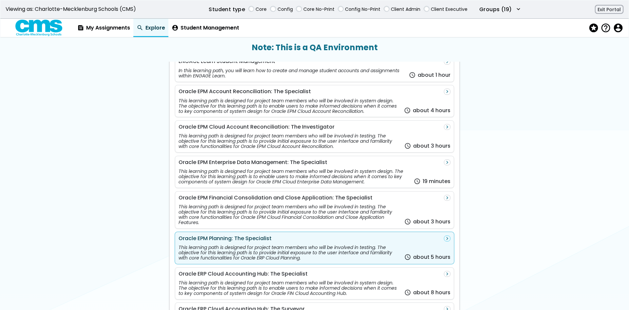
click at [341, 258] on div "This learning path is designed for project team members who will be involved in…" at bounding box center [290, 252] width 223 height 16
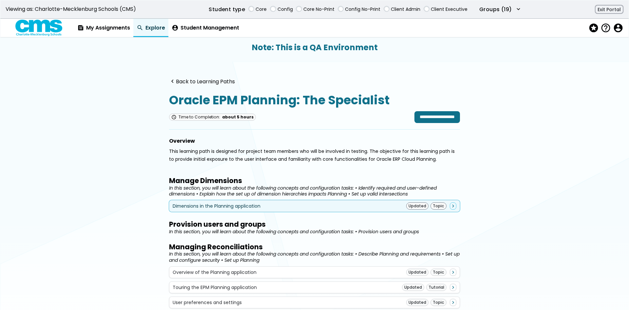
click at [321, 207] on div "Dimensions in the Planning application Updated Topic navigate_next" at bounding box center [315, 205] width 284 height 7
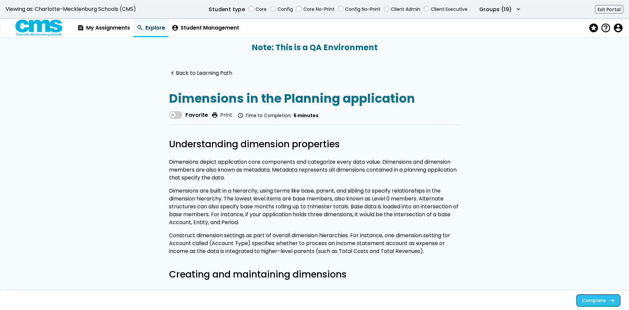
click at [589, 297] on link "Complete east" at bounding box center [598, 300] width 44 height 12
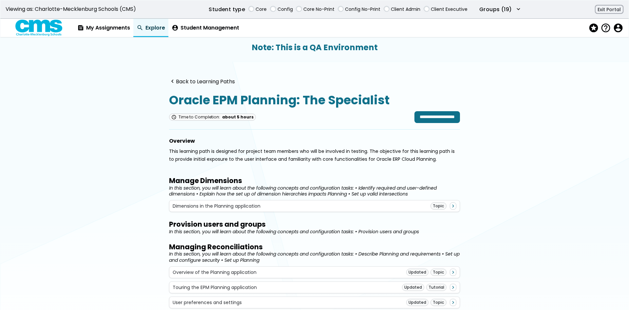
scroll to position [33, 0]
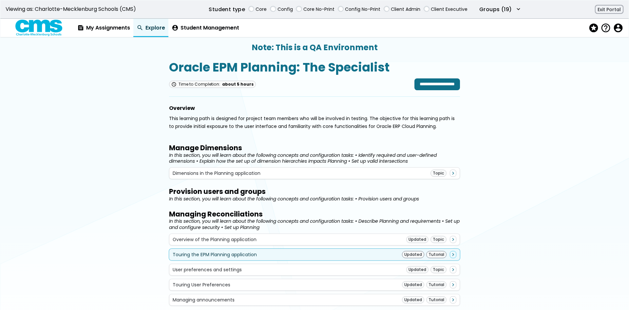
click at [414, 257] on div "Updated" at bounding box center [413, 254] width 22 height 7
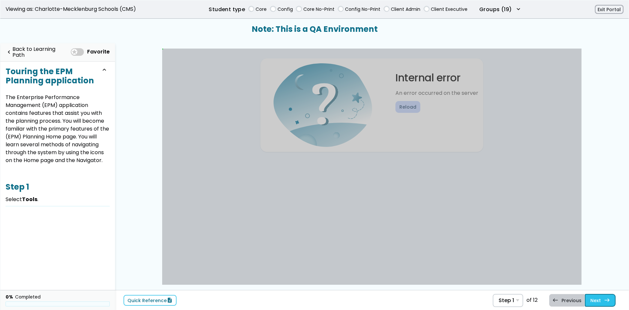
click at [607, 299] on span "east" at bounding box center [607, 299] width 6 height 5
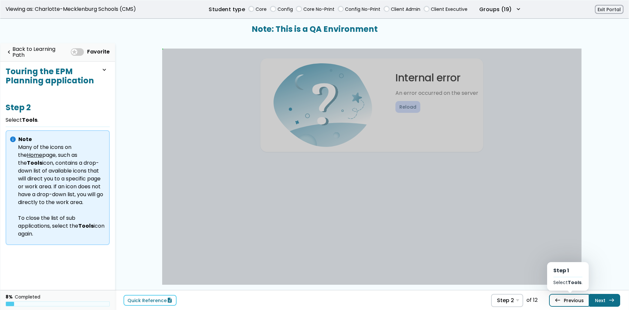
click at [568, 300] on link "west Previous Step 1 Select Tools ." at bounding box center [569, 299] width 40 height 12
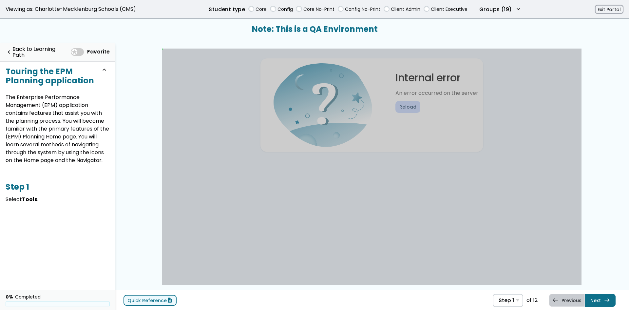
click at [160, 302] on link "Quick Reference description" at bounding box center [149, 299] width 53 height 11
click at [513, 301] on span "Step 1" at bounding box center [506, 300] width 15 height 6
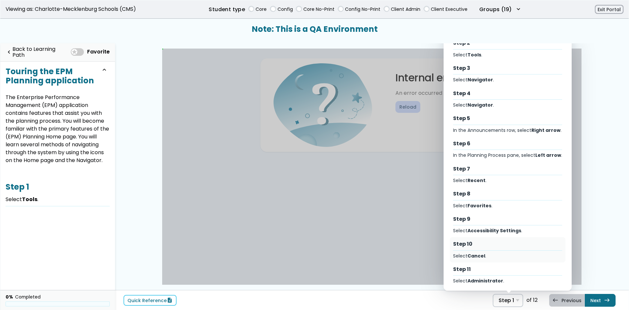
scroll to position [60, 0]
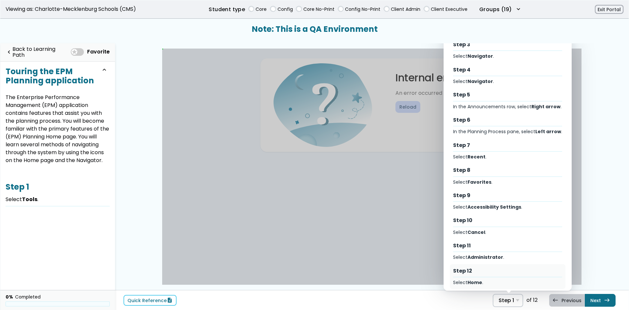
click at [504, 272] on div "Step 12 Select Home ." at bounding box center [508, 276] width 116 height 25
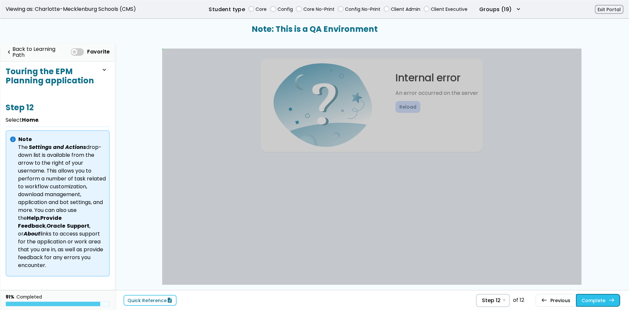
click at [590, 306] on link "Complete east" at bounding box center [598, 299] width 44 height 12
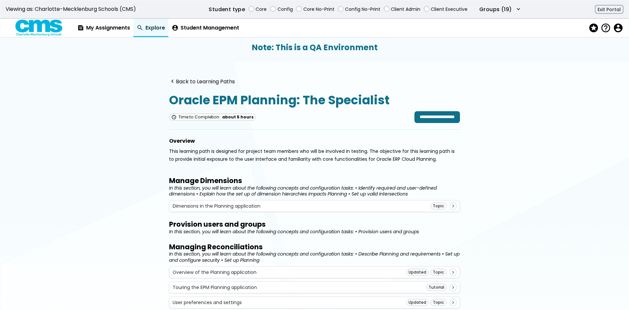
click at [199, 76] on div "navigate_before Back to Learning Paths" at bounding box center [314, 77] width 291 height 15
click at [202, 80] on link "navigate_before Back to Learning Paths" at bounding box center [202, 81] width 66 height 6
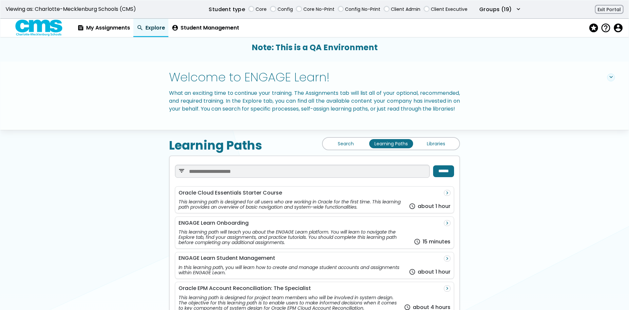
click at [350, 148] on link "Search" at bounding box center [346, 143] width 44 height 9
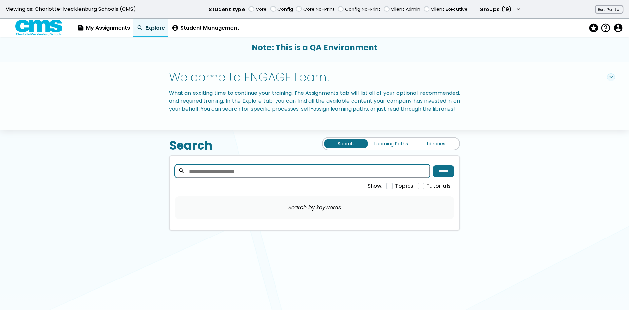
click at [351, 178] on input "search" at bounding box center [302, 170] width 255 height 13
type input "*******"
click at [445, 177] on input "******" at bounding box center [443, 171] width 21 height 12
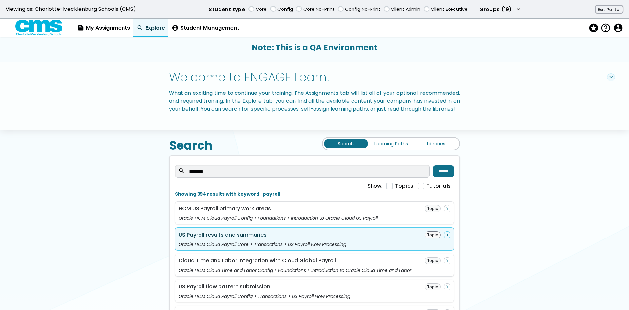
click at [423, 247] on div "US Payroll results and summaries Topic navigate_next Oracle HCM Cloud Payroll C…" at bounding box center [314, 238] width 279 height 23
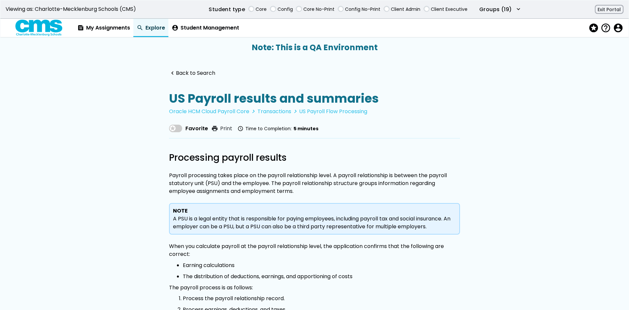
click at [197, 128] on span "Favorite" at bounding box center [196, 128] width 23 height 8
click at [198, 71] on link "navigate_before Back to Search" at bounding box center [192, 73] width 46 height 6
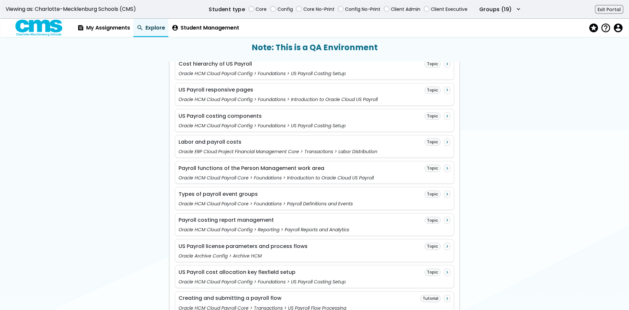
scroll to position [590, 0]
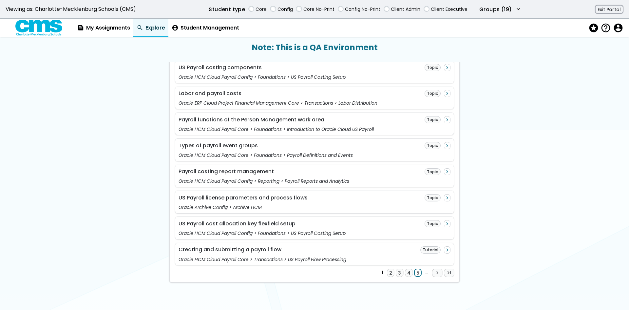
click at [417, 274] on link "5" at bounding box center [417, 273] width 7 height 8
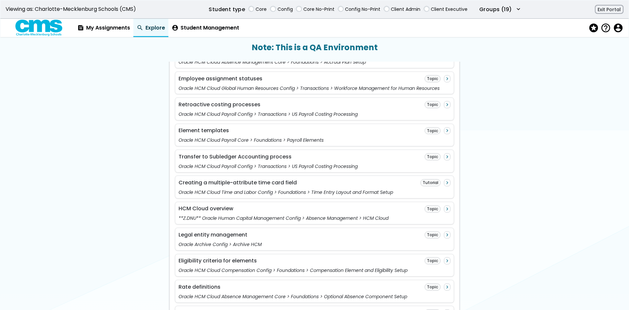
scroll to position [164, 0]
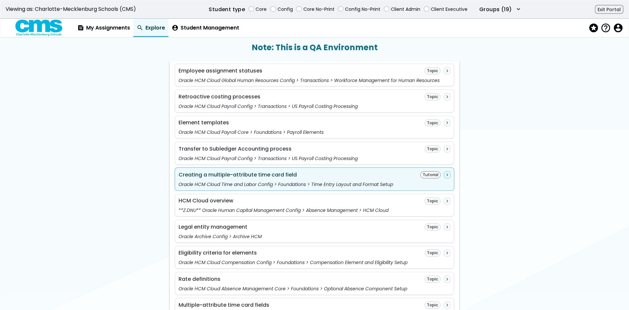
click at [385, 178] on div "Creating a multiple-attribute time card field Tutorial navigate_next" at bounding box center [315, 174] width 272 height 7
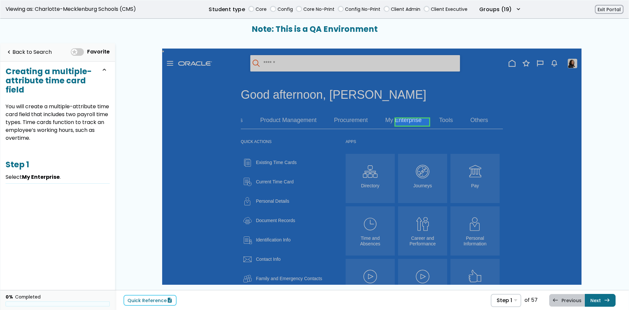
scroll to position [0, 105]
click at [392, 123] on link at bounding box center [386, 121] width 34 height 13
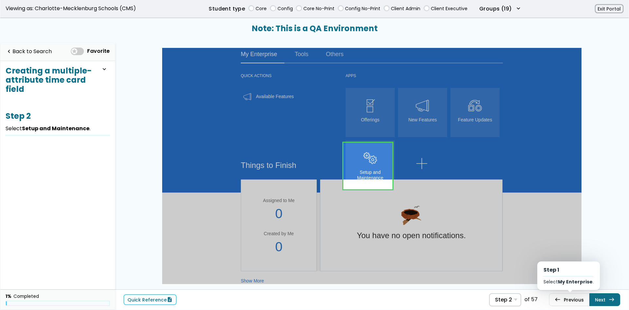
scroll to position [66, 0]
click at [354, 151] on link at bounding box center [367, 165] width 49 height 47
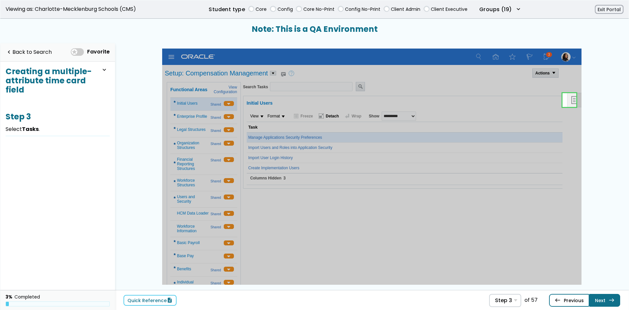
click at [569, 296] on link "west Previous Step 2 Select Setup and Maintenance ." at bounding box center [569, 299] width 40 height 12
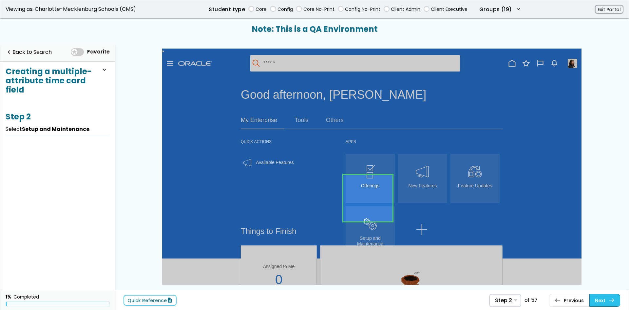
scroll to position [42, 0]
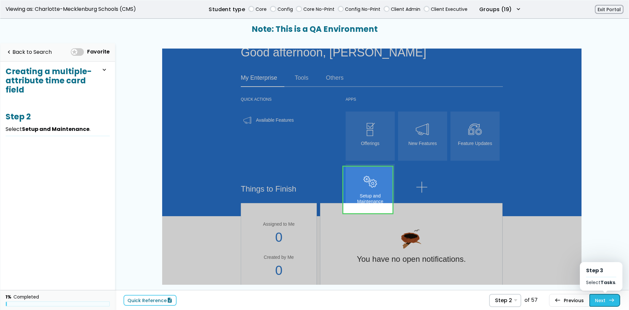
click at [608, 297] on link "Next east Step 3 Select Tasks ." at bounding box center [604, 299] width 31 height 12
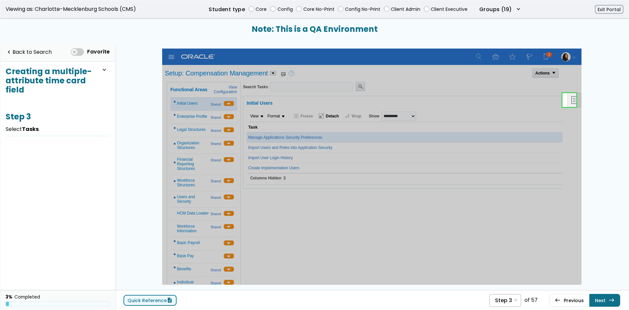
click at [149, 304] on link "Quick Reference description" at bounding box center [149, 299] width 53 height 11
click at [78, 48] on span at bounding box center [77, 52] width 13 height 8
click at [33, 51] on link "navigate_before Back to Search" at bounding box center [29, 52] width 46 height 13
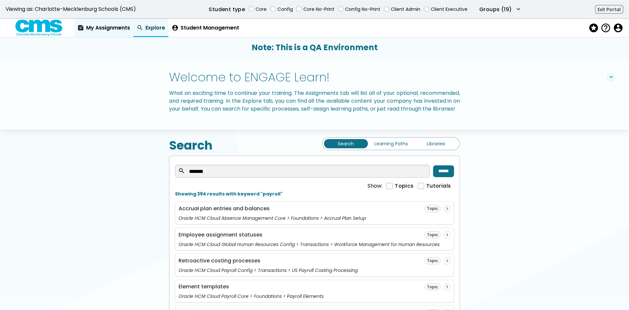
click at [103, 32] on link "feed My Assignments" at bounding box center [103, 28] width 59 height 18
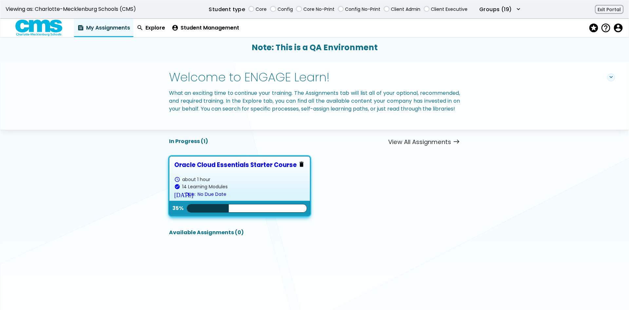
click at [249, 197] on div "schedule about 1 hour check_circle 14 Learning Modules today Due: No Due Date" at bounding box center [239, 187] width 131 height 20
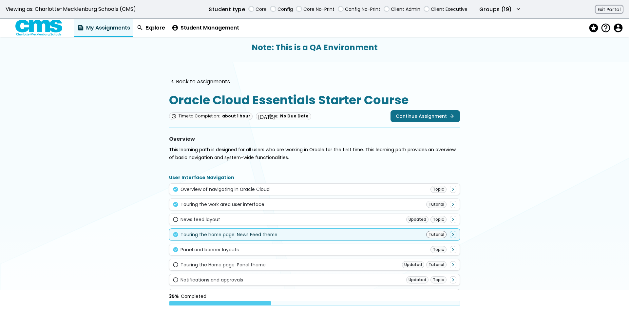
click at [400, 230] on div "check_circle Touring the home page: News Feed theme Tutorial navigate_next" at bounding box center [314, 234] width 291 height 12
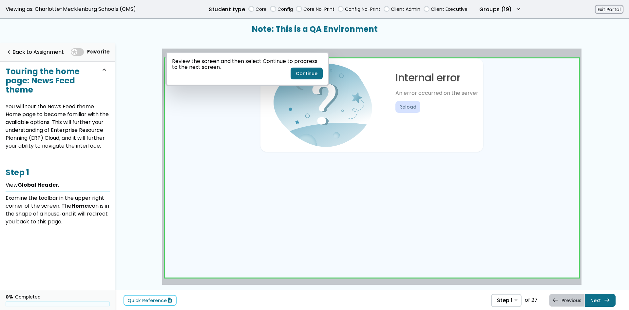
click at [439, 184] on body "Internal error An error occurred on the server Reload" at bounding box center [372, 167] width 414 height 219
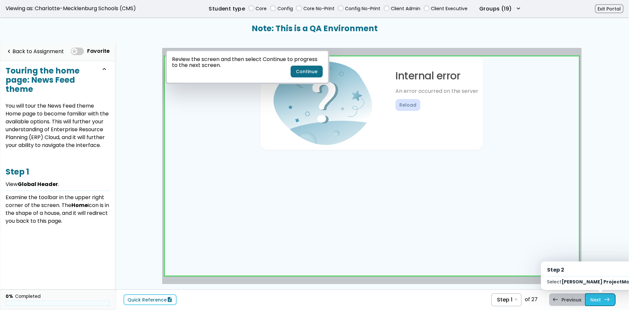
click at [609, 294] on link "Next east Step 2 Select Alfred ProjectManager ." at bounding box center [600, 299] width 31 height 12
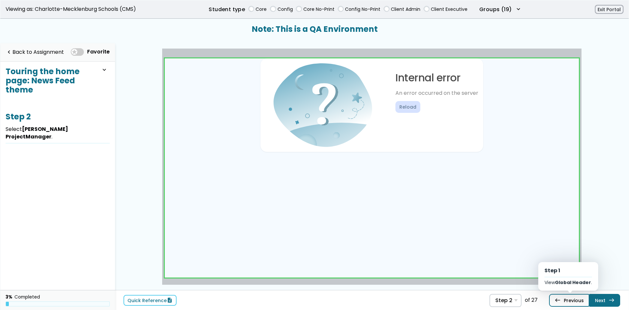
click at [574, 299] on link "west Previous Step 1 View Global Header ." at bounding box center [569, 299] width 40 height 12
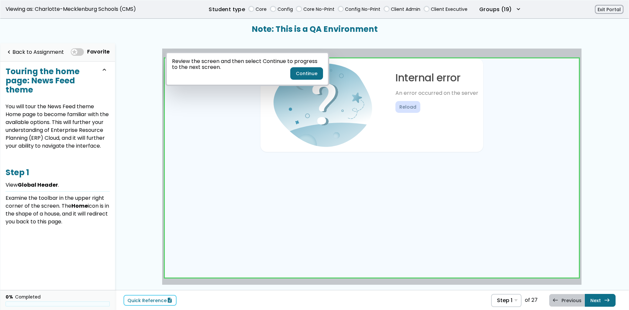
drag, startPoint x: 301, startPoint y: 74, endPoint x: 318, endPoint y: 89, distance: 22.5
click at [302, 74] on button "Continue" at bounding box center [307, 73] width 32 height 12
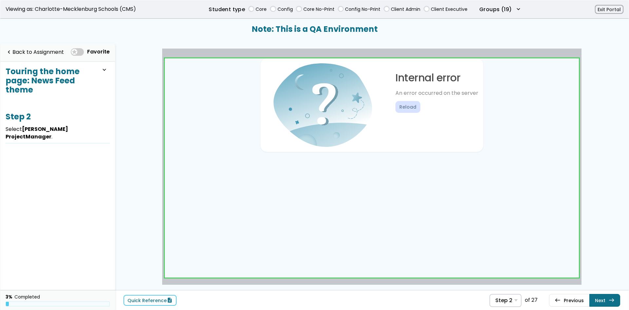
click at [463, 153] on link at bounding box center [372, 167] width 414 height 219
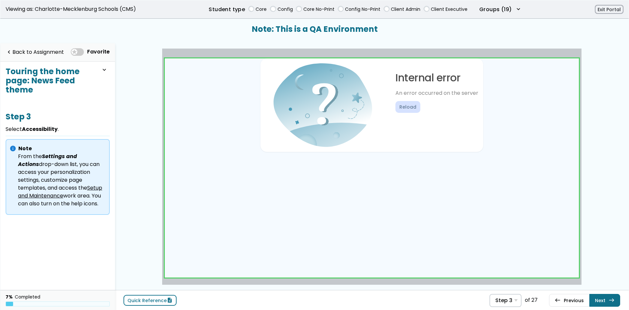
click at [164, 300] on link "Quick Reference description" at bounding box center [149, 299] width 53 height 11
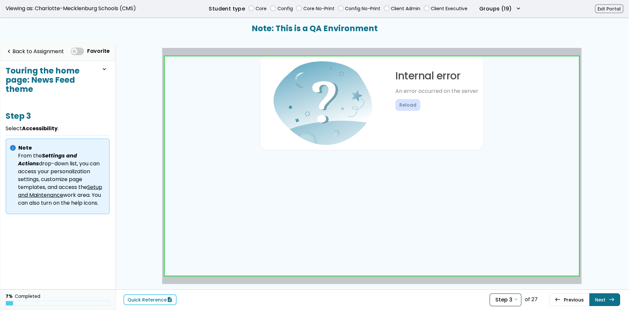
click at [500, 301] on span "Step 3" at bounding box center [503, 299] width 17 height 6
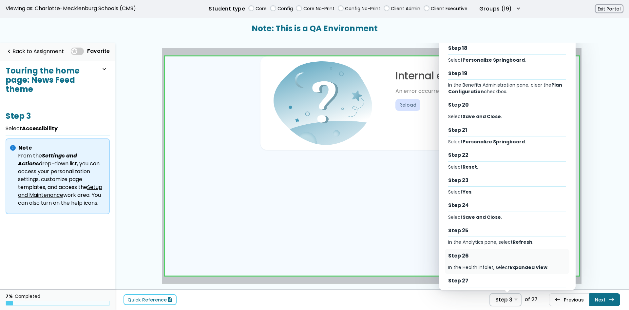
scroll to position [443, 0]
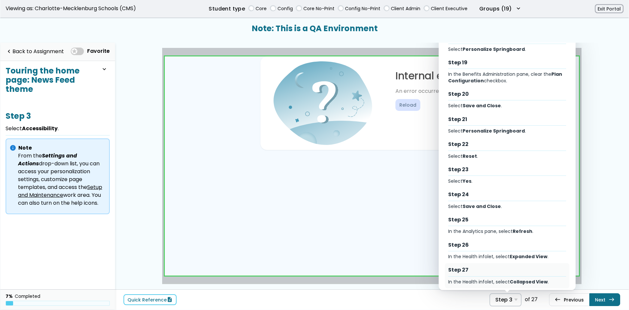
click at [499, 266] on div "Step 27" at bounding box center [507, 269] width 118 height 7
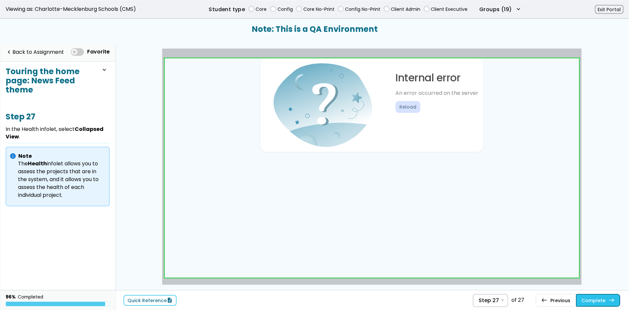
click at [605, 301] on button "Complete east" at bounding box center [598, 299] width 44 height 12
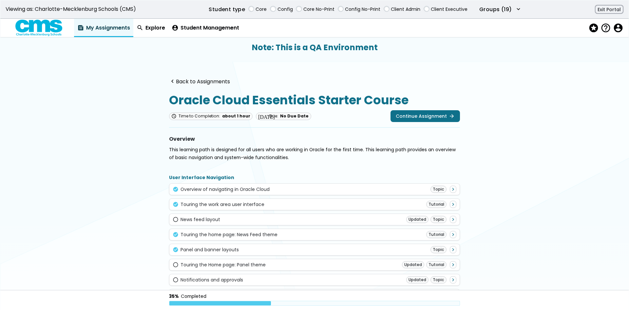
click at [590, 33] on button "stars" at bounding box center [594, 27] width 12 height 13
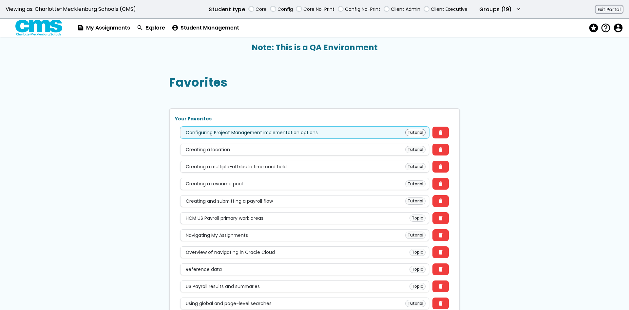
click at [386, 131] on div "Configuring Project Management implementation options Tutorial" at bounding box center [305, 132] width 242 height 7
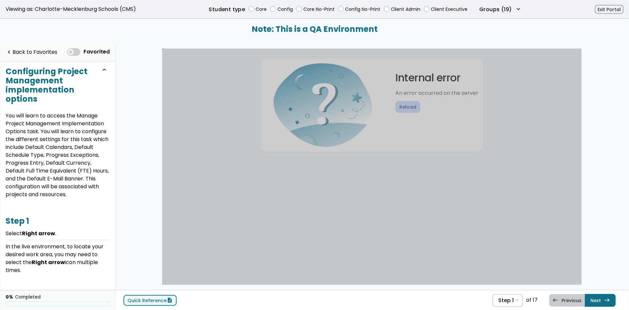
click at [167, 299] on span "description" at bounding box center [170, 299] width 6 height 5
click at [508, 299] on span "Step 1" at bounding box center [505, 300] width 15 height 6
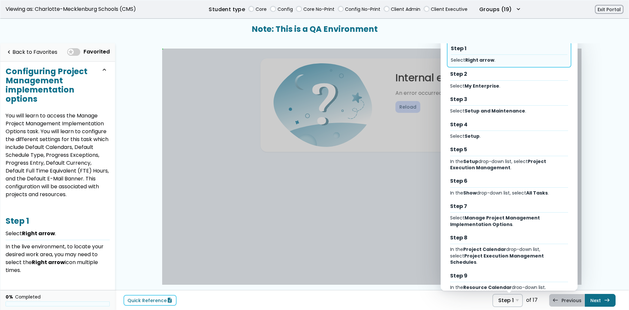
scroll to position [211, 0]
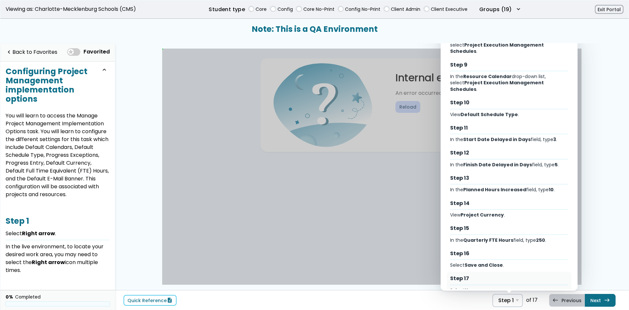
click at [493, 272] on div "Step 17 Select Home ." at bounding box center [509, 284] width 124 height 25
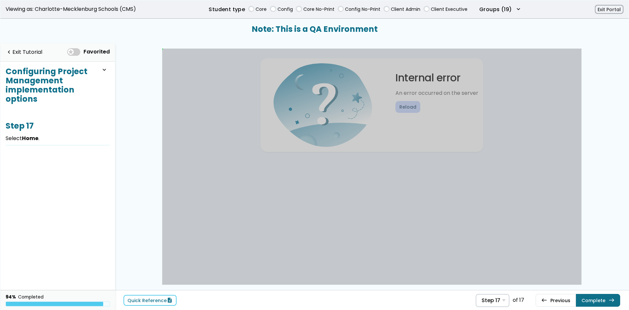
click at [44, 47] on div "navigate_before Exit Tutorial Favorited" at bounding box center [58, 52] width 104 height 13
click at [41, 51] on link "navigate_before Exit Tutorial" at bounding box center [24, 52] width 37 height 13
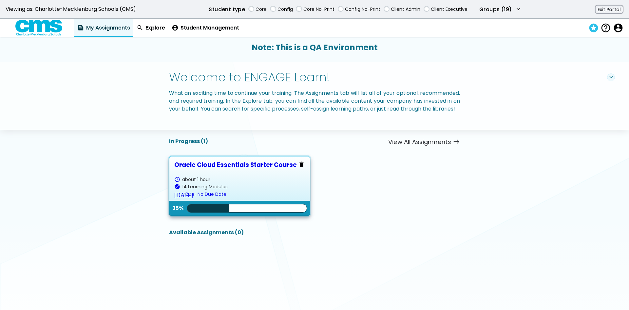
click at [590, 29] on span "stars" at bounding box center [592, 27] width 9 height 9
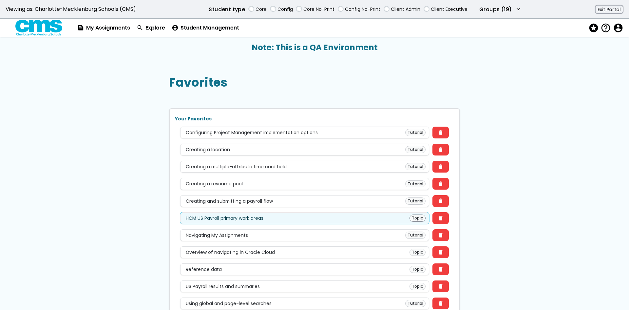
click at [359, 223] on div "HCM US Payroll primary work areas Topic" at bounding box center [304, 218] width 249 height 12
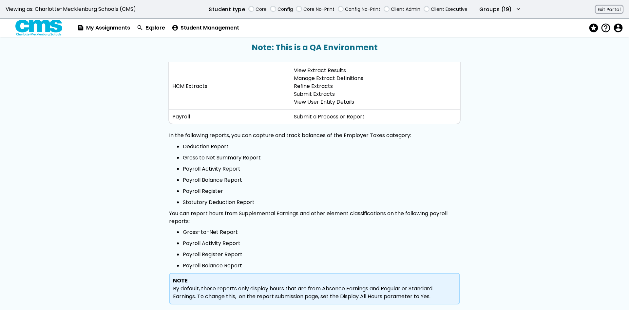
scroll to position [2529, 0]
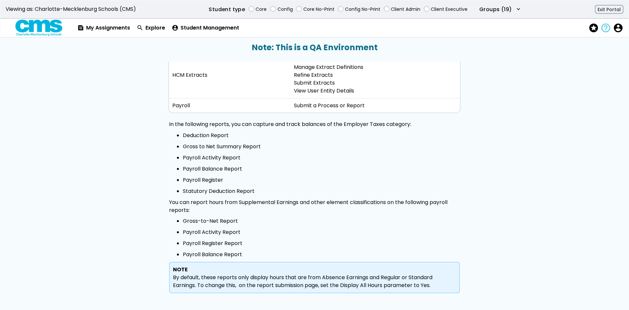
click at [603, 27] on span "help_outline" at bounding box center [604, 27] width 9 height 9
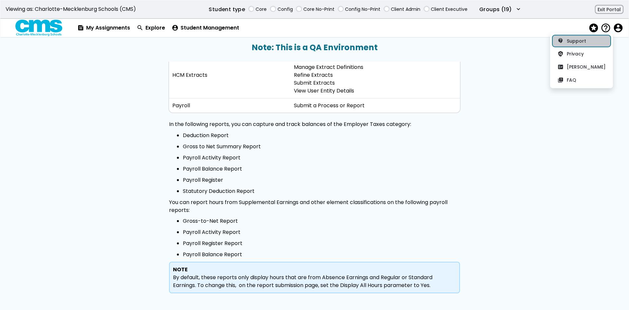
click at [575, 39] on link "contact_support Support" at bounding box center [581, 41] width 58 height 12
click at [588, 55] on button "policy Privacy" at bounding box center [581, 54] width 58 height 12
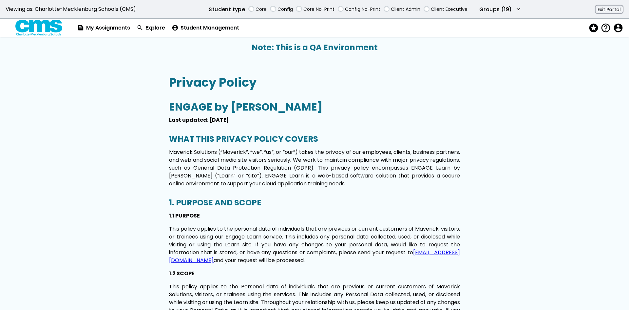
click at [608, 27] on span "help_outline" at bounding box center [604, 27] width 9 height 9
click at [602, 69] on button "fact_check [PERSON_NAME]" at bounding box center [581, 67] width 58 height 12
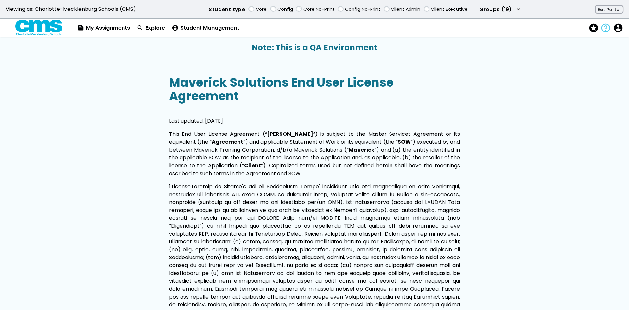
click at [608, 26] on span "help_outline" at bounding box center [604, 27] width 9 height 9
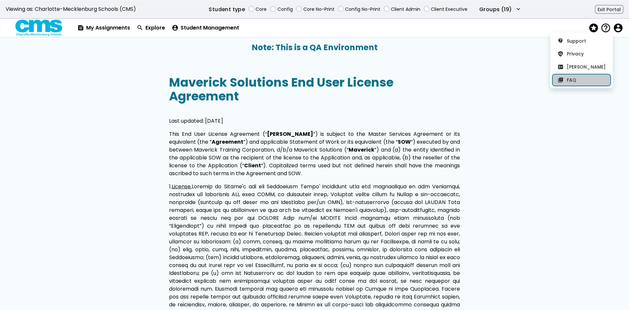
click at [606, 78] on button "quiz FAQ" at bounding box center [581, 80] width 58 height 12
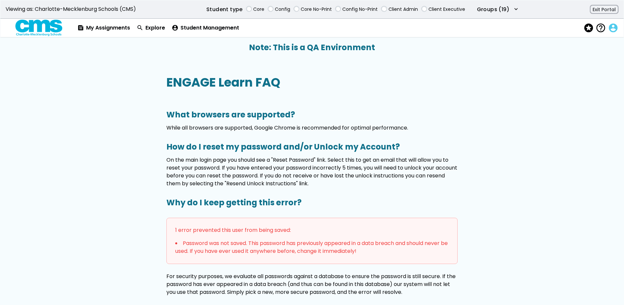
click at [618, 27] on div "stars help_outline contact_support Support policy Privacy fact_check [PERSON_NA…" at bounding box center [600, 28] width 41 height 18
click at [615, 28] on span "account_circle" at bounding box center [612, 27] width 9 height 9
click at [585, 45] on button "account_circle Profile" at bounding box center [585, 41] width 58 height 12
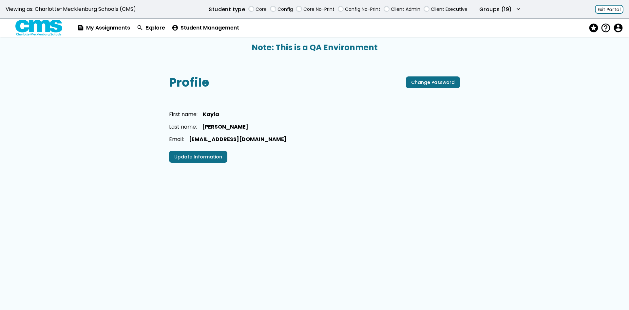
click at [622, 10] on button "Exit Portal" at bounding box center [609, 9] width 28 height 9
